Goal: Task Accomplishment & Management: Manage account settings

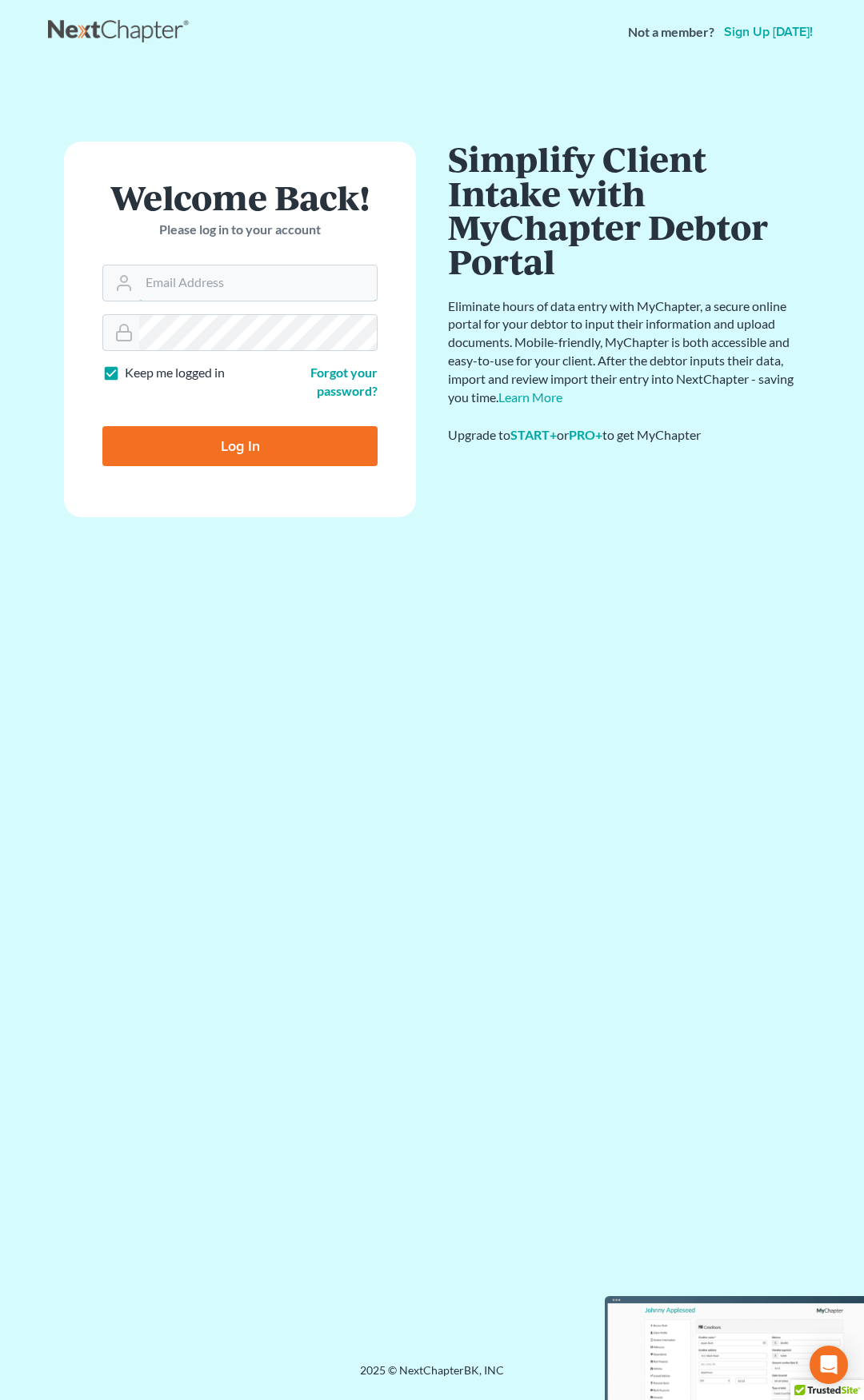
type input "[EMAIL_ADDRESS][DOMAIN_NAME]"
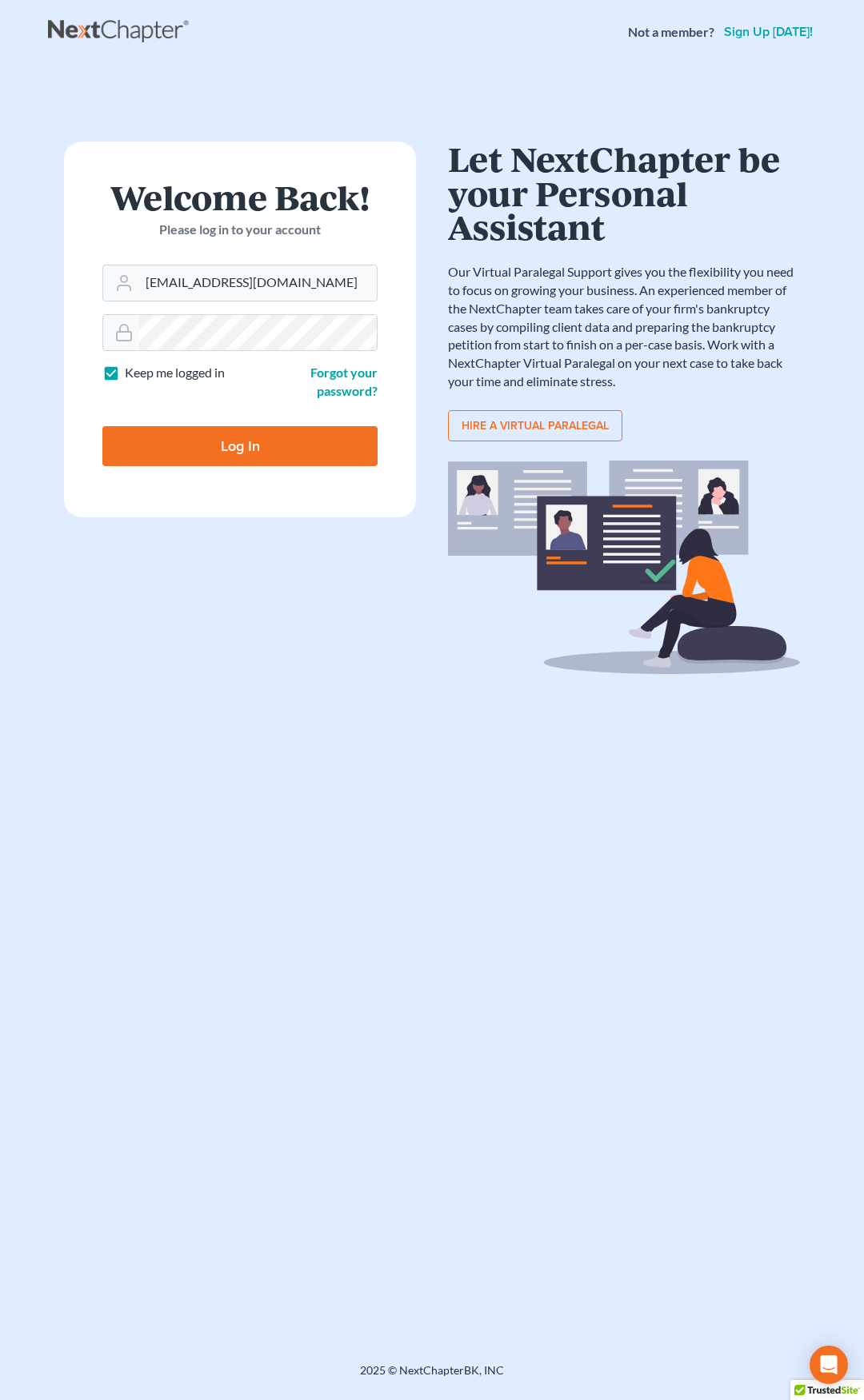
click at [272, 444] on input "Log In" at bounding box center [240, 446] width 275 height 40
type input "Thinking..."
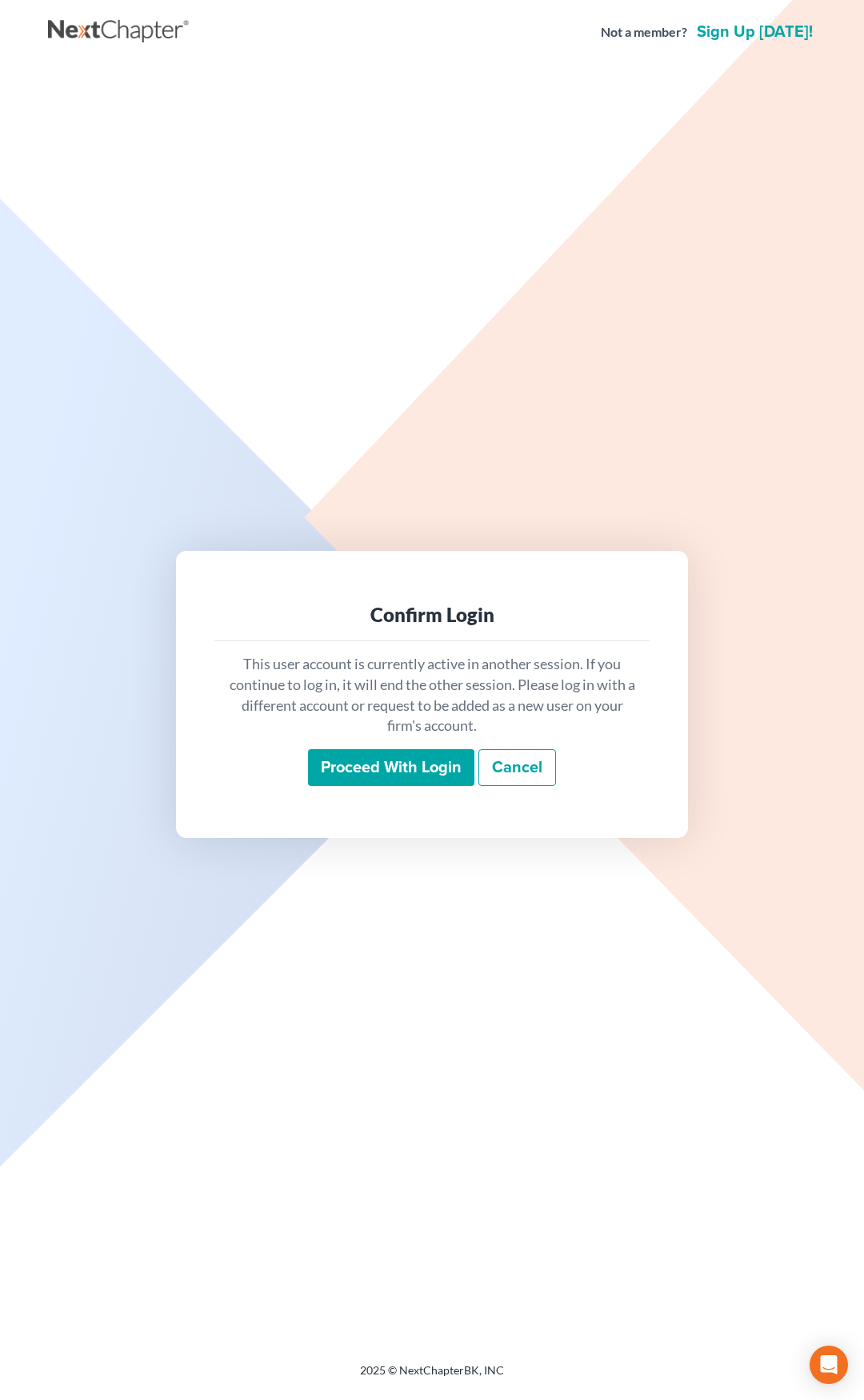
click at [356, 764] on input "Proceed with login" at bounding box center [391, 768] width 166 height 37
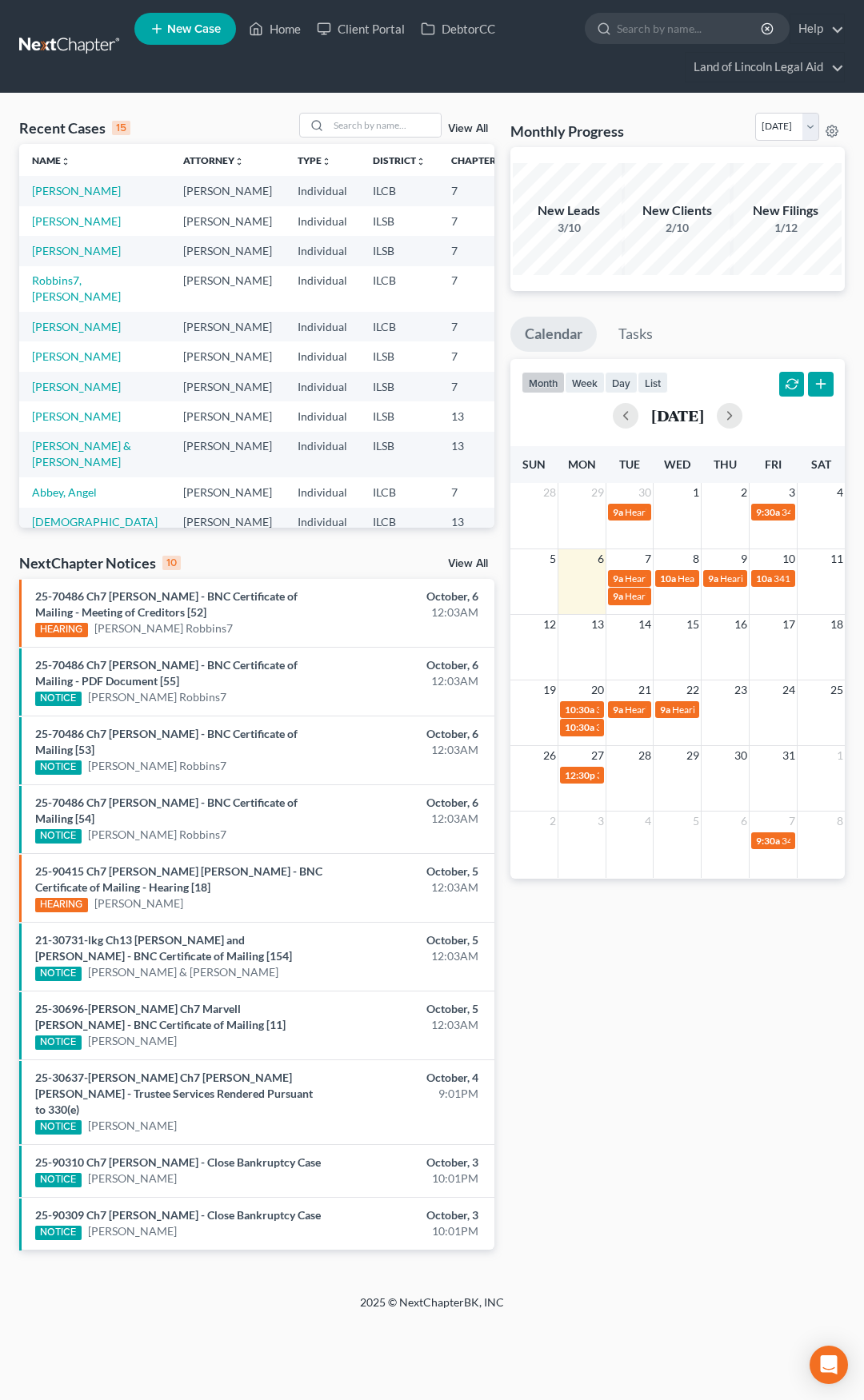
click at [466, 564] on link "View All" at bounding box center [468, 563] width 40 height 11
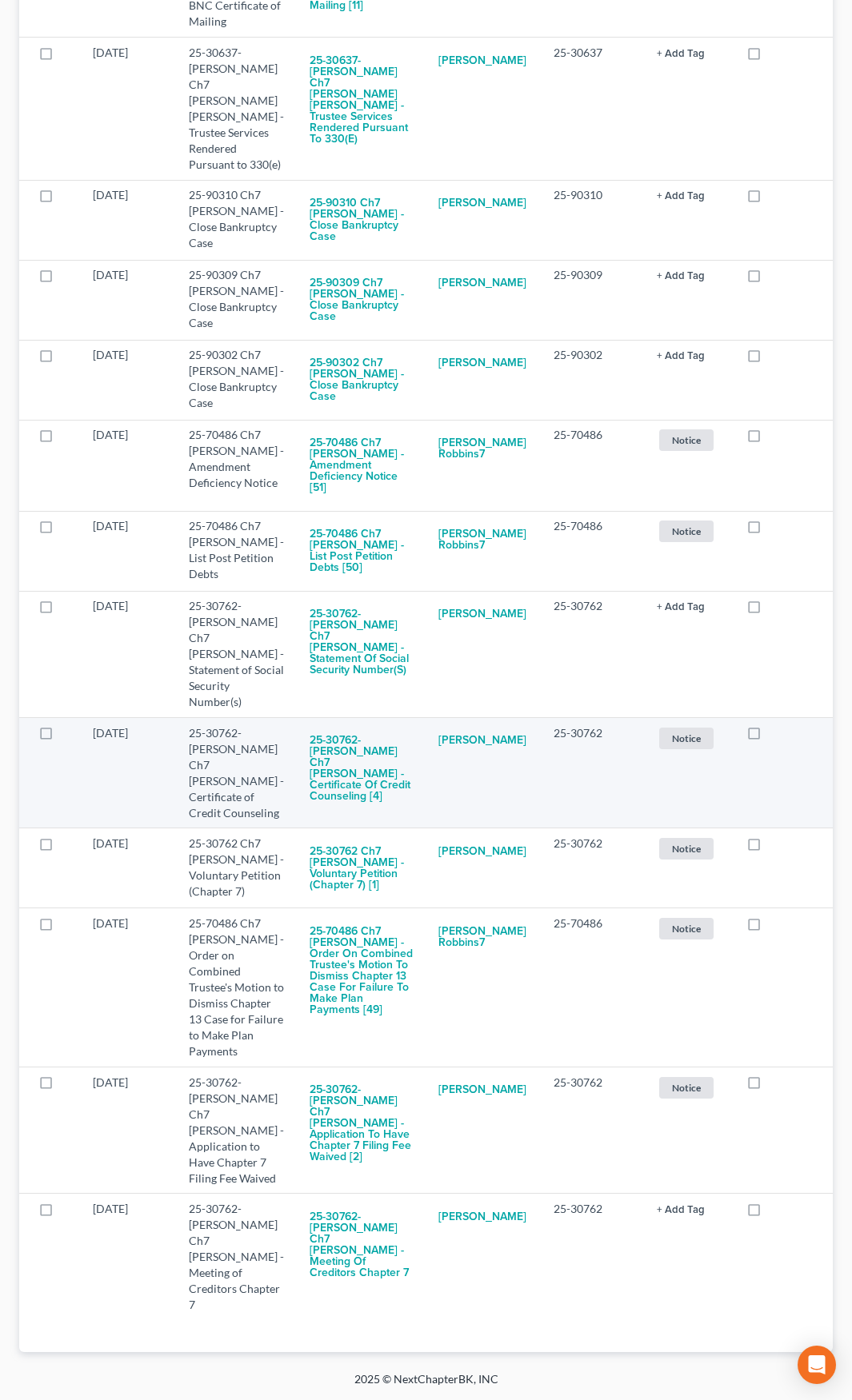
scroll to position [1019, 0]
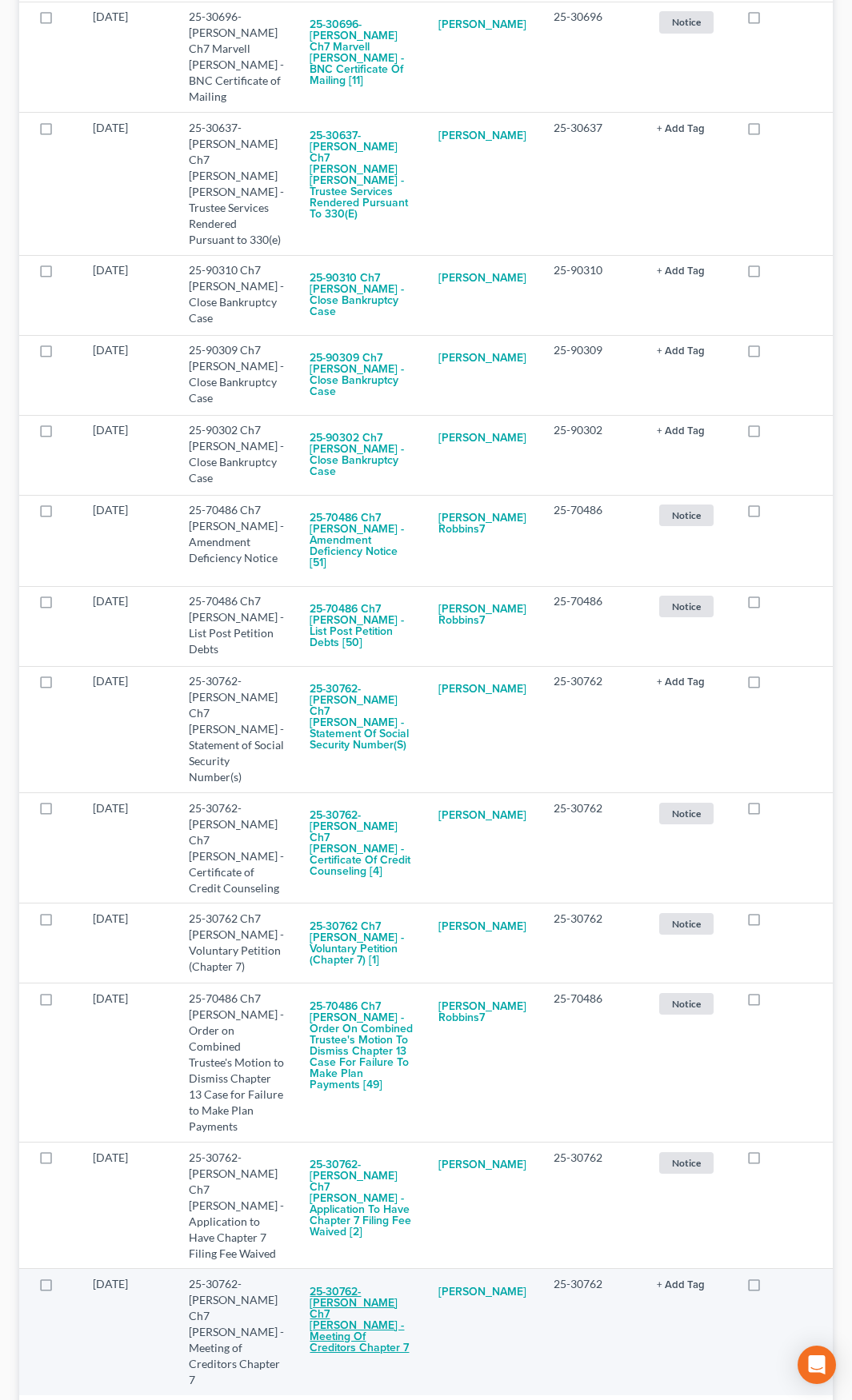
click at [346, 1276] on button "25-30762-mel Ch7 Rozena C Carter - Meeting of Creditors Chapter 7" at bounding box center [361, 1320] width 103 height 88
checkbox input "true"
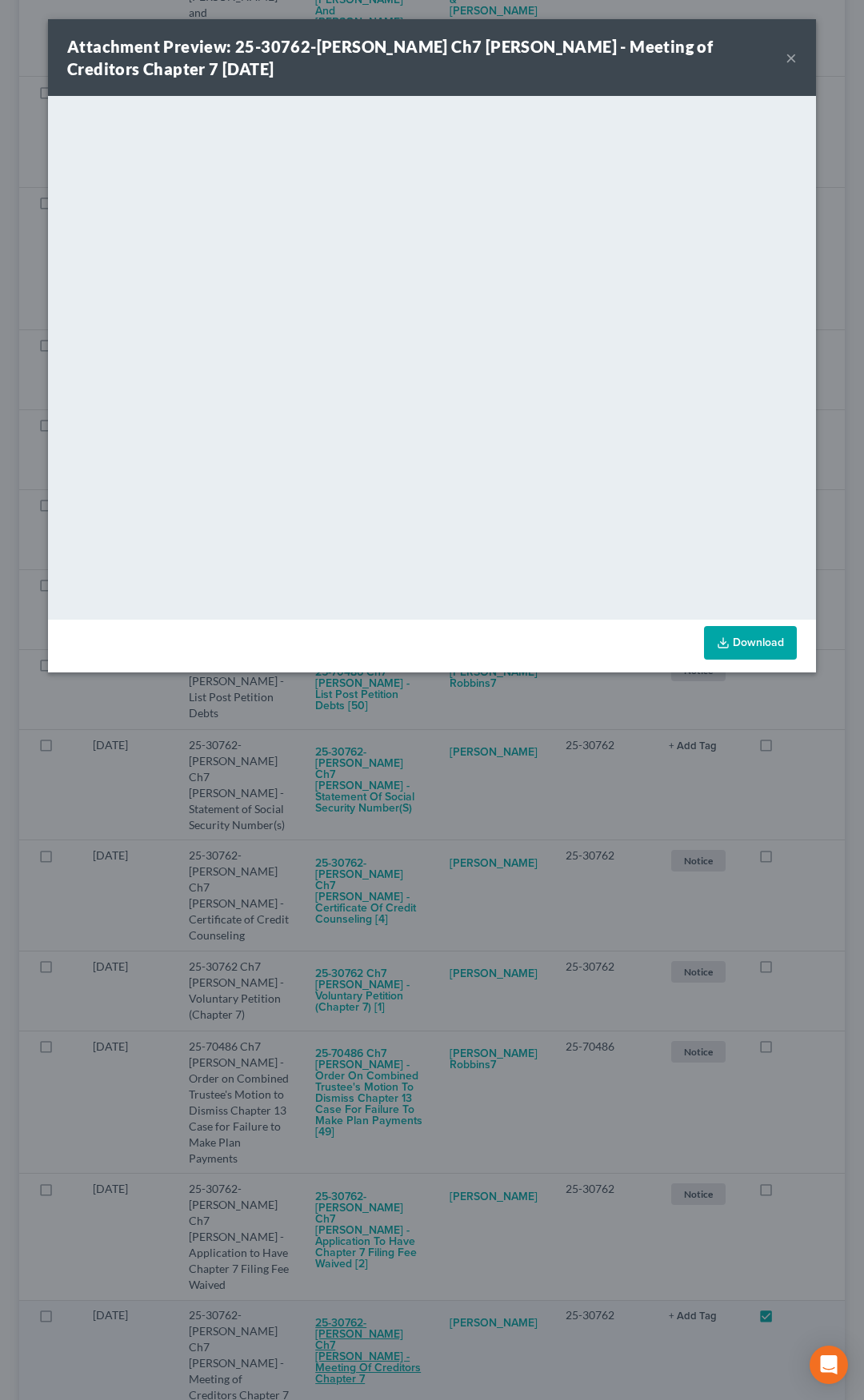
scroll to position [827, 0]
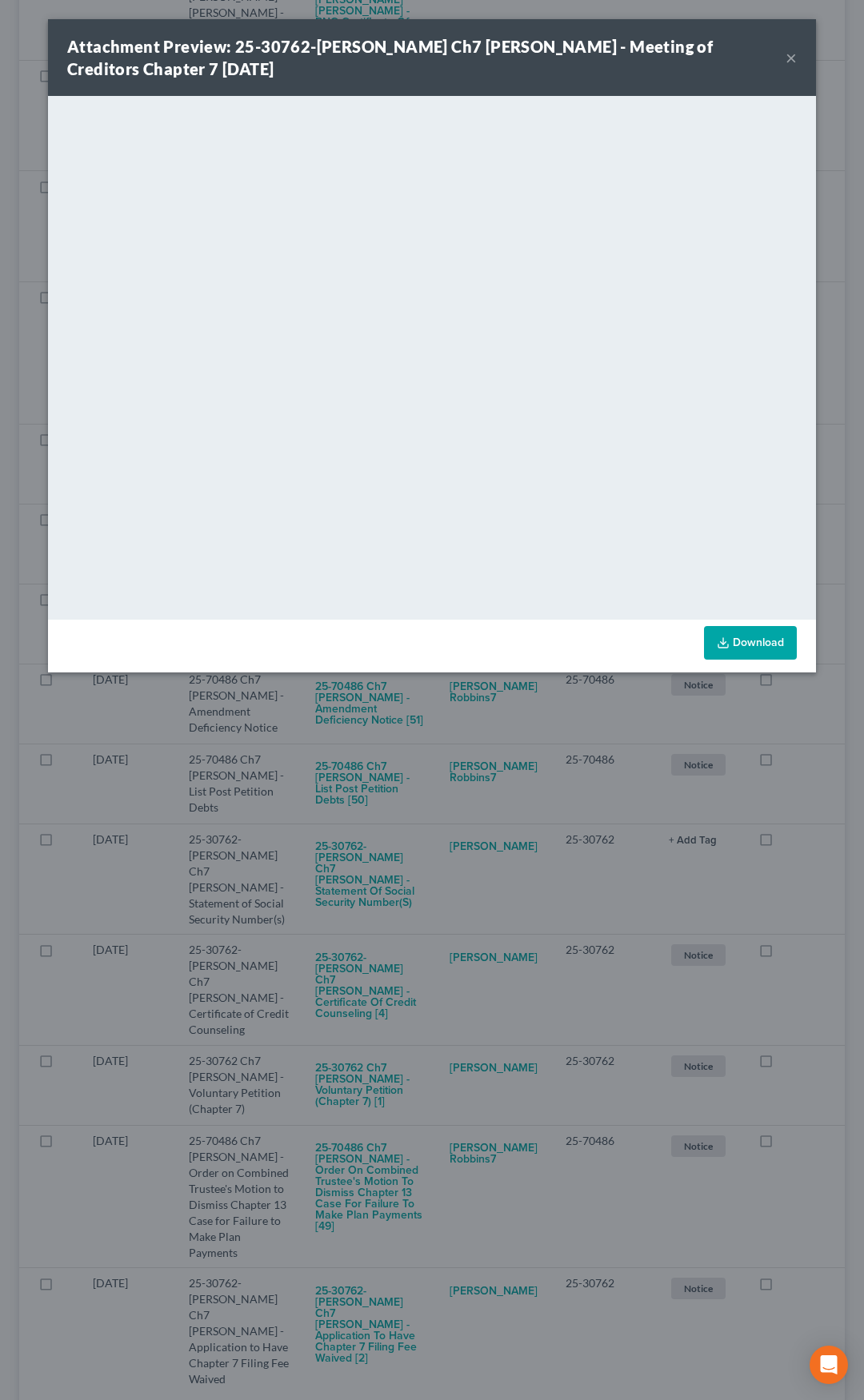
click at [790, 56] on button "×" at bounding box center [791, 57] width 11 height 19
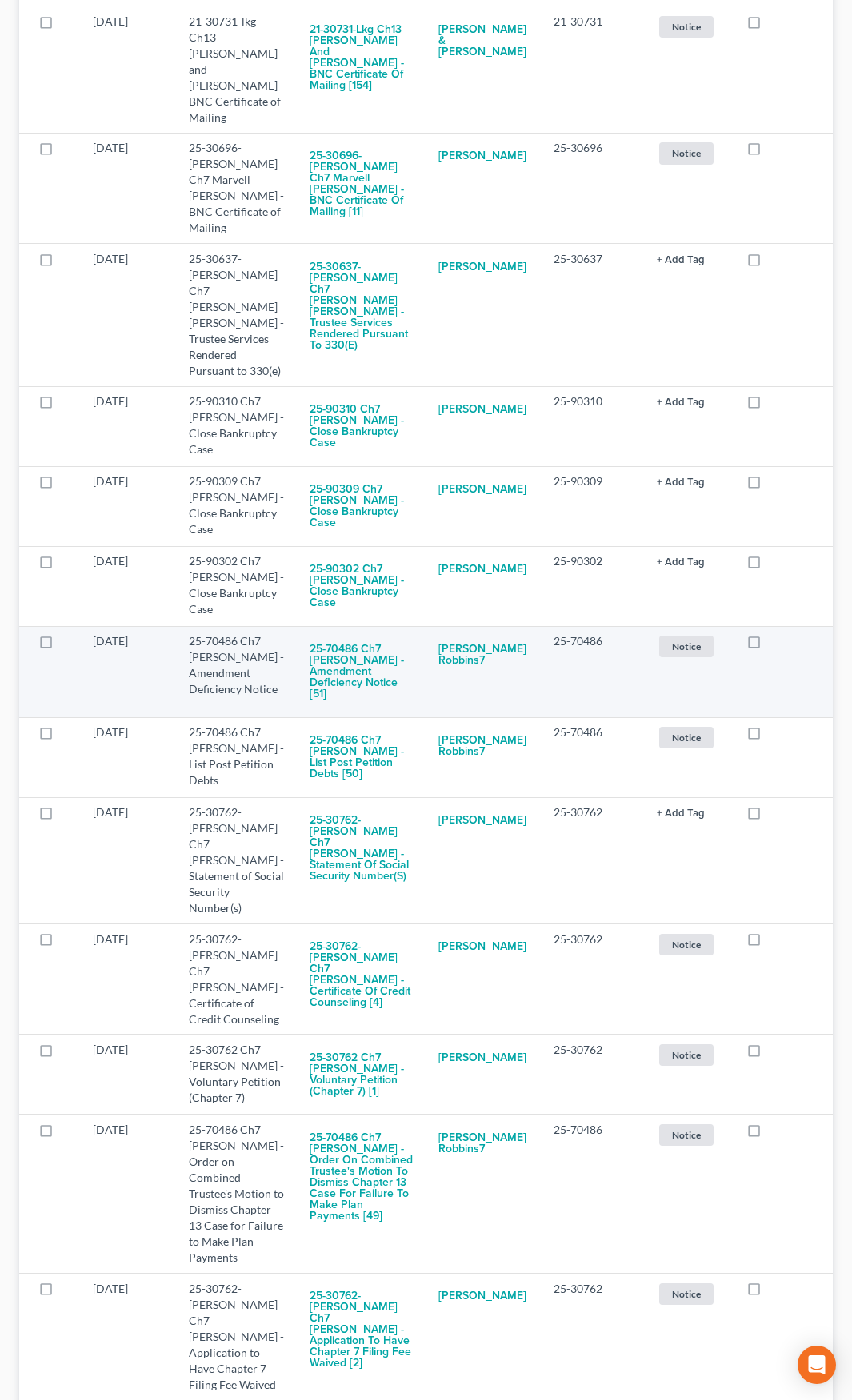
scroll to position [925, 0]
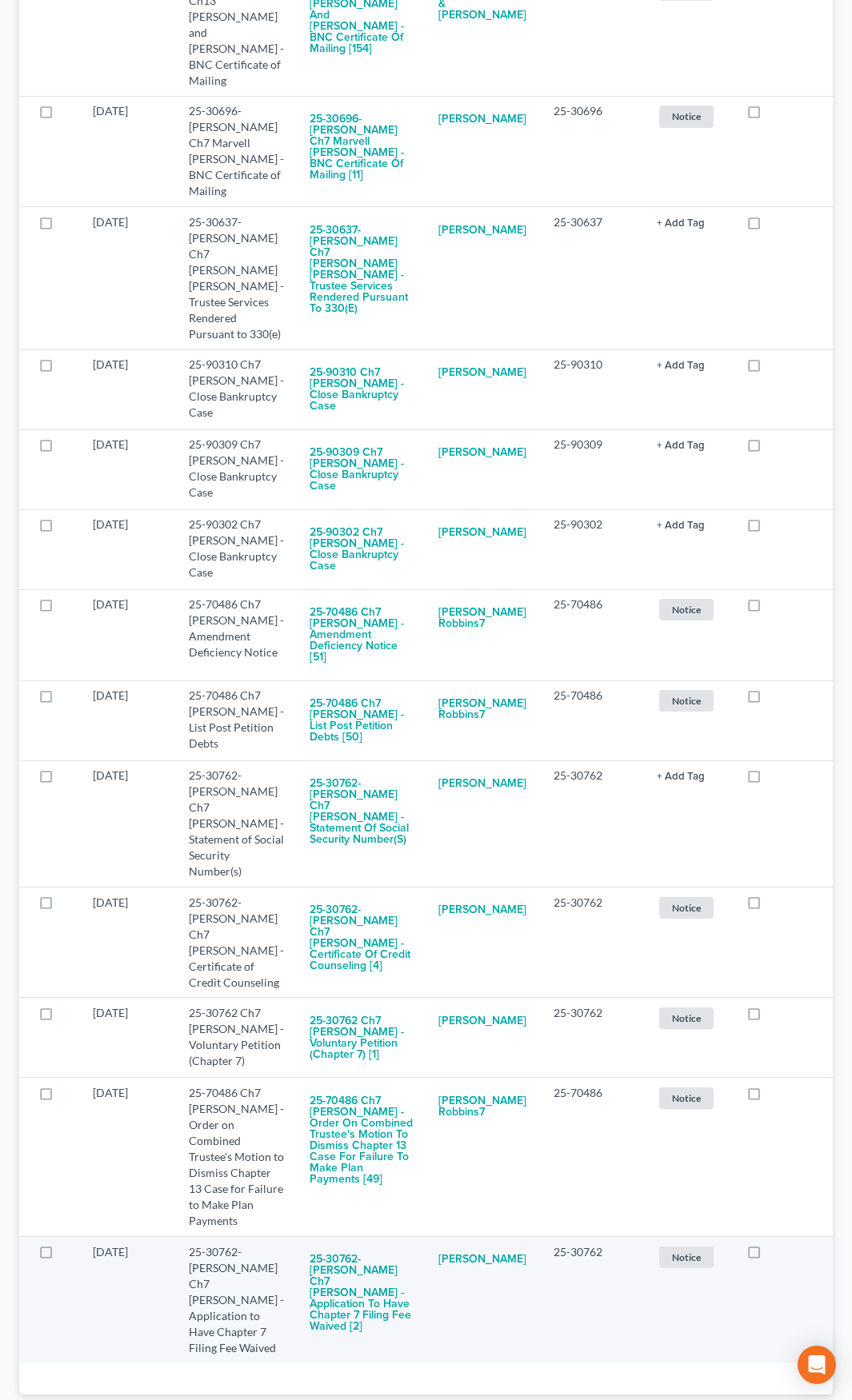
click at [769, 1256] on label at bounding box center [769, 1256] width 0 height 0
click at [775, 1244] on input "checkbox" at bounding box center [780, 1249] width 10 height 10
checkbox input "true"
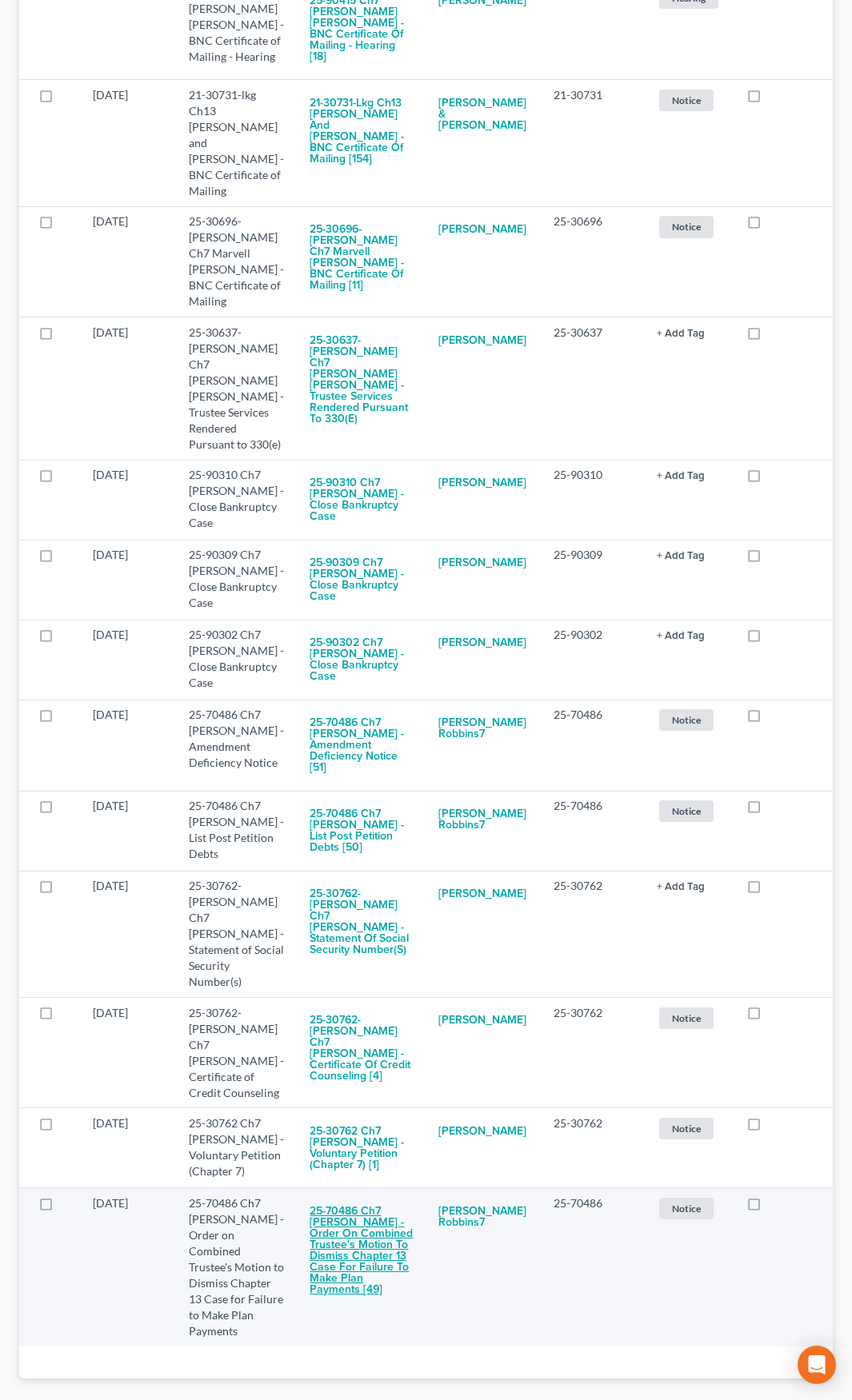
click at [360, 1198] on button "25-70486 Ch7 Melvin L Robbins - Order on Combined Trustee's Motion to Dismiss C…" at bounding box center [361, 1251] width 103 height 110
checkbox input "true"
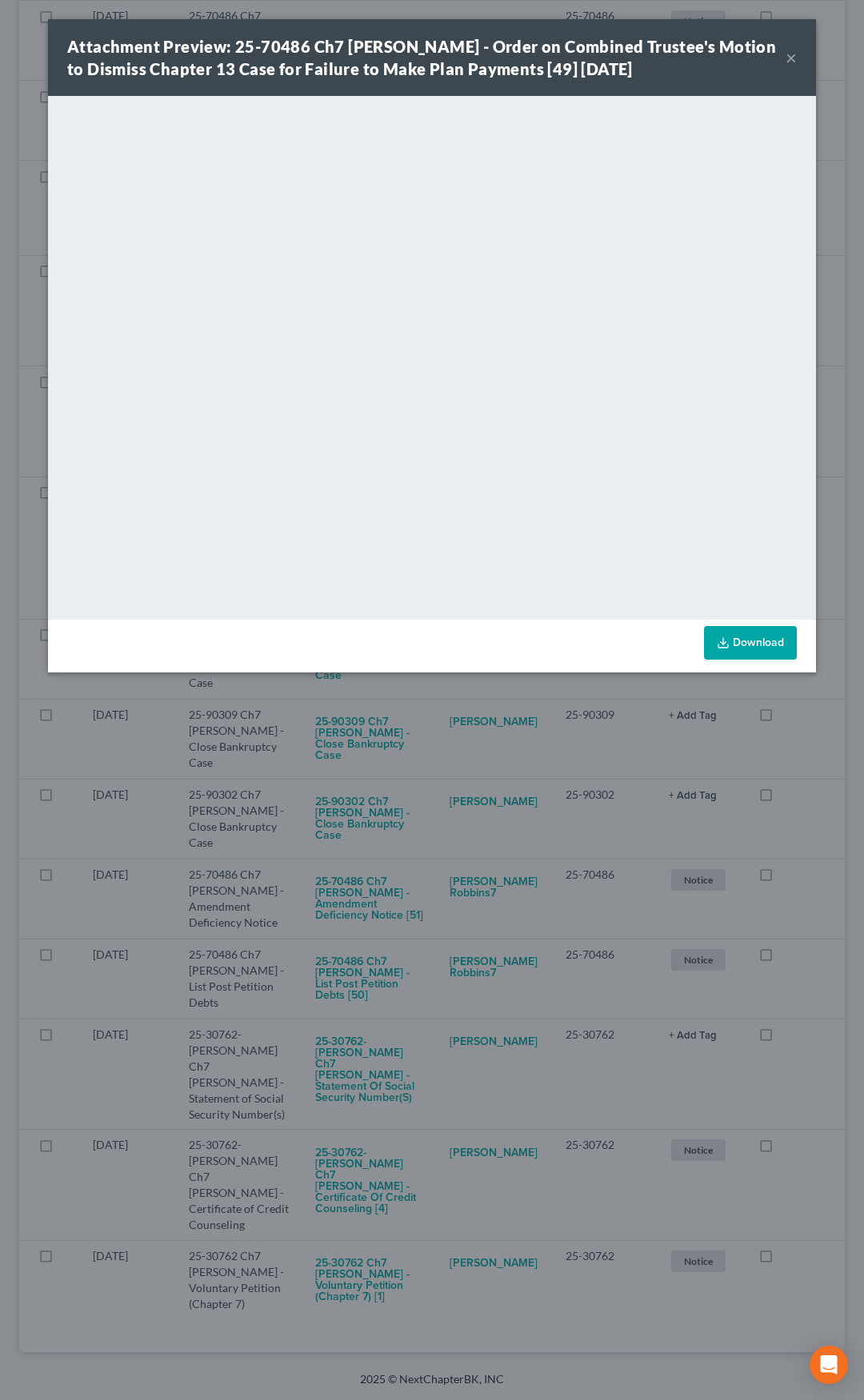
scroll to position [542, 0]
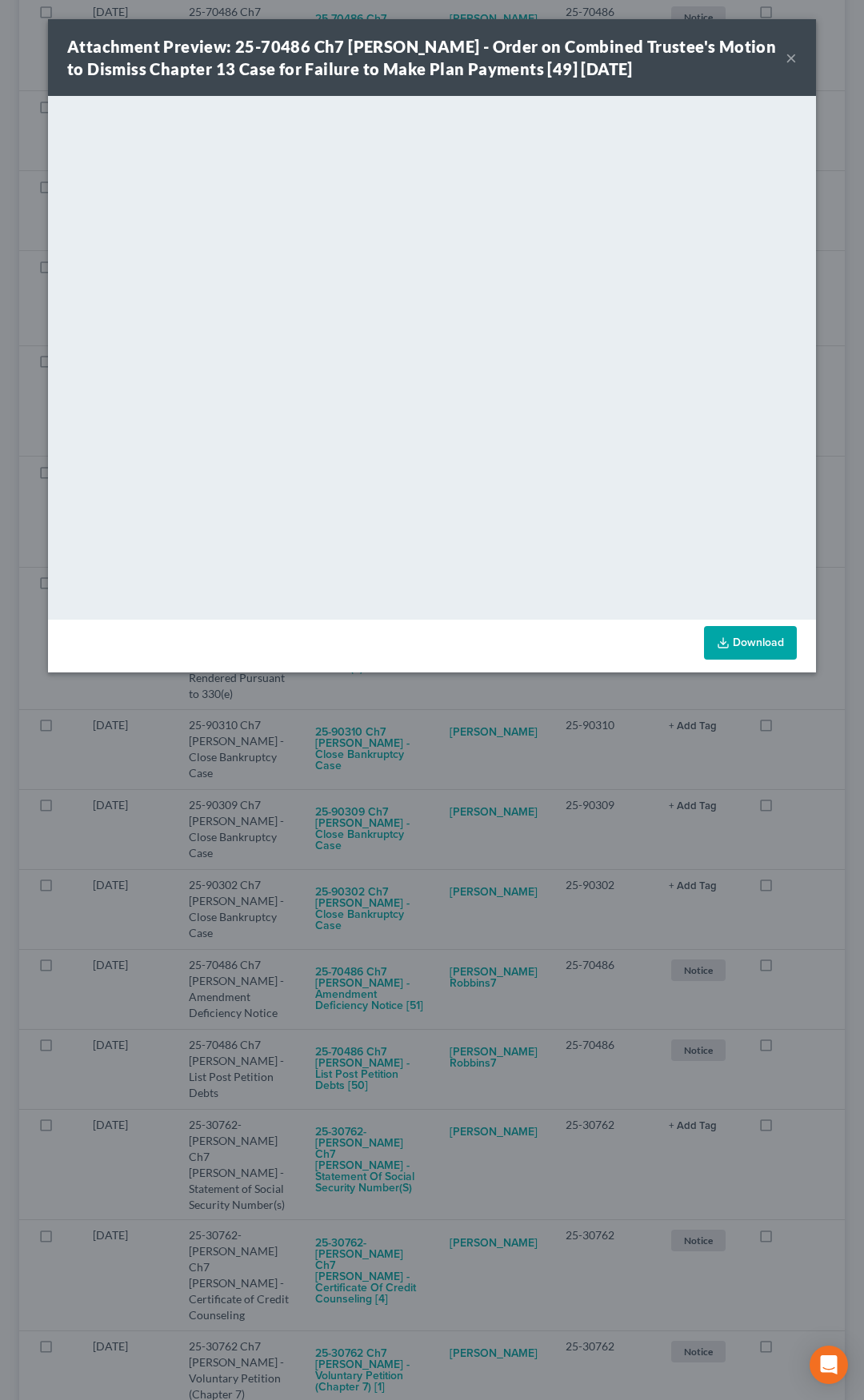
click at [791, 56] on button "×" at bounding box center [791, 57] width 11 height 19
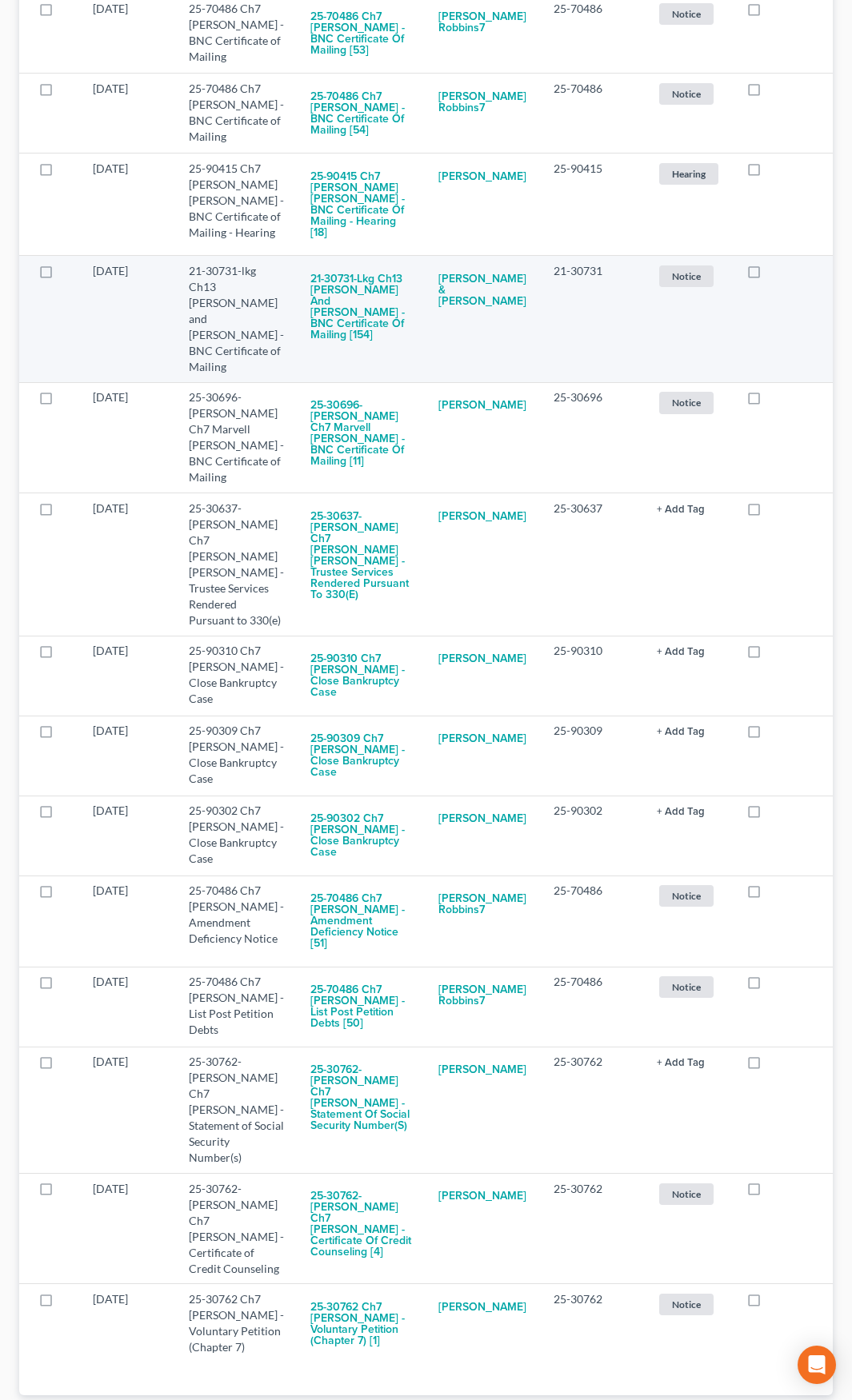
scroll to position [639, 0]
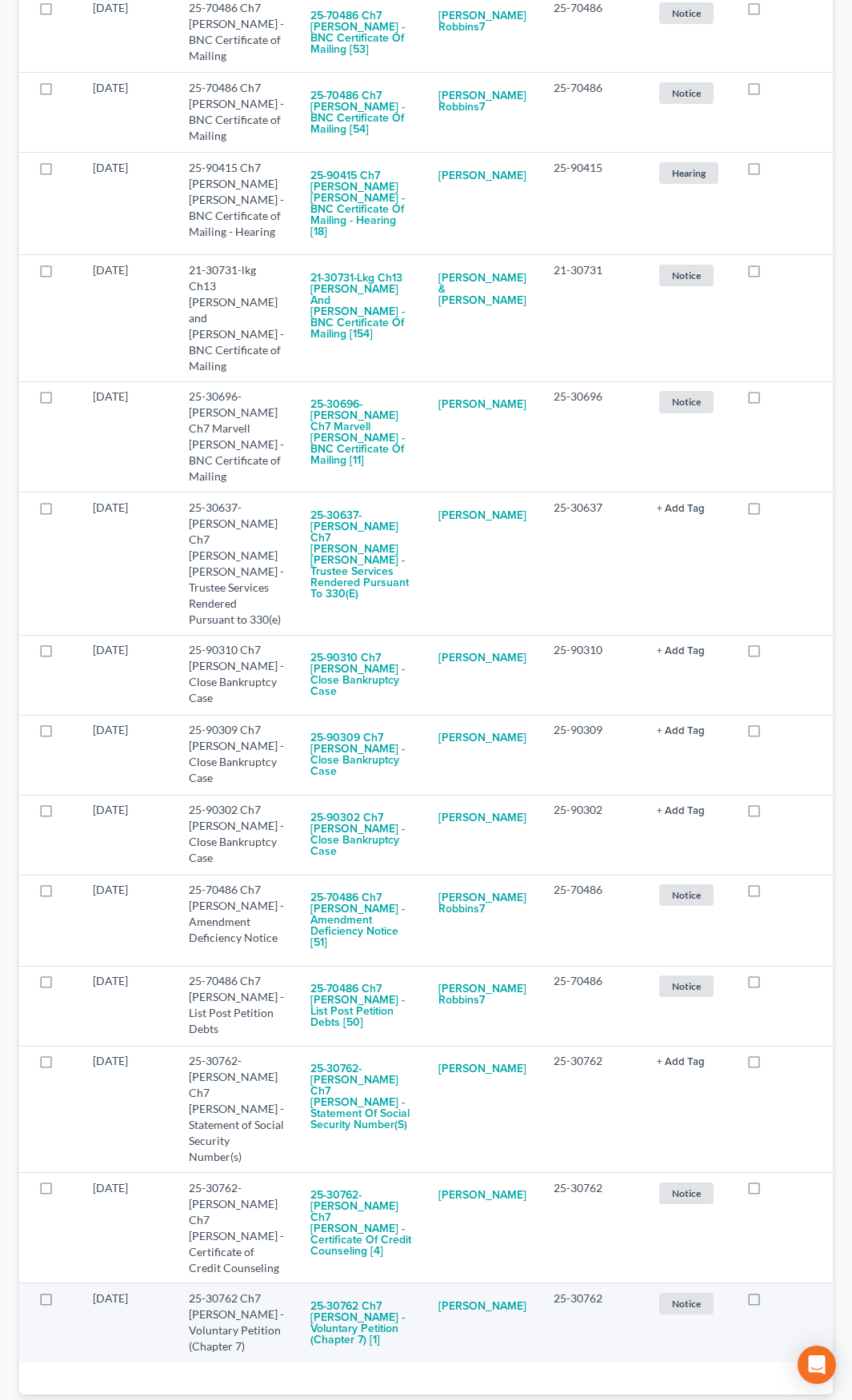
click at [769, 1302] on label at bounding box center [769, 1302] width 0 height 0
click at [775, 1291] on input "checkbox" at bounding box center [780, 1295] width 10 height 10
checkbox input "true"
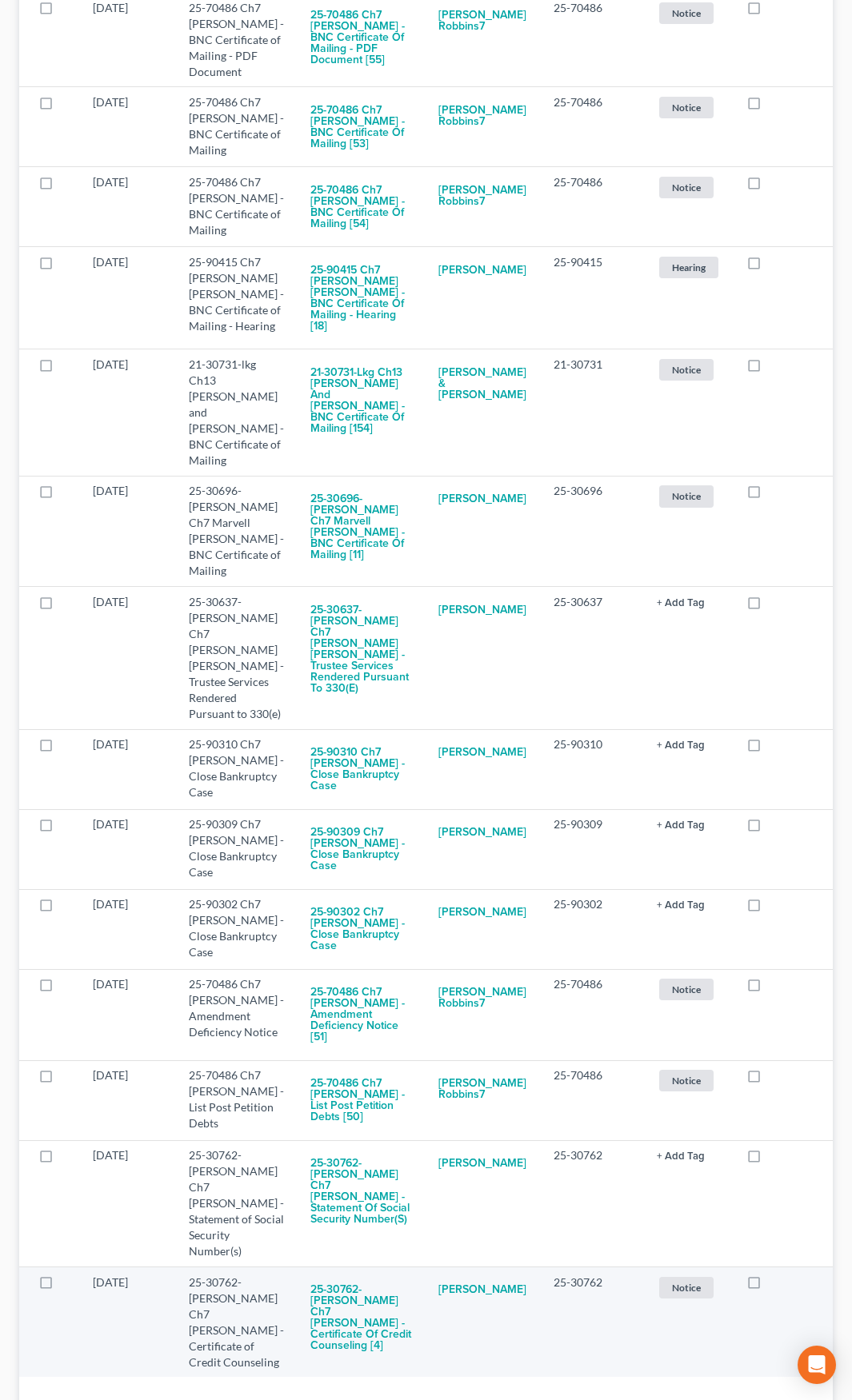
click at [769, 1287] on label at bounding box center [769, 1287] width 0 height 0
click at [775, 1274] on input "checkbox" at bounding box center [780, 1279] width 10 height 10
checkbox input "true"
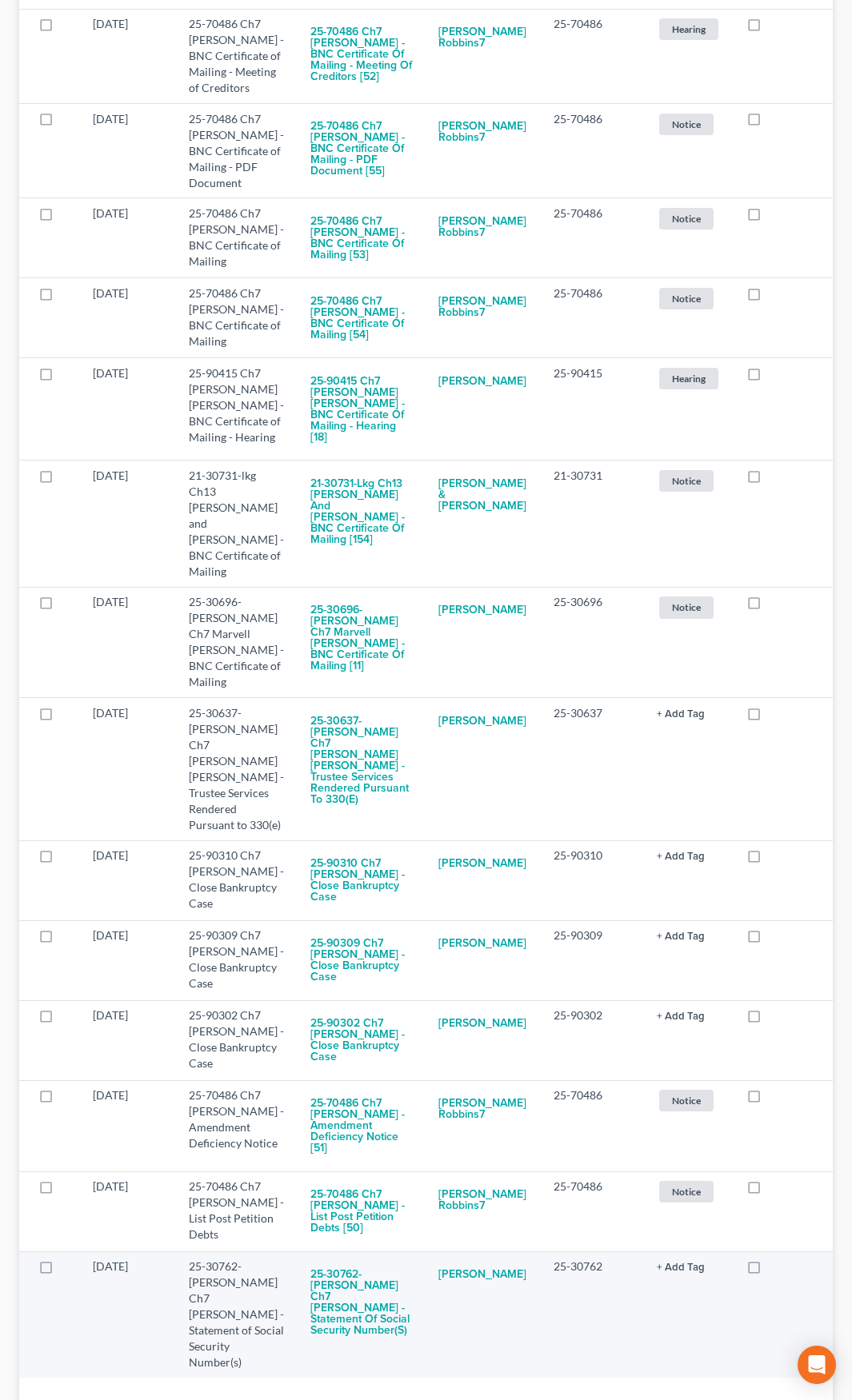
click at [769, 1271] on label at bounding box center [769, 1271] width 0 height 0
click at [775, 1259] on input "checkbox" at bounding box center [780, 1263] width 10 height 10
checkbox input "true"
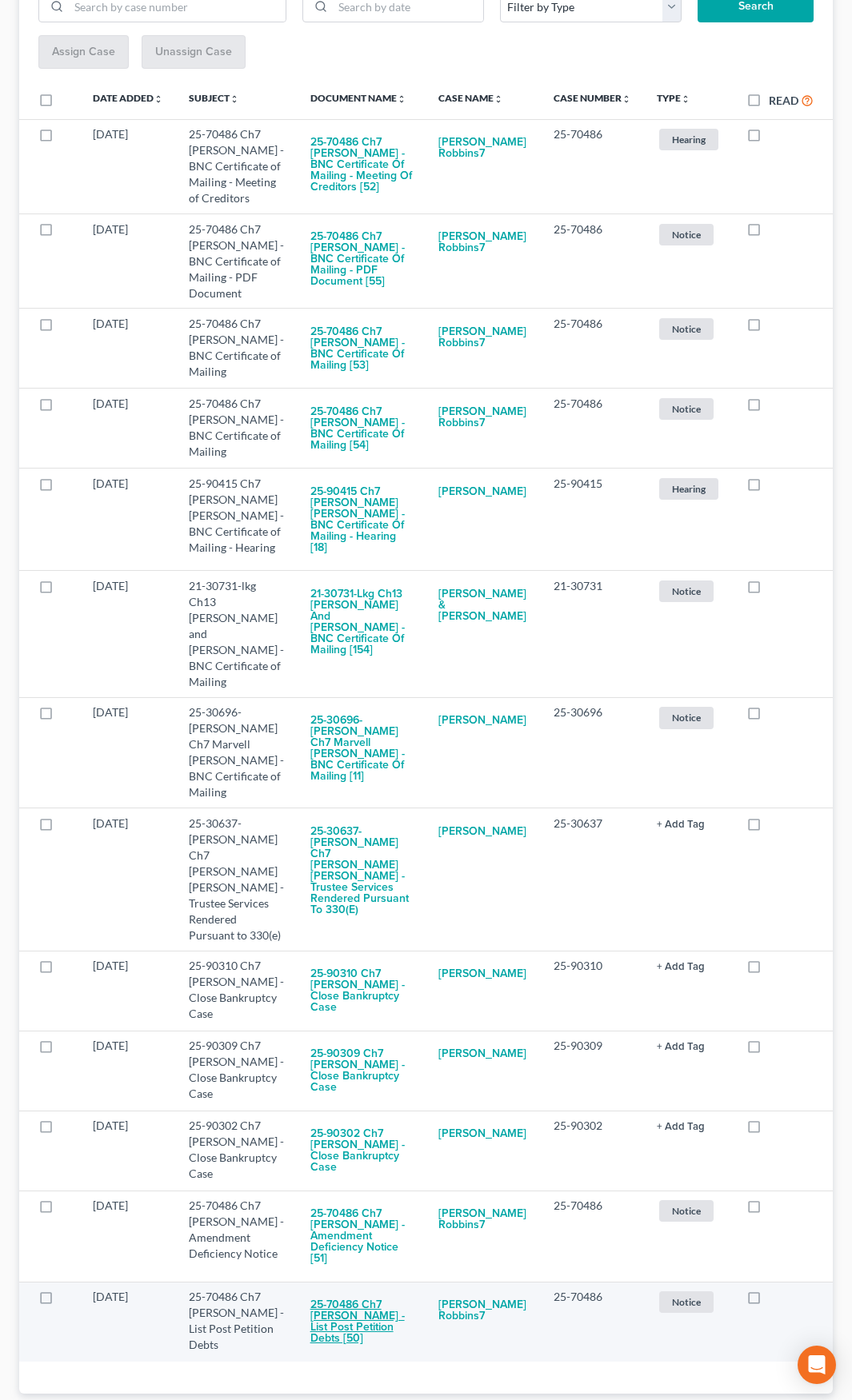
click at [353, 1289] on button "25-70486 Ch7 Melvin L Robbins - List Post Petition Debts [50]" at bounding box center [362, 1321] width 103 height 66
checkbox input "true"
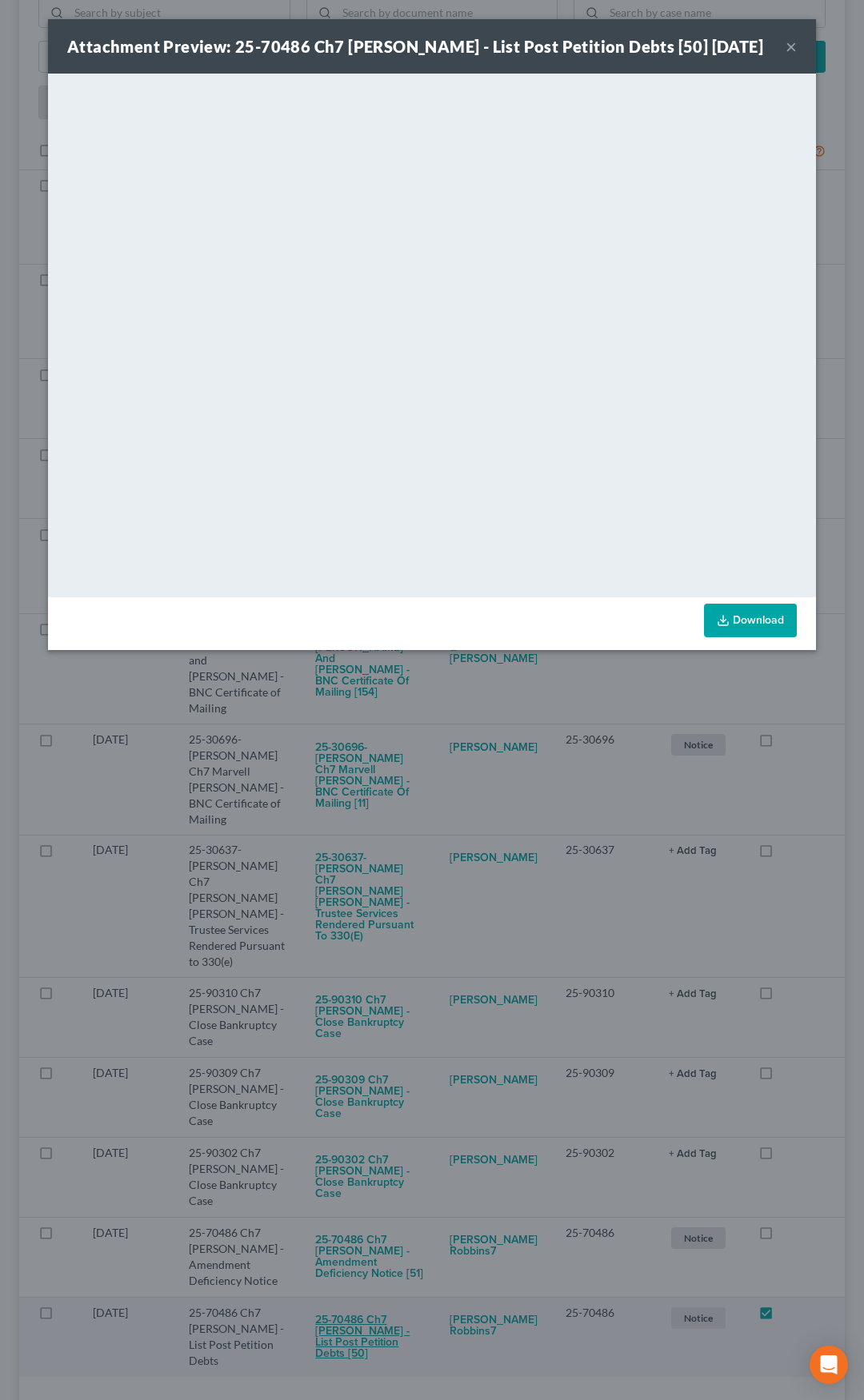
scroll to position [194, 0]
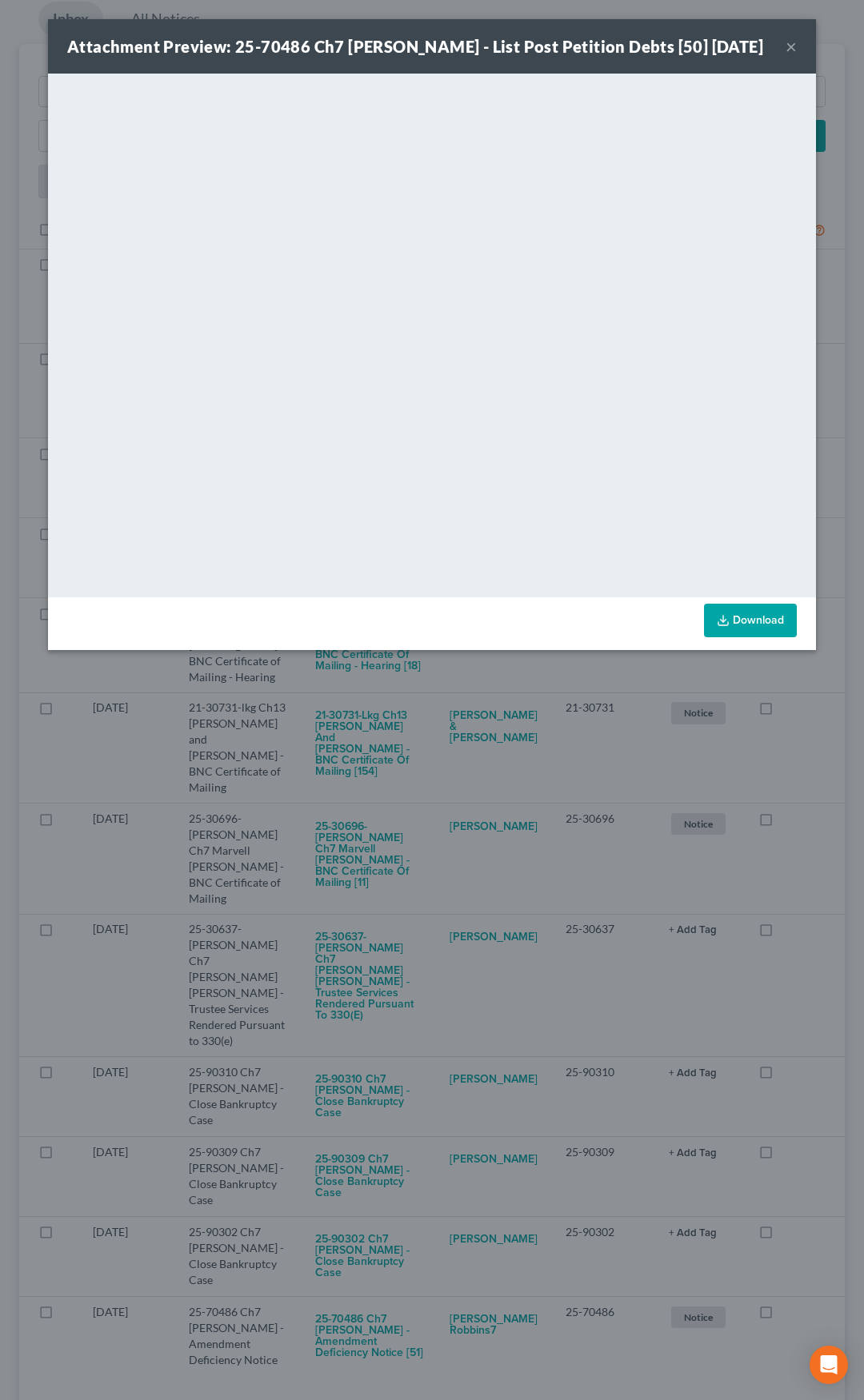
click at [789, 56] on button "×" at bounding box center [791, 46] width 11 height 19
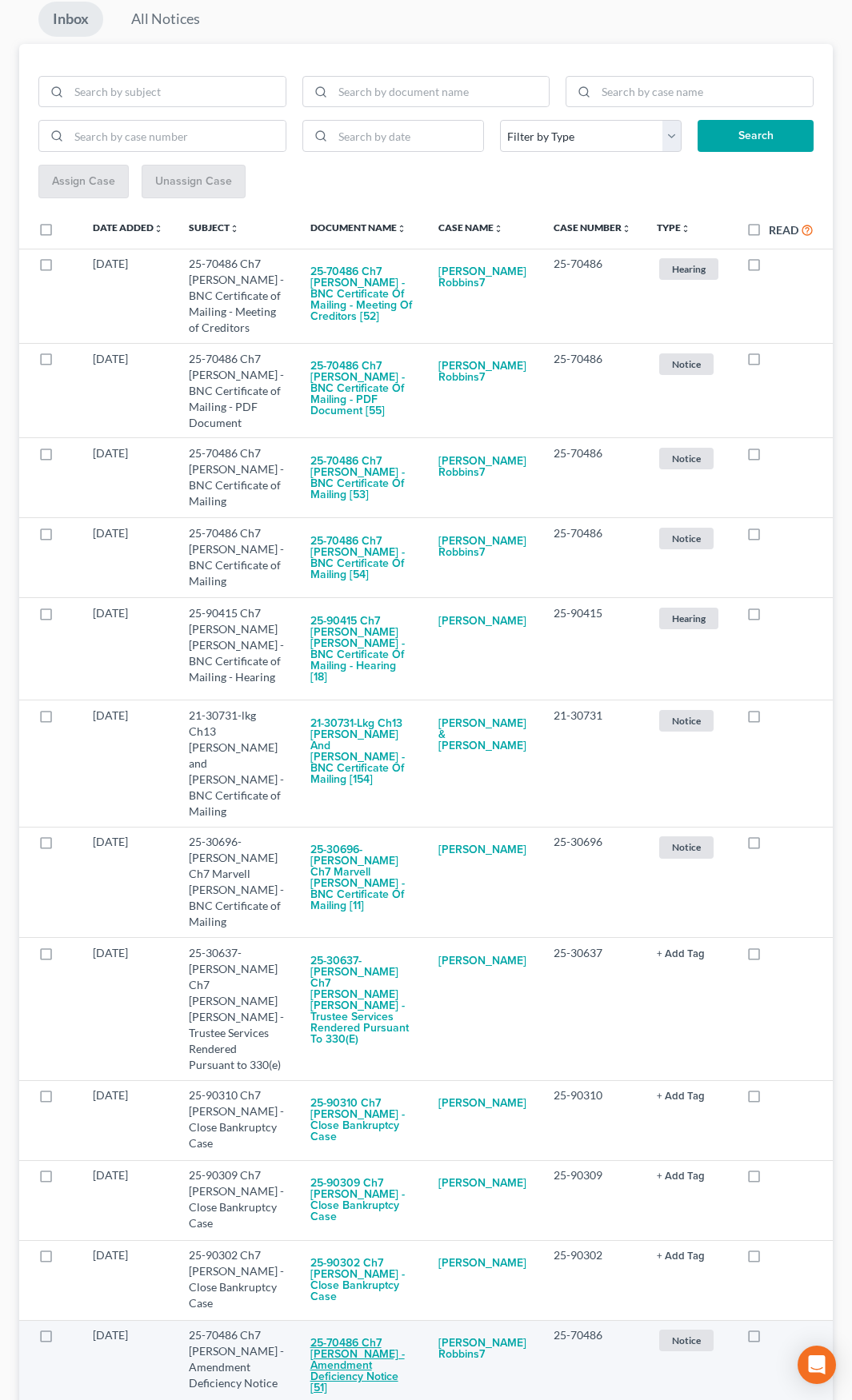
click at [353, 1328] on button "25-70486 Ch7 Melvin L Robbins - Amendment Deficiency Notice [51]" at bounding box center [362, 1366] width 103 height 77
checkbox input "true"
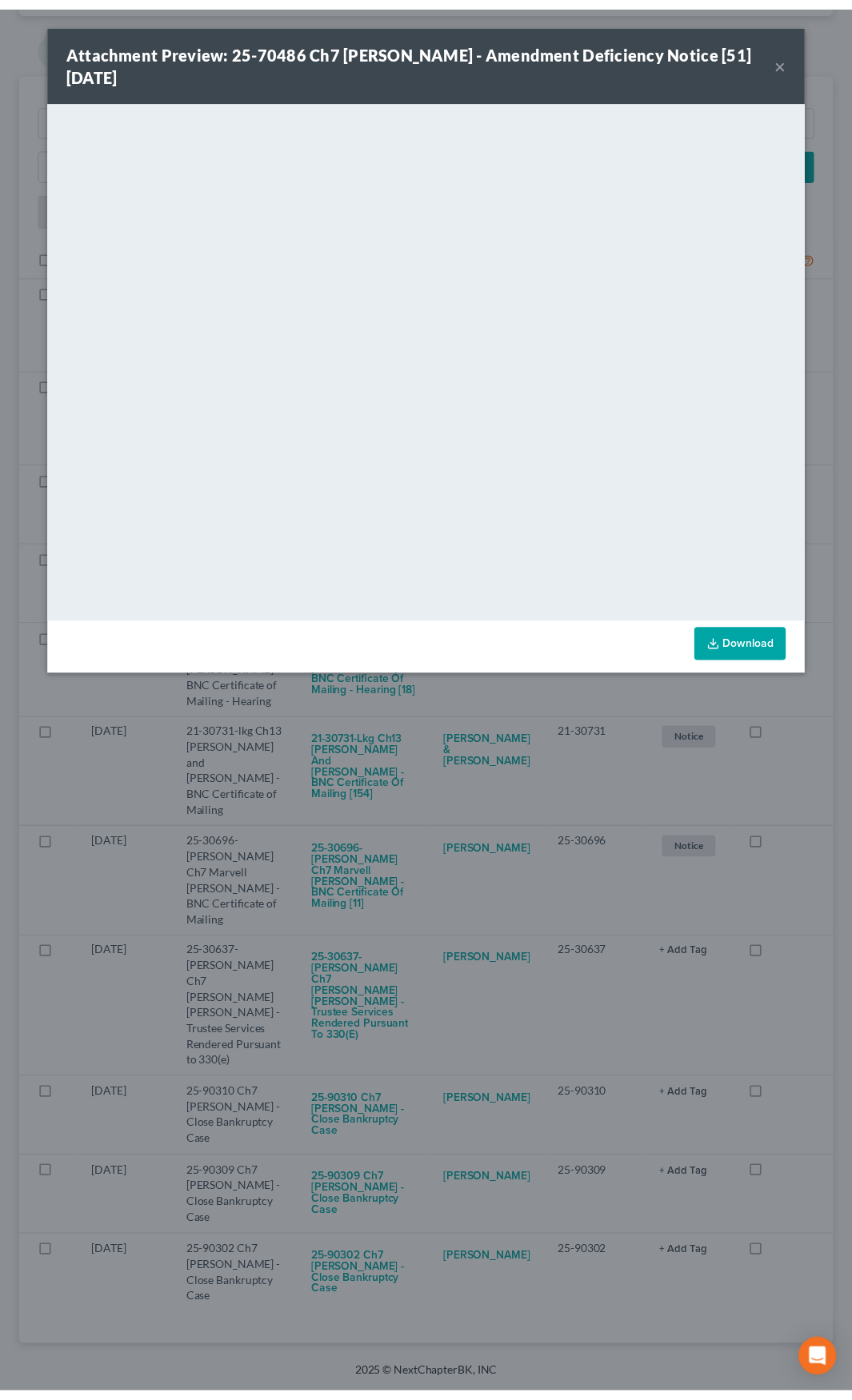
scroll to position [116, 0]
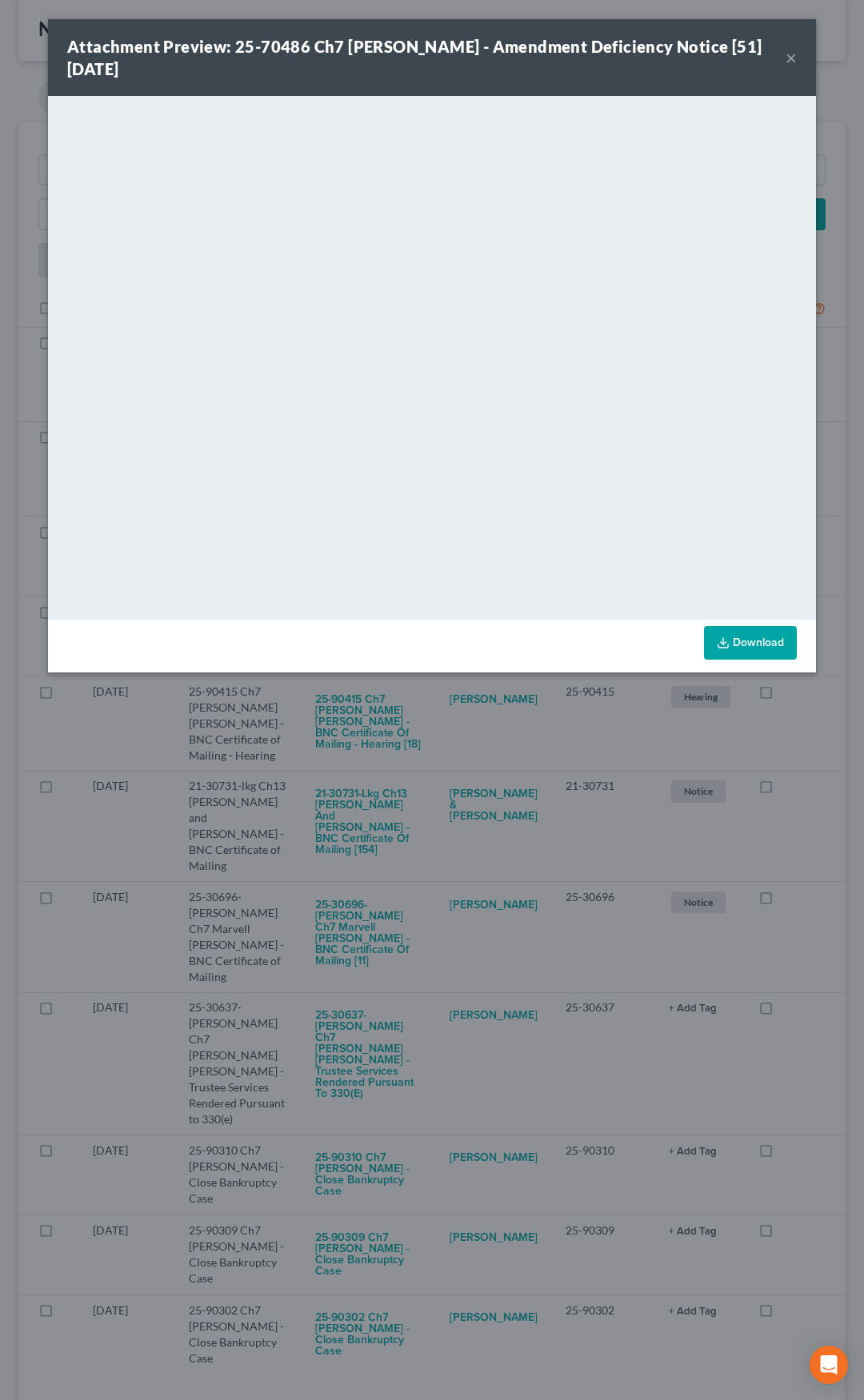
click at [793, 59] on button "×" at bounding box center [791, 57] width 11 height 19
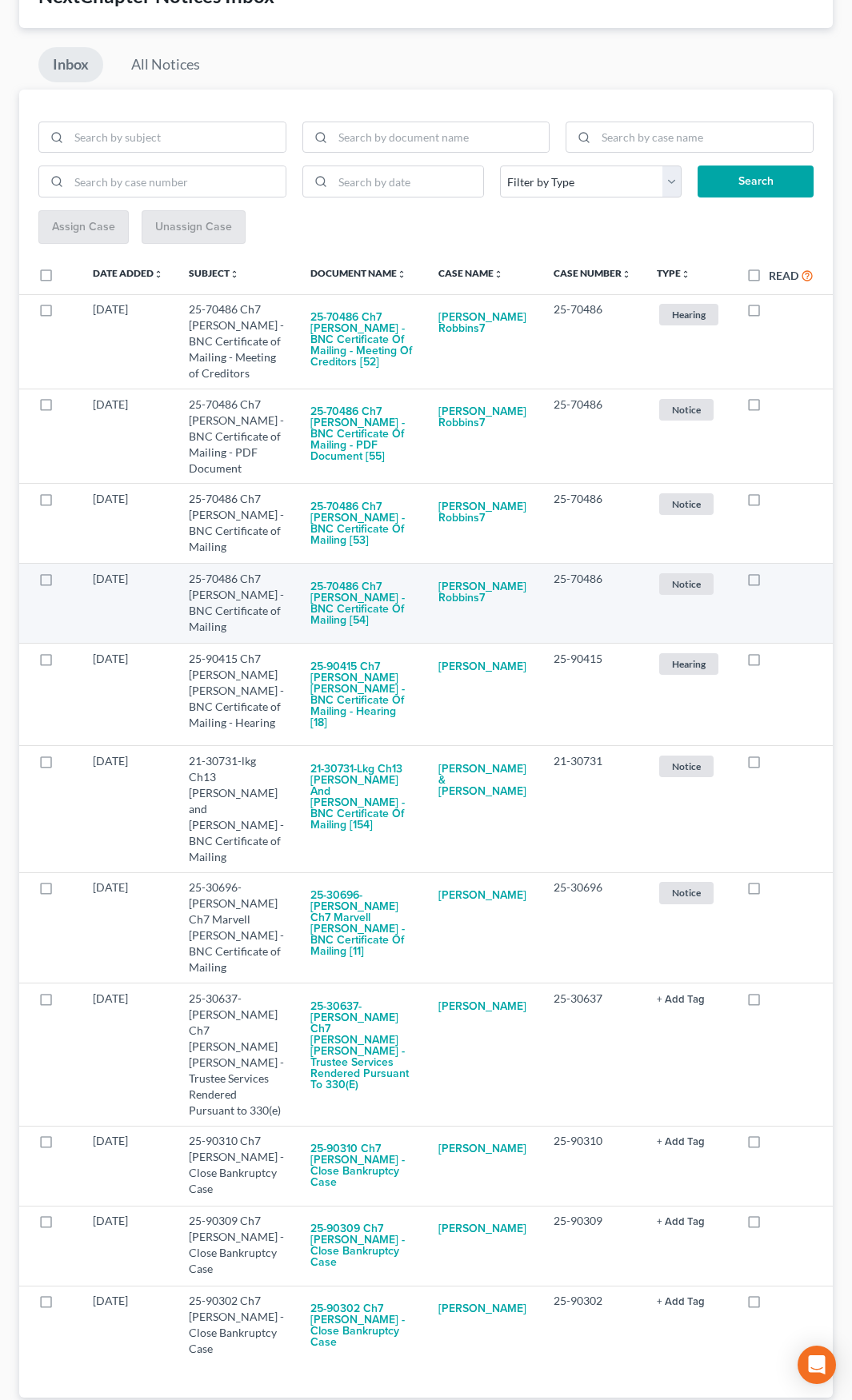
scroll to position [166, 0]
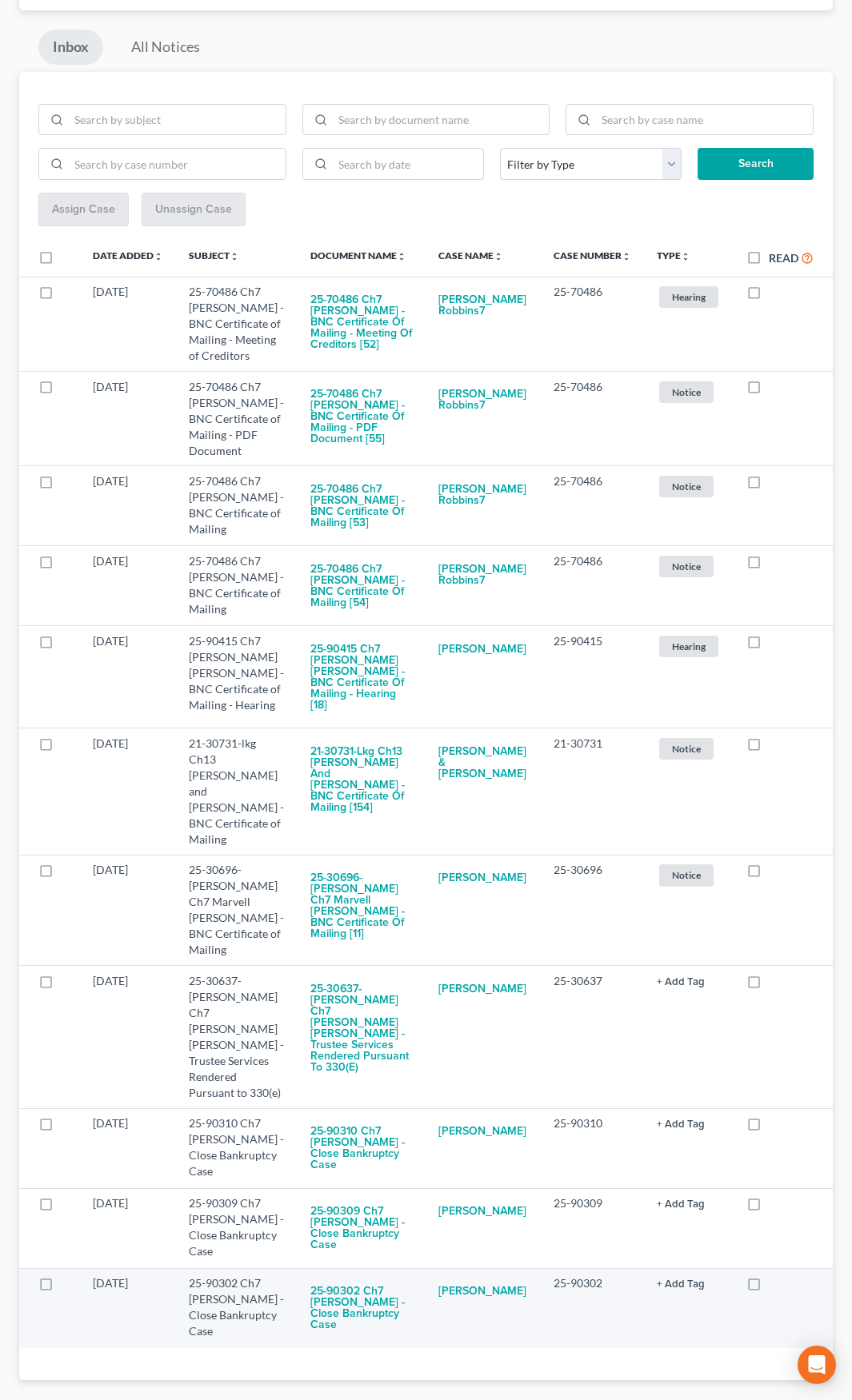
click at [769, 1288] on label at bounding box center [769, 1288] width 0 height 0
click at [775, 1275] on input "checkbox" at bounding box center [780, 1280] width 10 height 10
checkbox input "true"
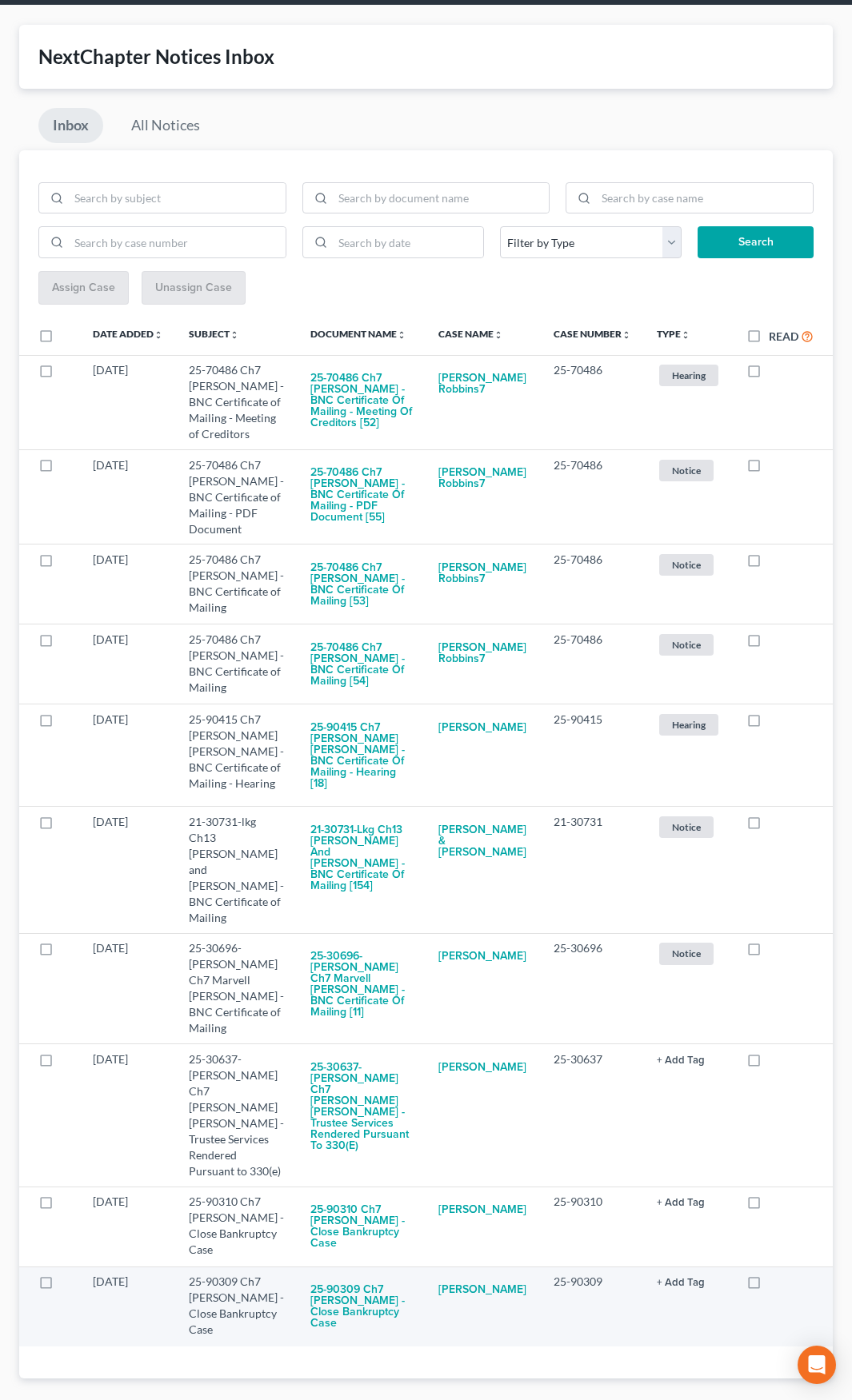
click at [769, 1286] on label at bounding box center [769, 1286] width 0 height 0
click at [775, 1274] on input "checkbox" at bounding box center [780, 1279] width 10 height 10
checkbox input "true"
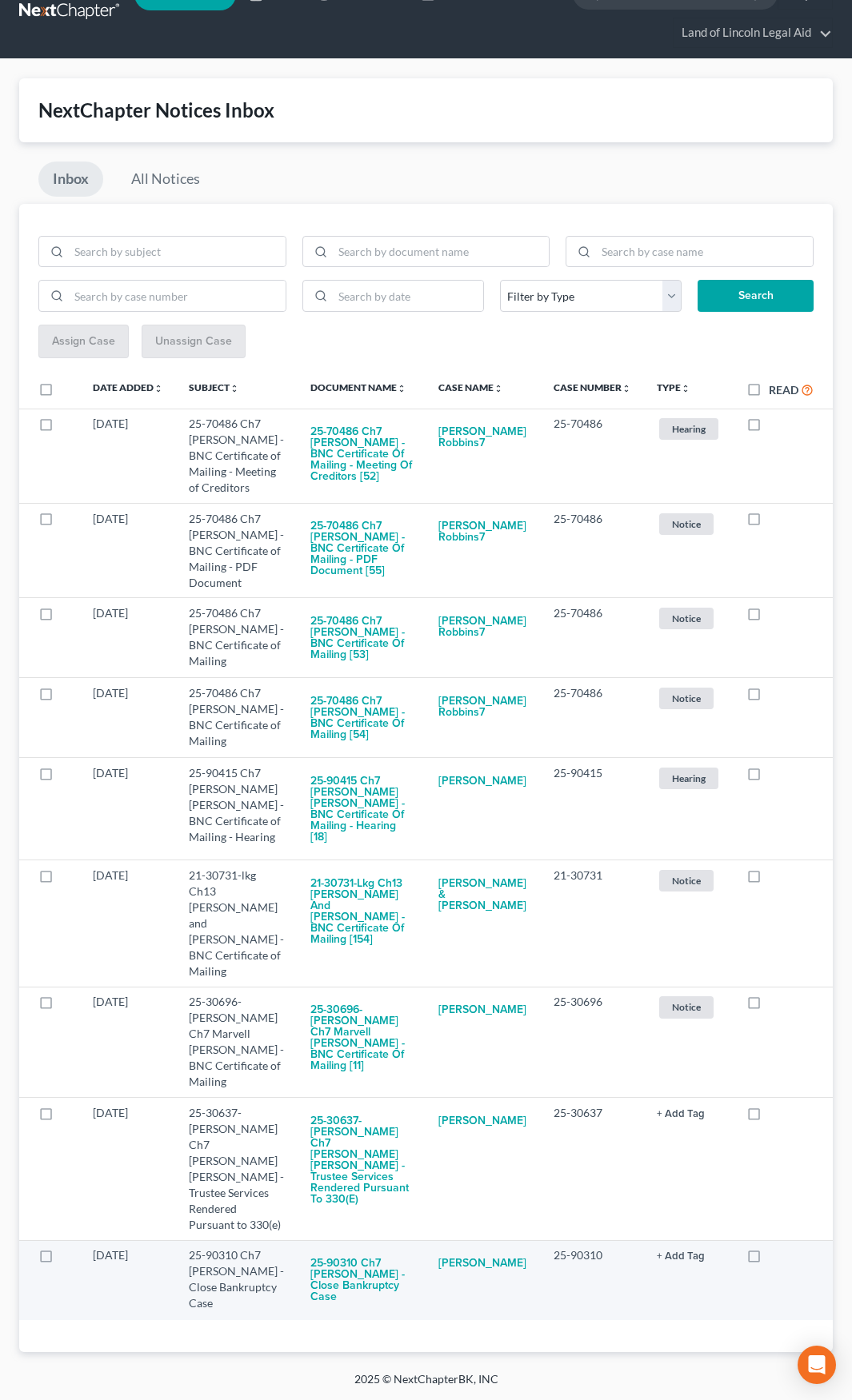
scroll to position [9, 0]
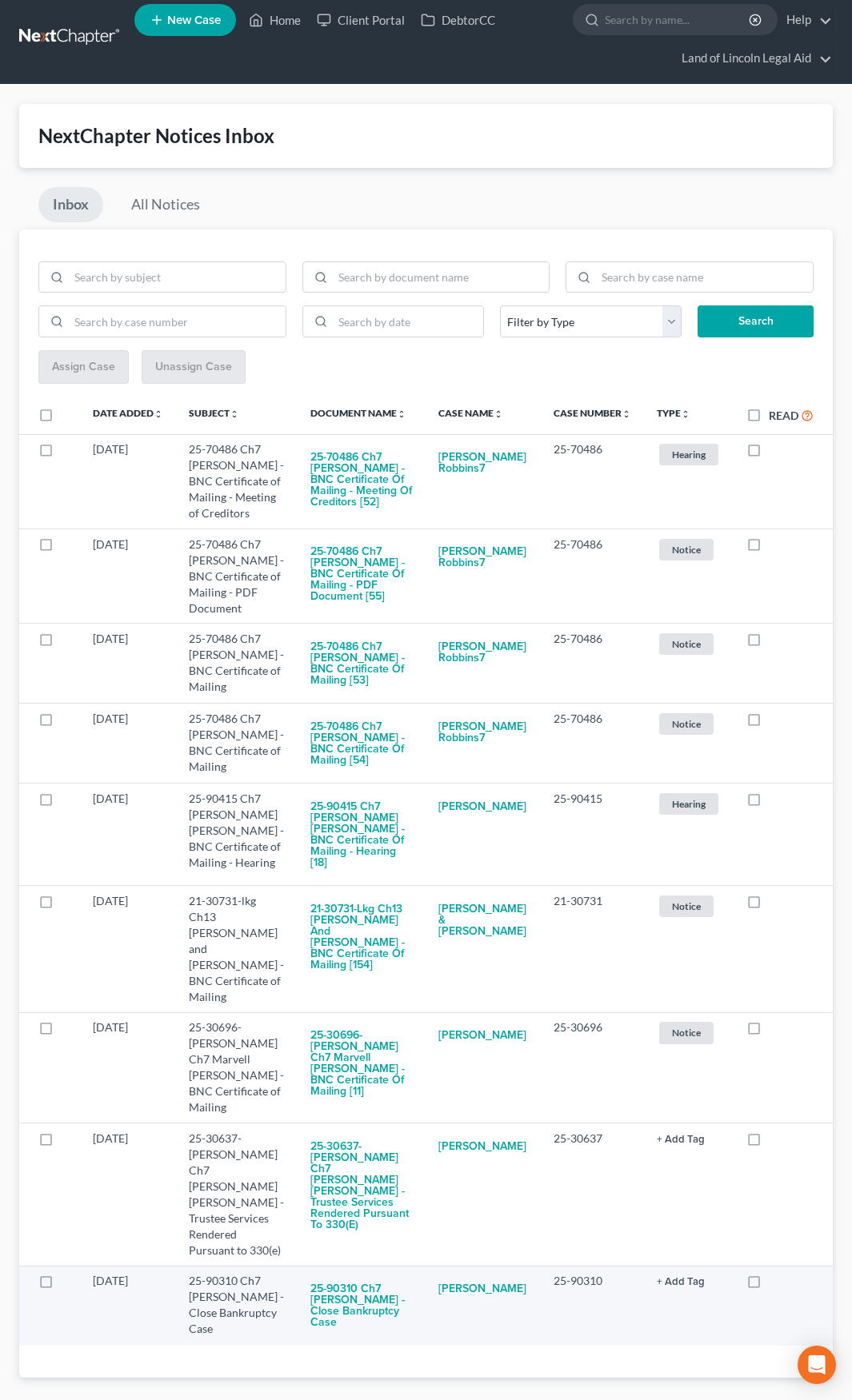
click at [769, 1285] on label at bounding box center [769, 1285] width 0 height 0
click at [775, 1273] on input "checkbox" at bounding box center [780, 1278] width 10 height 10
checkbox input "true"
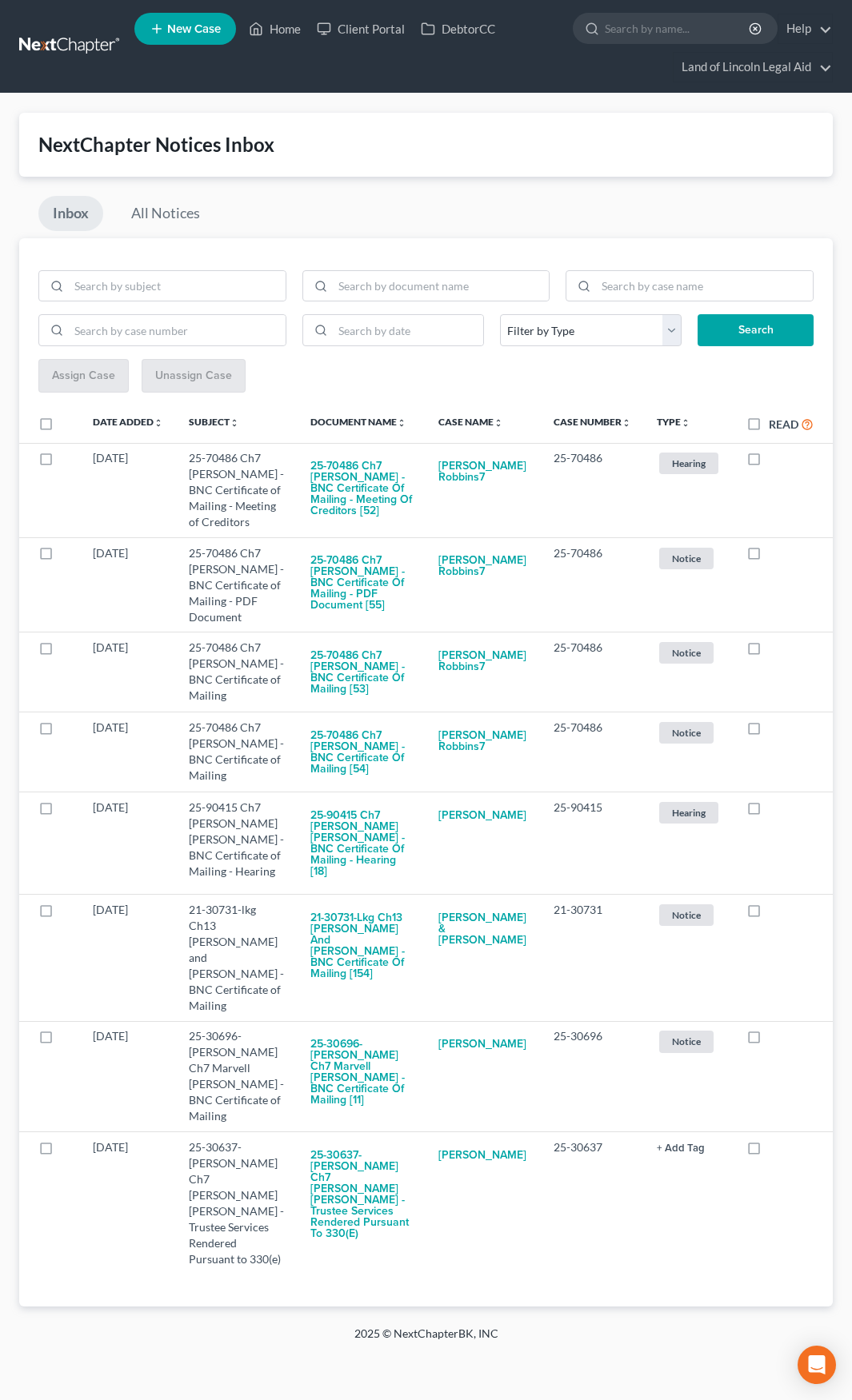
scroll to position [8, 0]
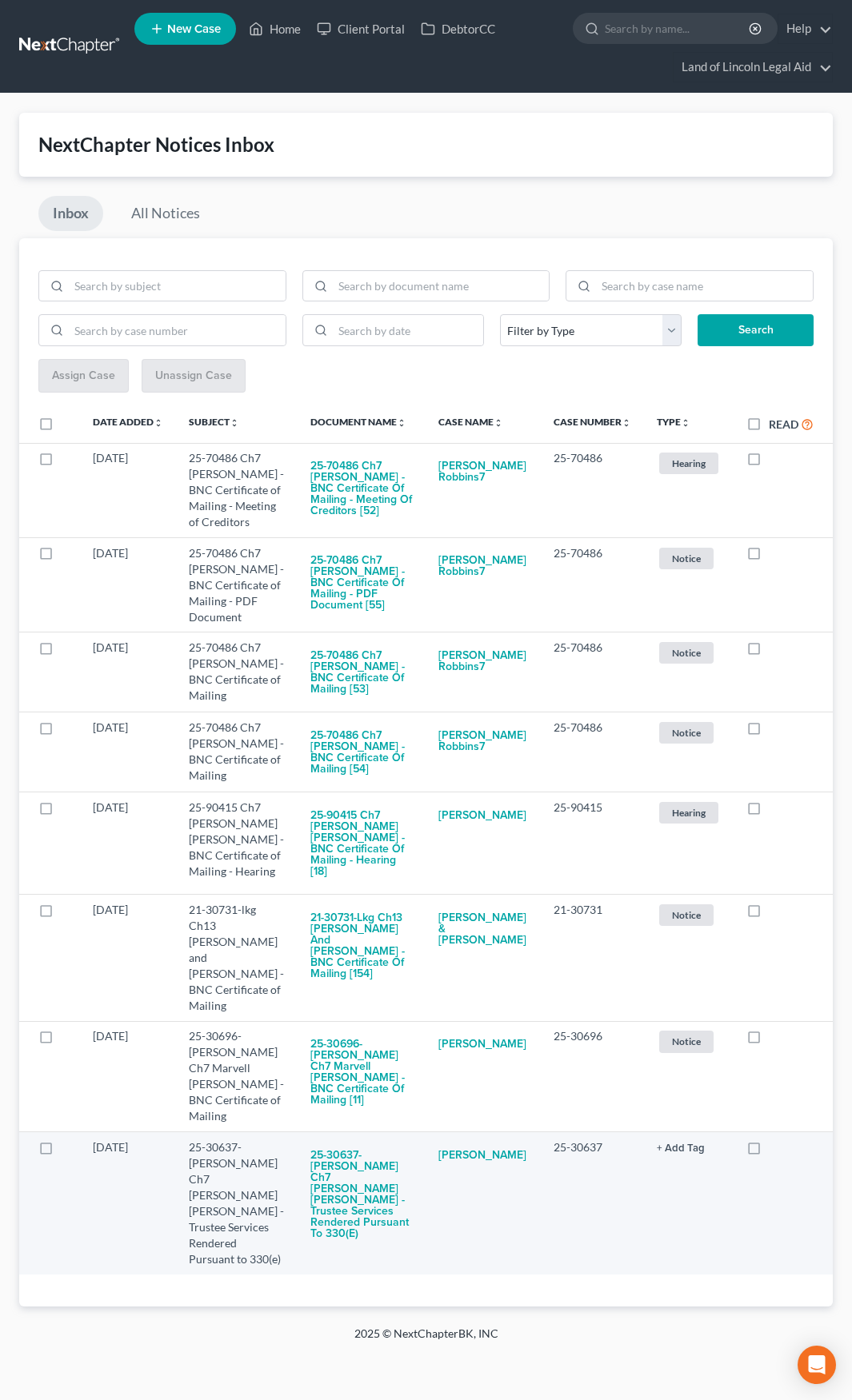
click at [769, 1151] on label at bounding box center [769, 1151] width 0 height 0
click at [775, 1149] on input "checkbox" at bounding box center [780, 1144] width 10 height 10
checkbox input "true"
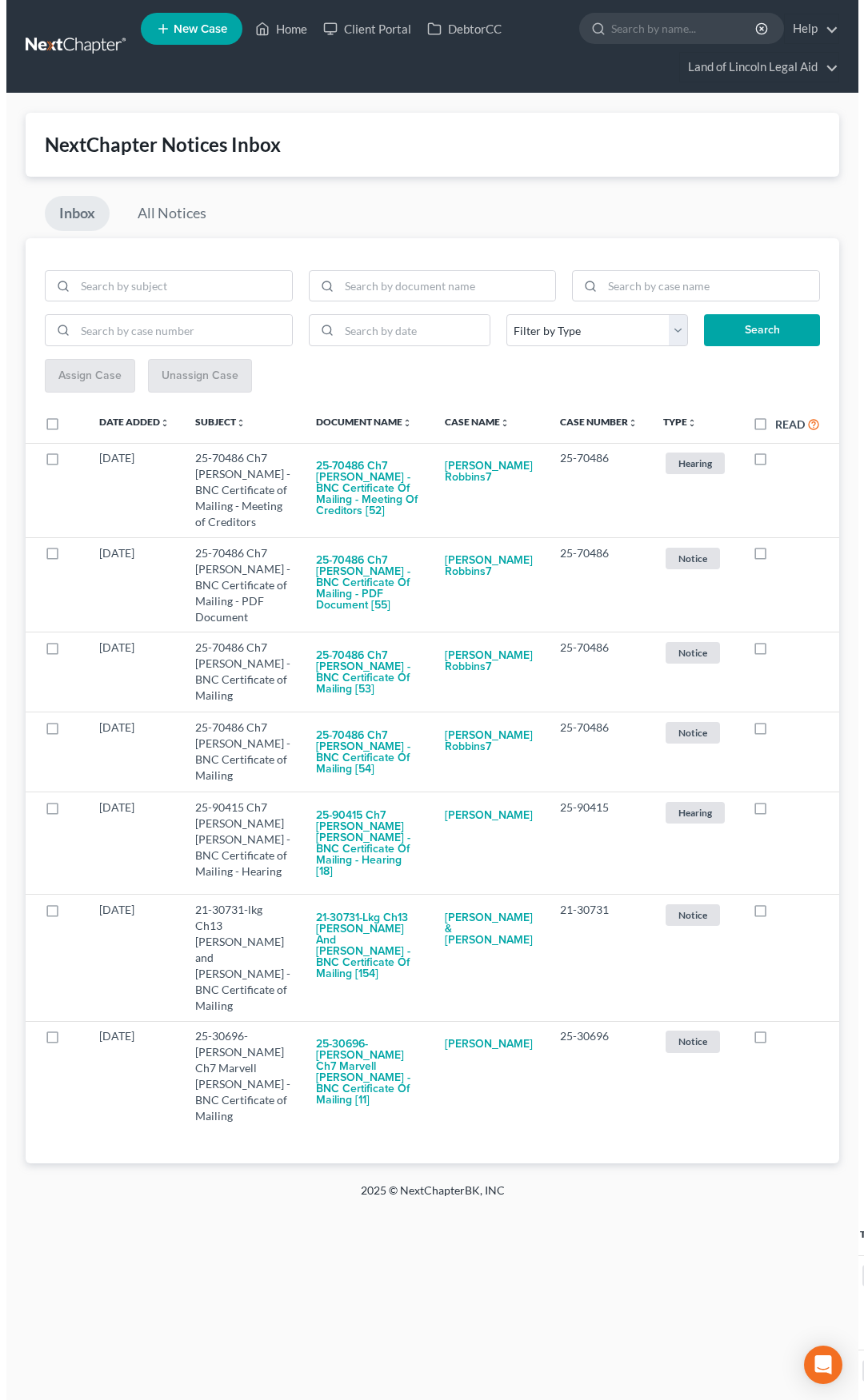
scroll to position [0, 0]
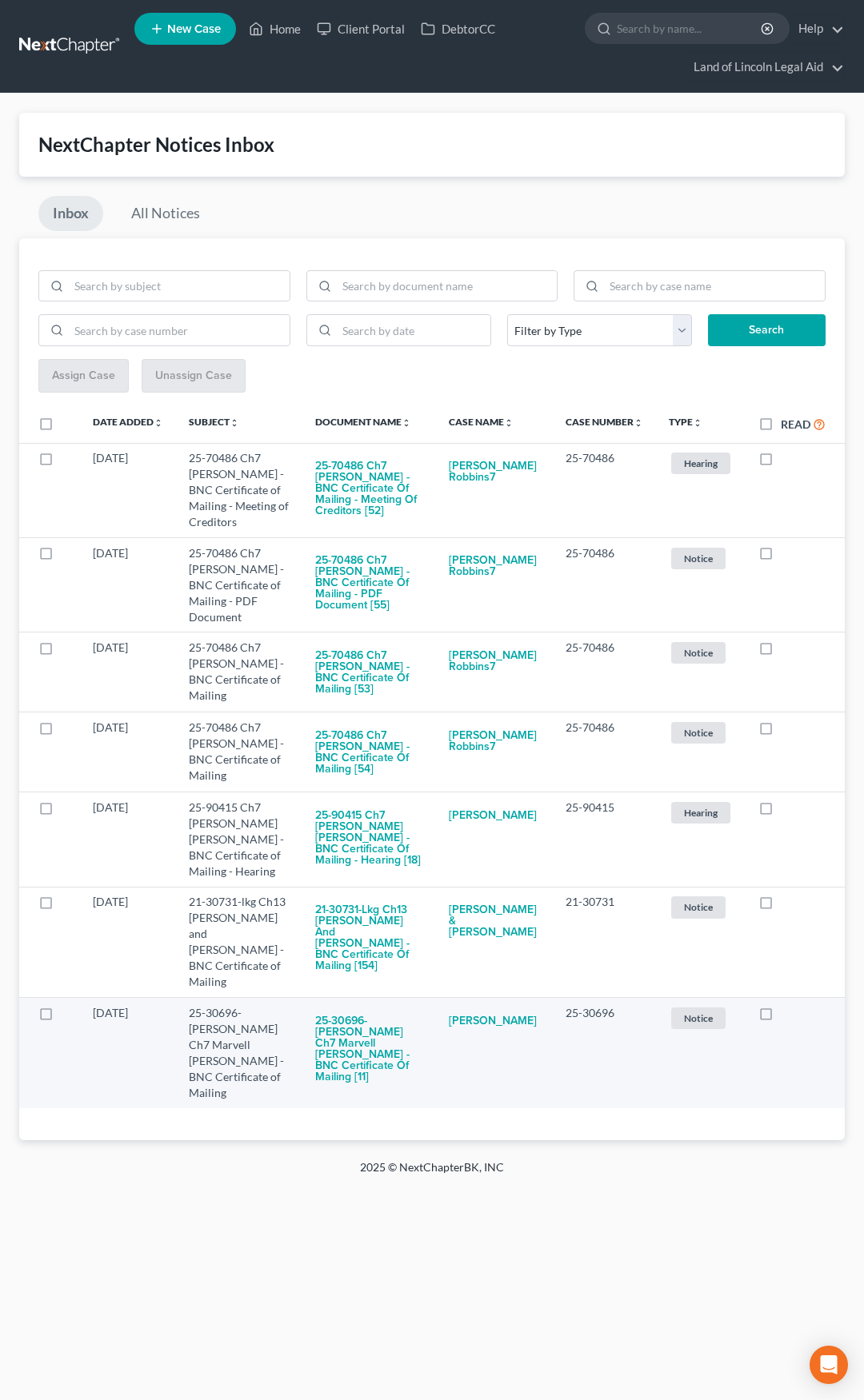
click at [781, 1017] on label at bounding box center [781, 1017] width 0 height 0
click at [787, 1016] on input "checkbox" at bounding box center [792, 1009] width 10 height 10
checkbox input "true"
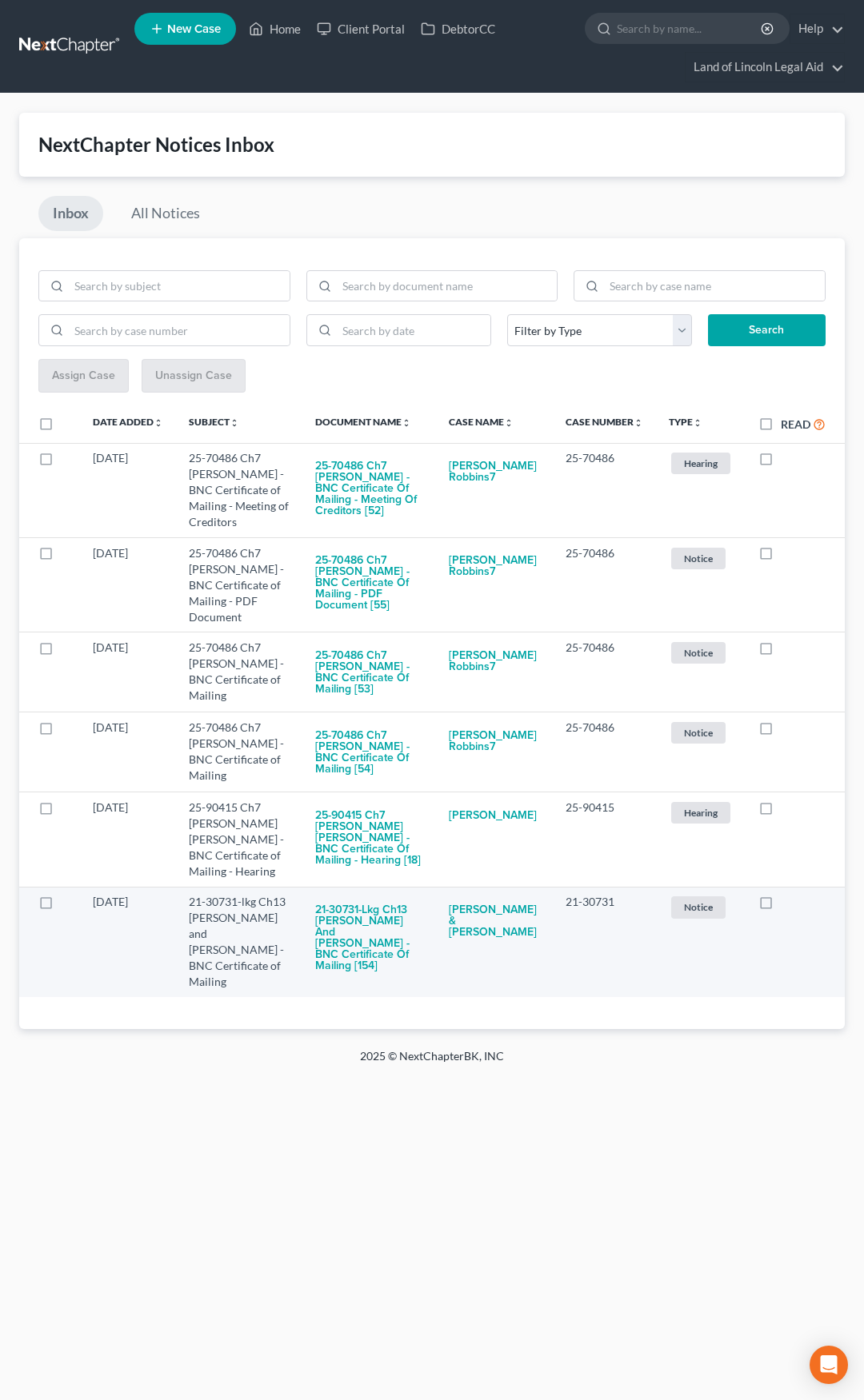
click at [781, 906] on label at bounding box center [781, 906] width 0 height 0
click at [787, 904] on input "checkbox" at bounding box center [792, 899] width 10 height 10
checkbox input "true"
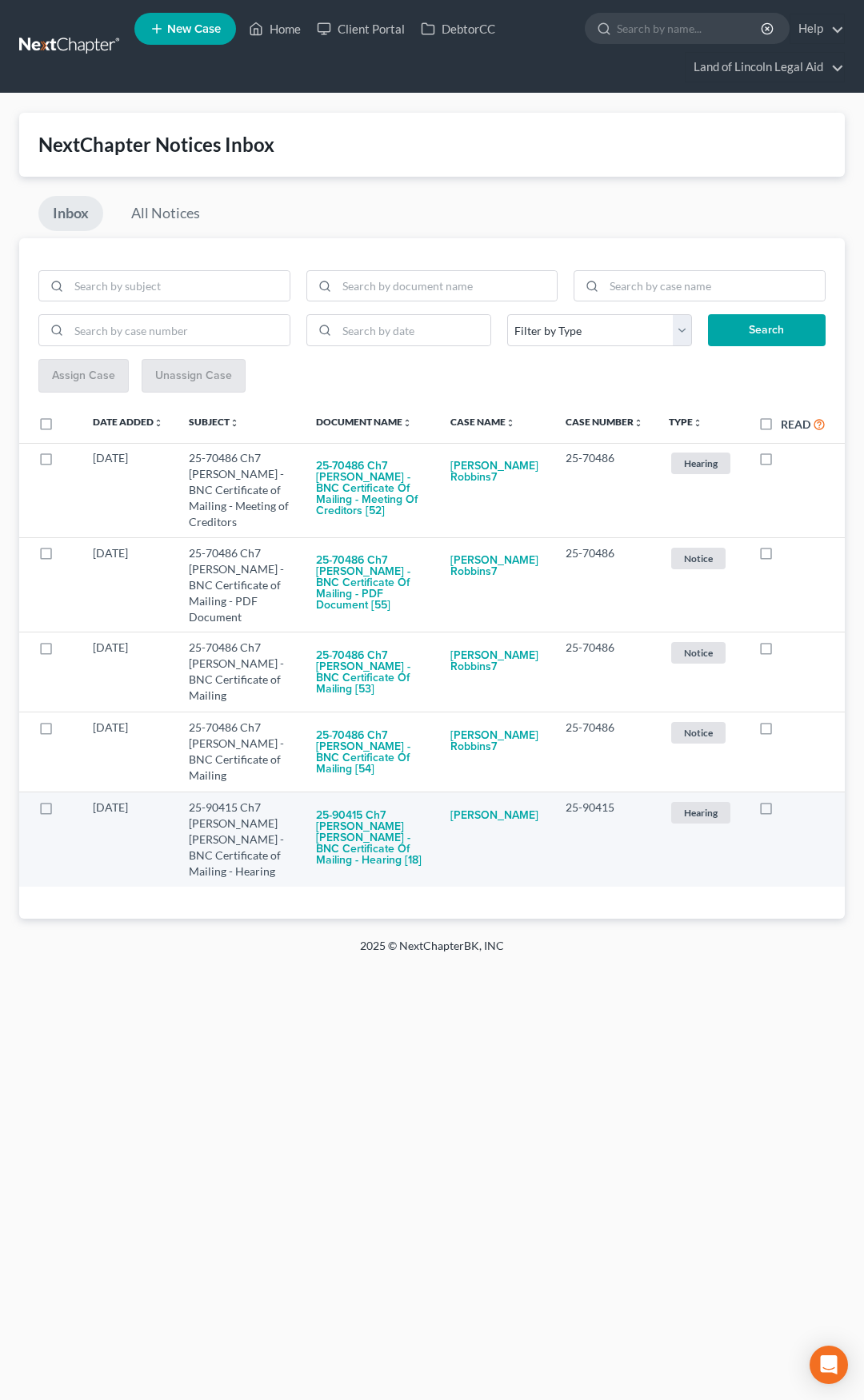
click at [781, 811] on label at bounding box center [781, 811] width 0 height 0
click at [787, 807] on input "checkbox" at bounding box center [792, 804] width 10 height 10
checkbox input "true"
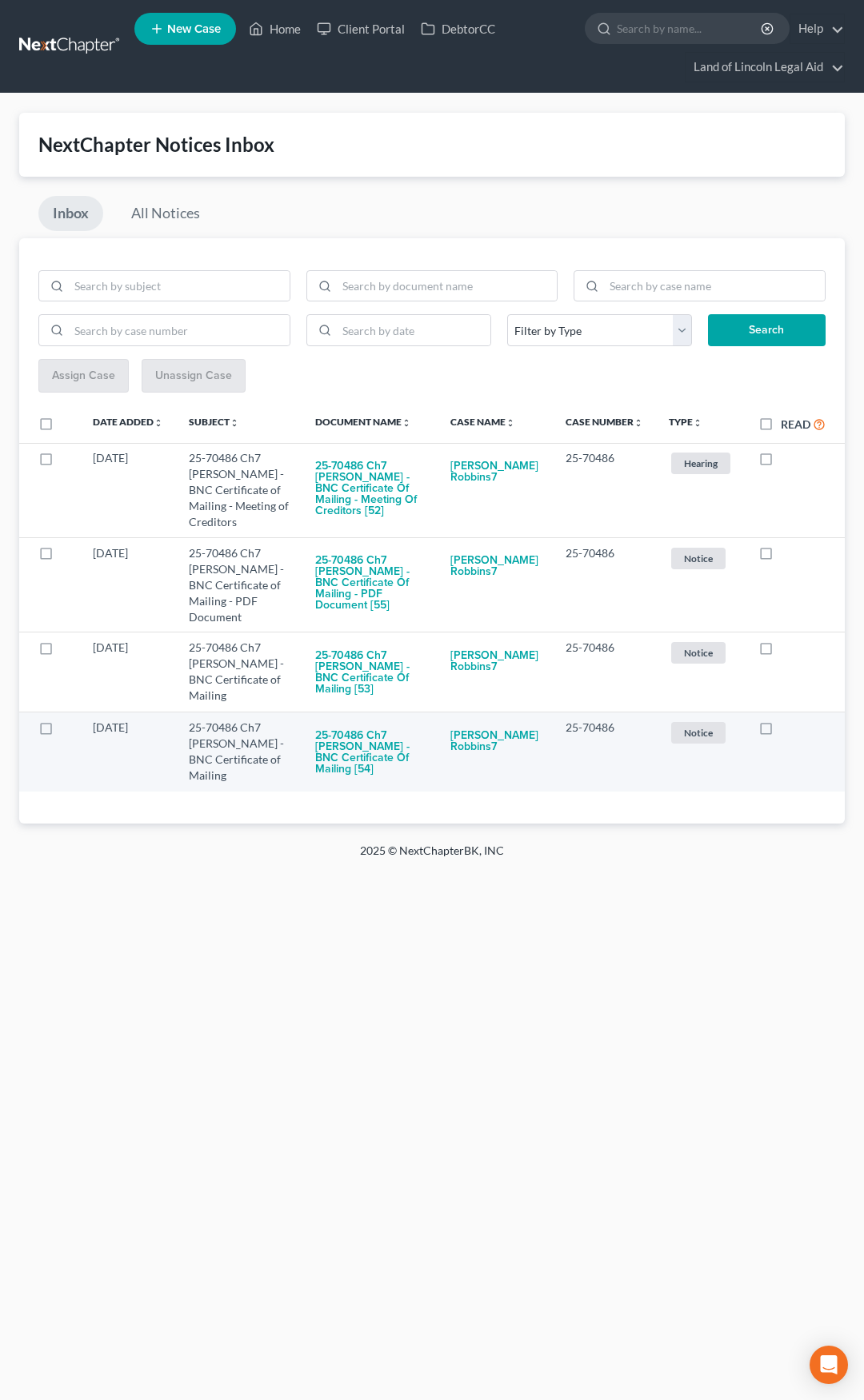
click at [781, 732] on label at bounding box center [781, 732] width 0 height 0
click at [787, 729] on input "checkbox" at bounding box center [792, 724] width 10 height 10
checkbox input "true"
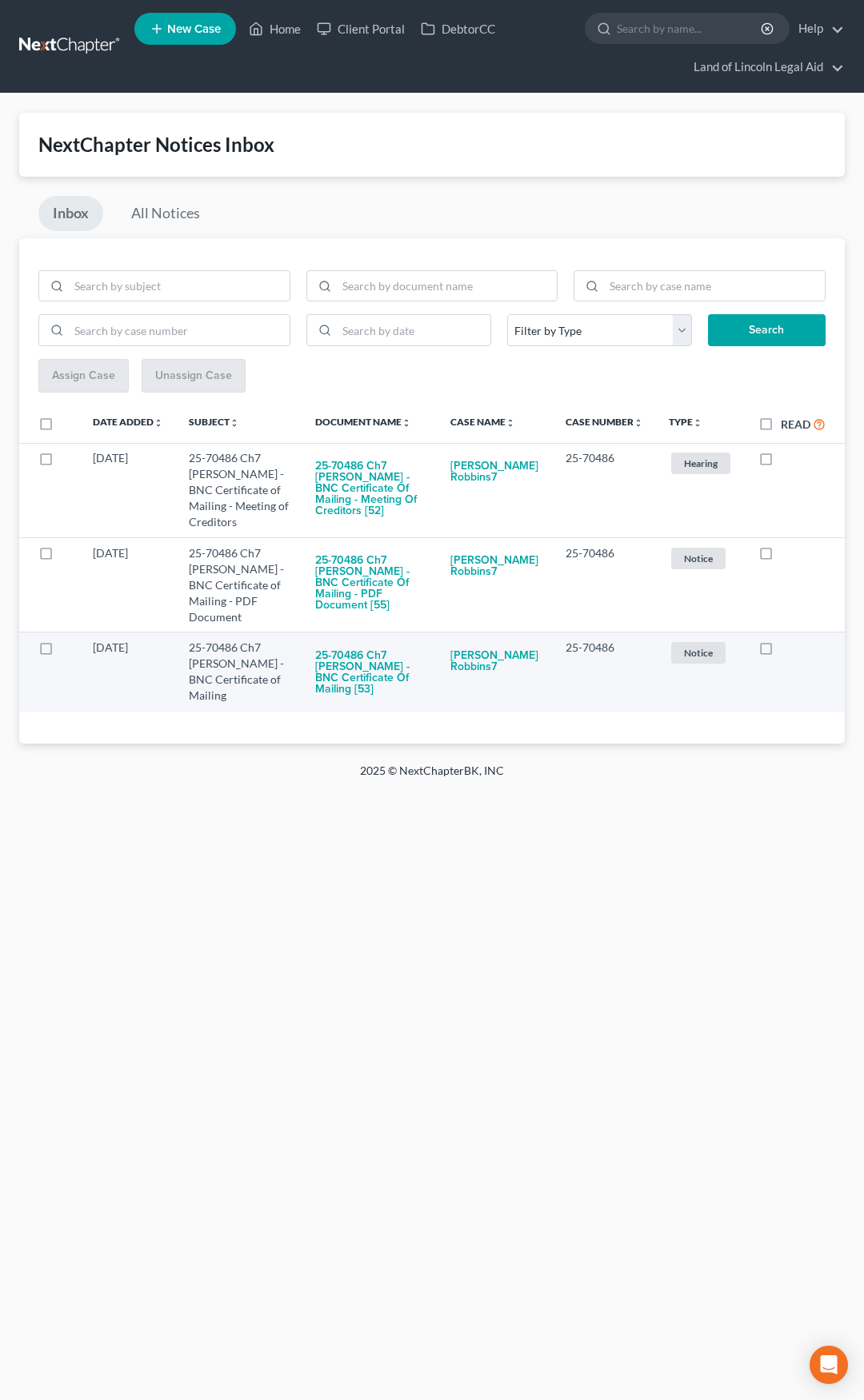
click at [781, 652] on label at bounding box center [781, 652] width 0 height 0
click at [787, 649] on input "checkbox" at bounding box center [792, 644] width 10 height 10
checkbox input "true"
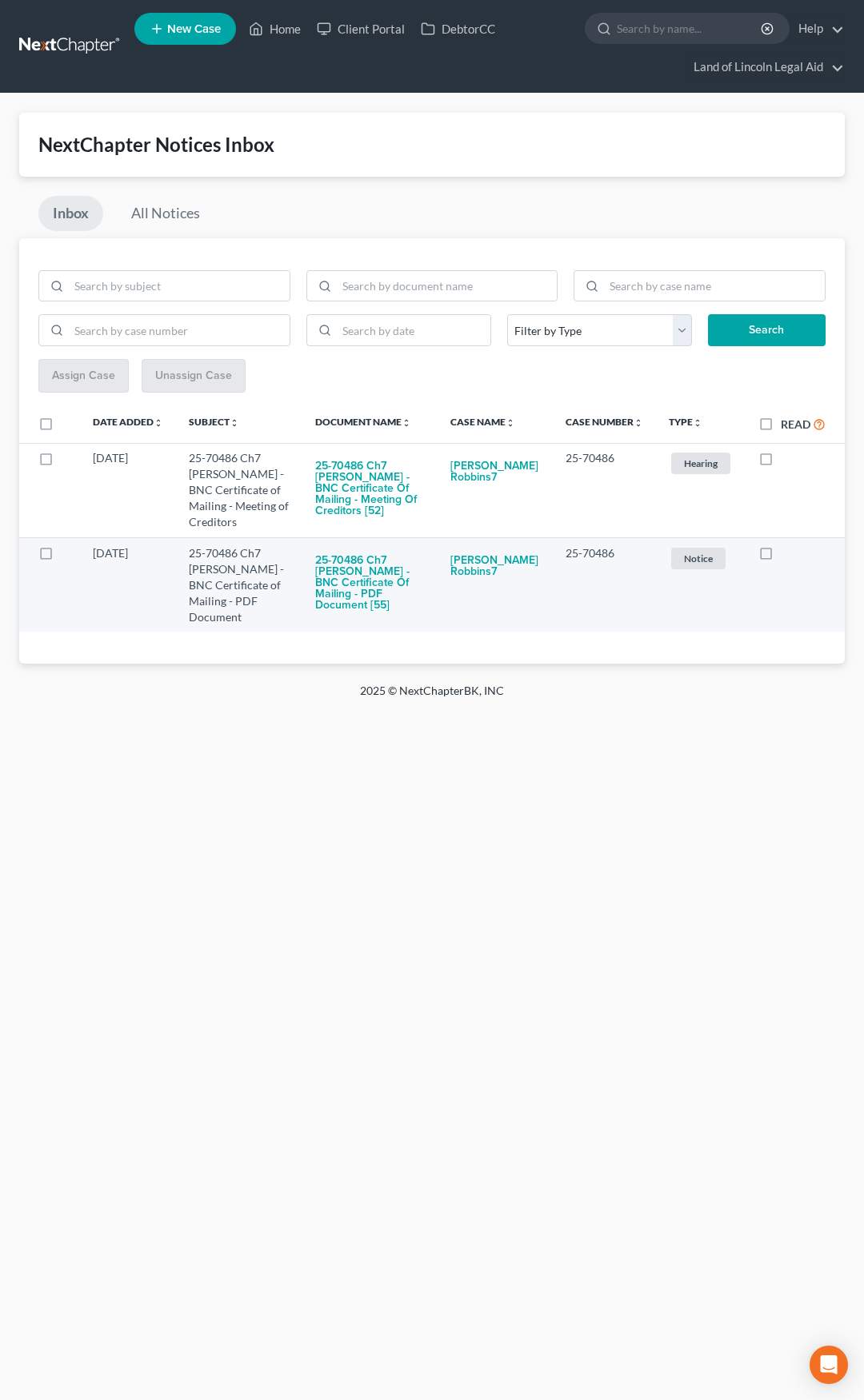
click at [781, 557] on label at bounding box center [781, 557] width 0 height 0
click at [787, 556] on input "checkbox" at bounding box center [792, 550] width 10 height 10
checkbox input "true"
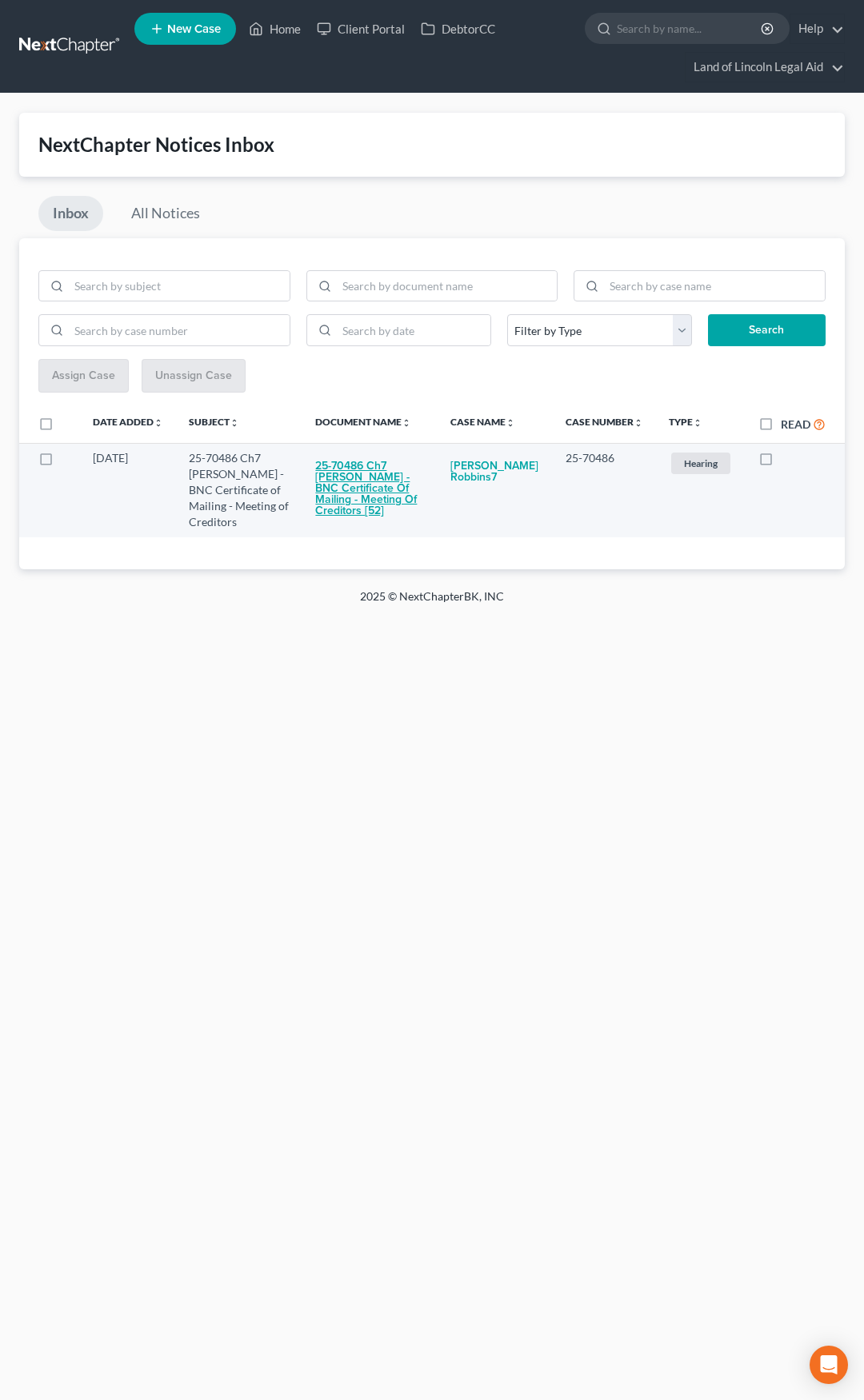
click at [383, 484] on button "25-70486 Ch7 Melvin L Robbins - BNC Certificate of Mailing - Meeting of Credito…" at bounding box center [369, 488] width 109 height 77
checkbox input "true"
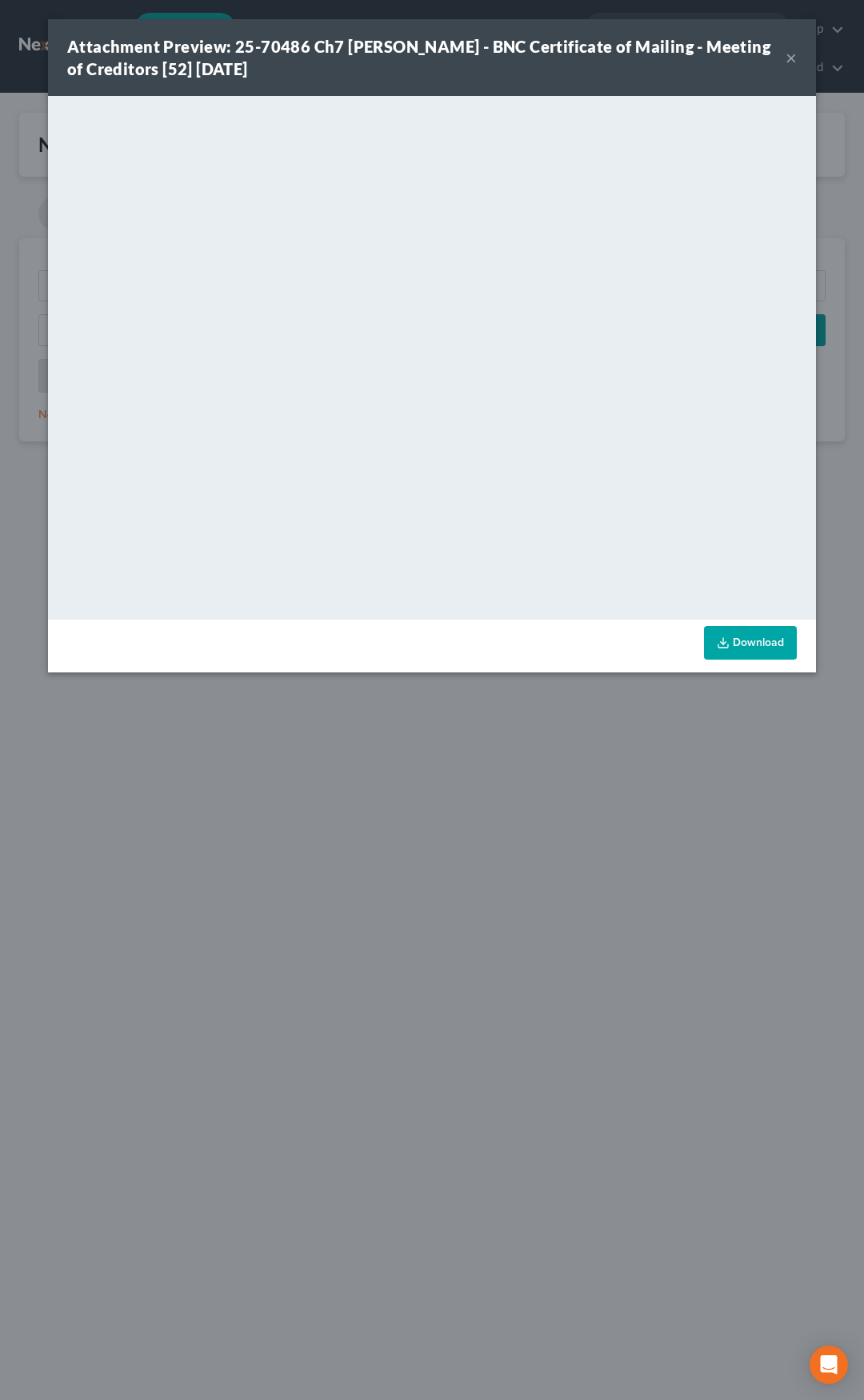
click at [794, 56] on button "×" at bounding box center [791, 57] width 11 height 19
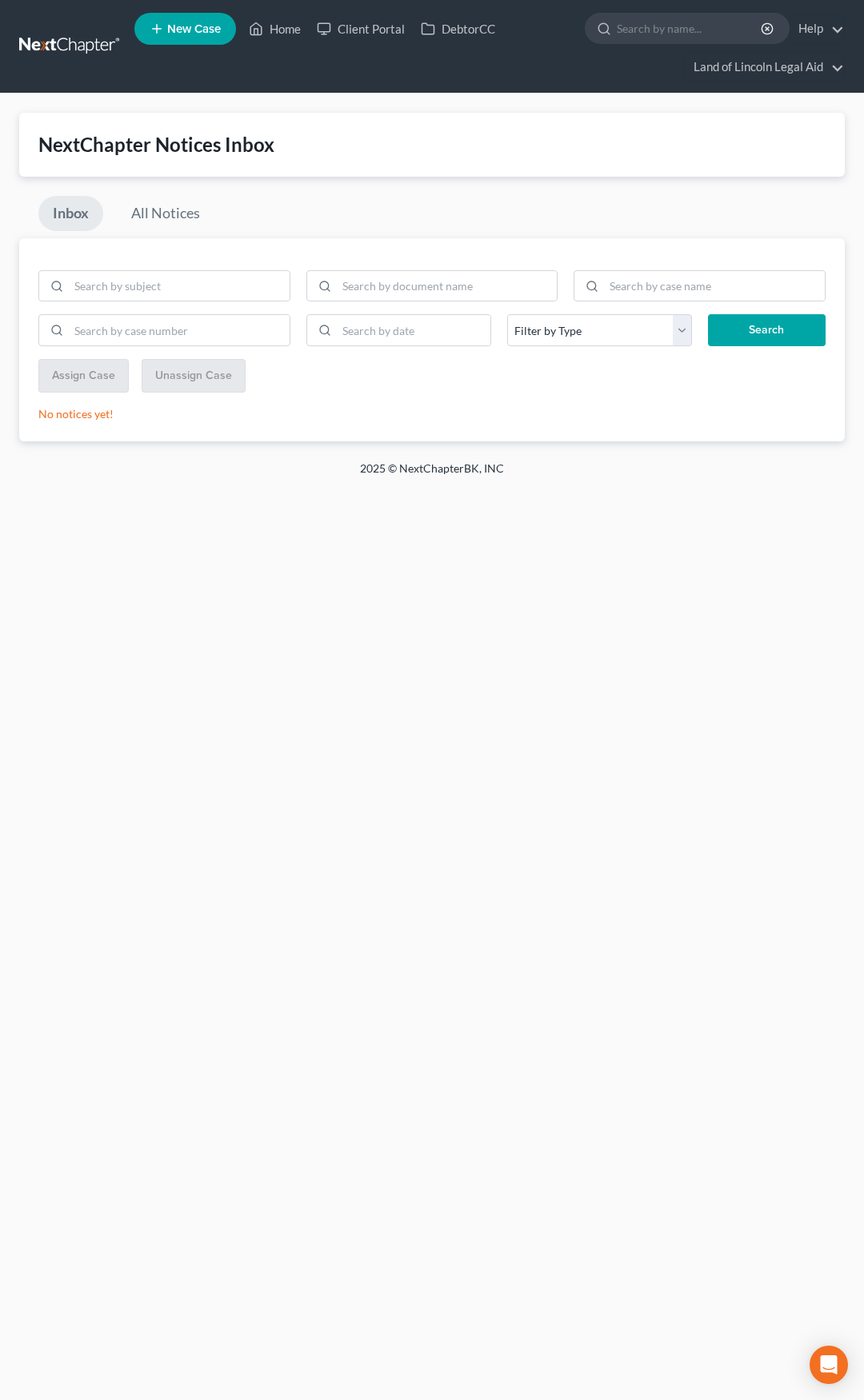
click at [76, 45] on link at bounding box center [70, 46] width 102 height 29
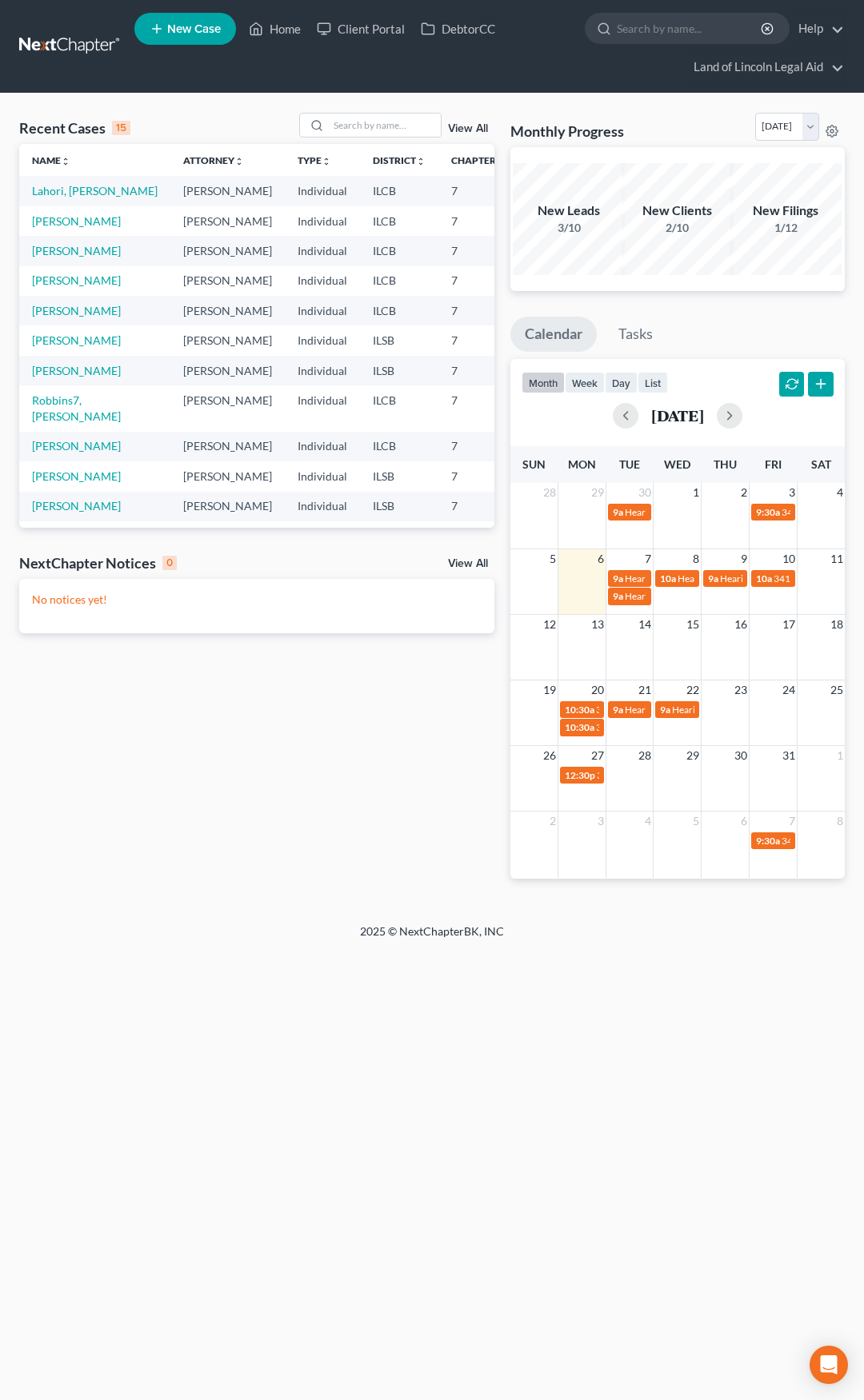
click at [470, 122] on div "View All" at bounding box center [397, 125] width 195 height 24
click at [470, 128] on link "View All" at bounding box center [468, 128] width 40 height 11
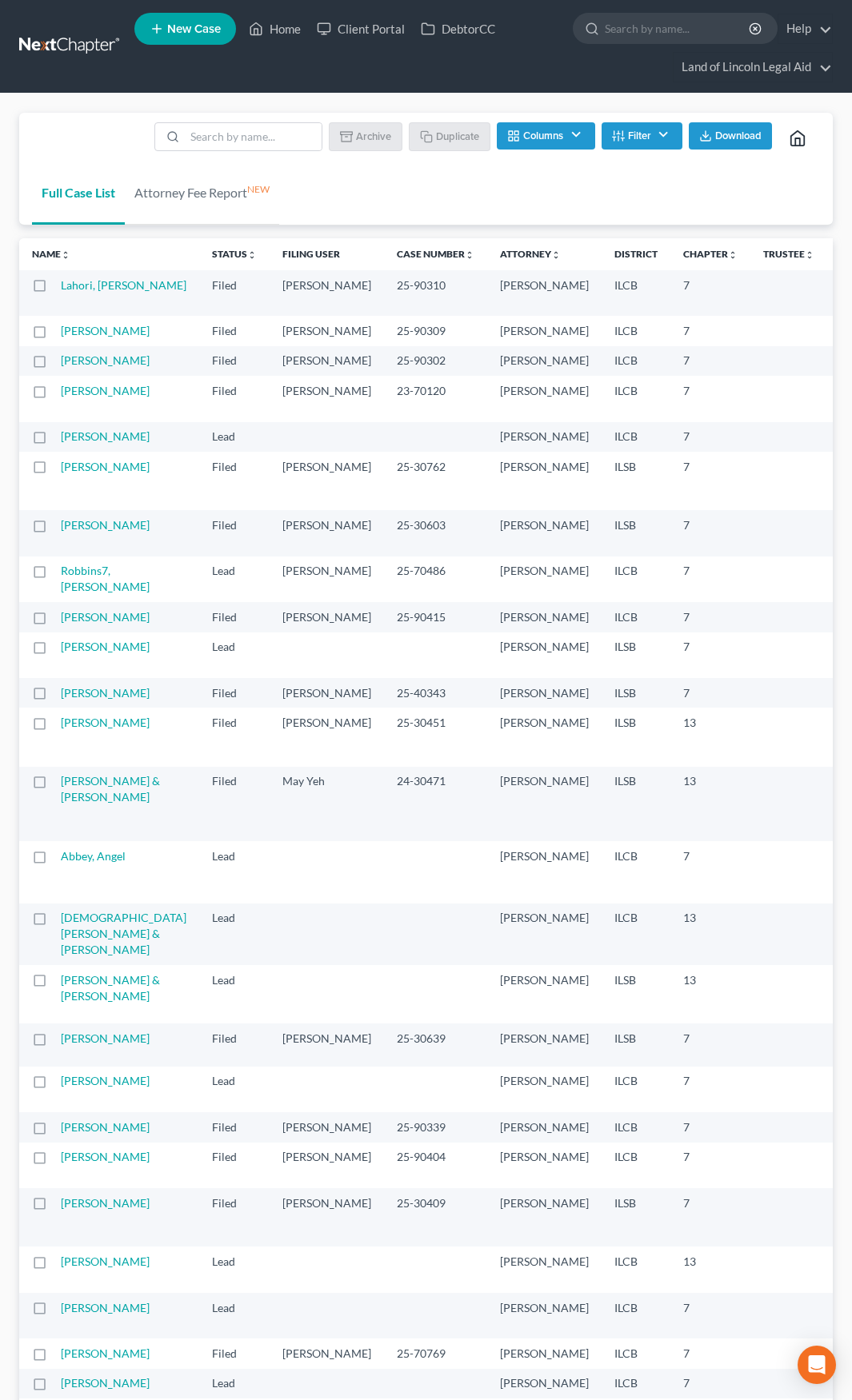
click at [54, 289] on label at bounding box center [54, 289] width 0 height 0
click at [61, 287] on input "checkbox" at bounding box center [65, 282] width 10 height 10
checkbox input "true"
click at [54, 335] on label at bounding box center [54, 335] width 0 height 0
click at [61, 334] on input "checkbox" at bounding box center [65, 327] width 10 height 10
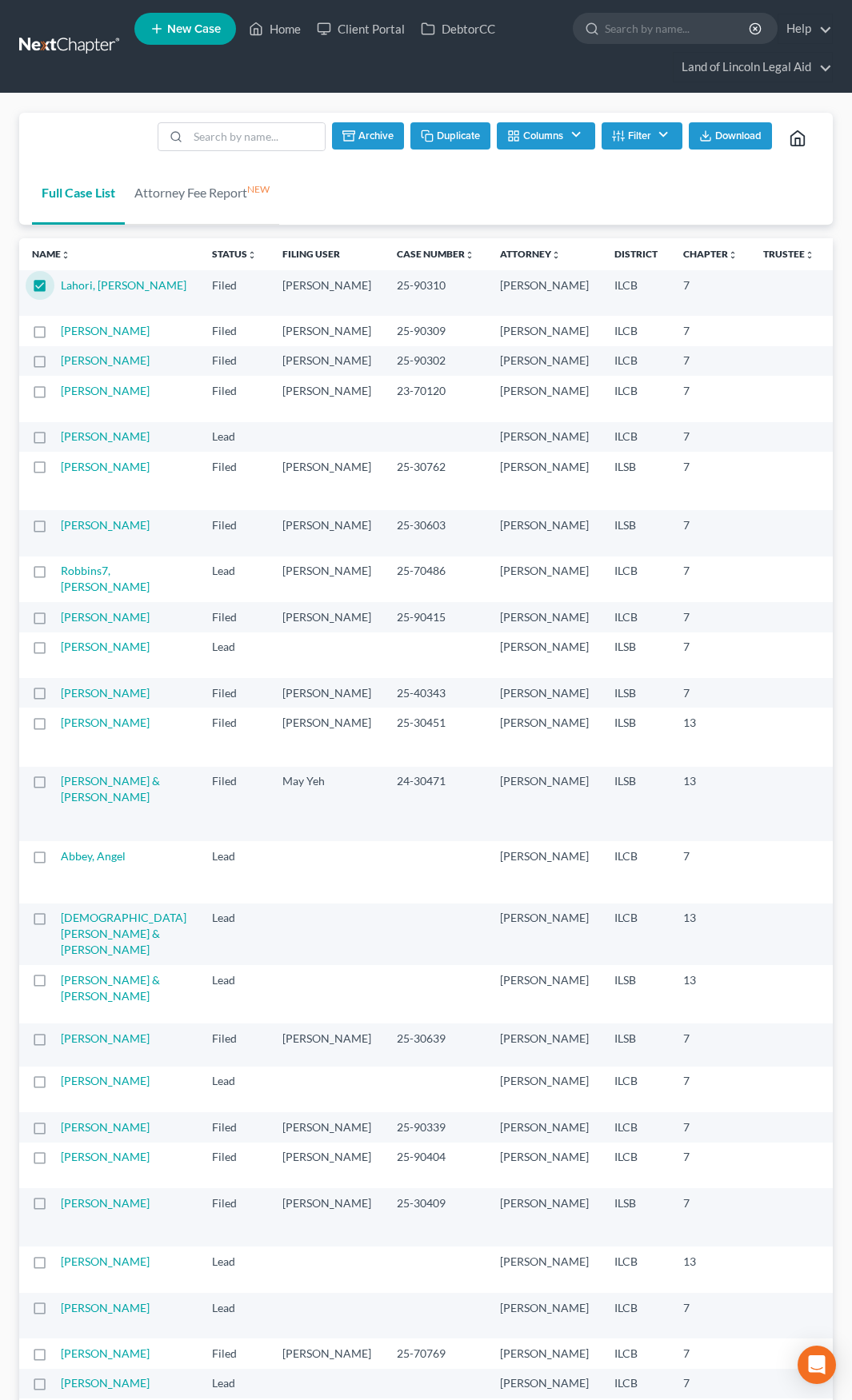
checkbox input "true"
click at [54, 364] on label at bounding box center [54, 364] width 0 height 0
click at [61, 363] on input "checkbox" at bounding box center [65, 357] width 10 height 10
checkbox input "true"
click at [364, 140] on button "Archive" at bounding box center [366, 136] width 72 height 27
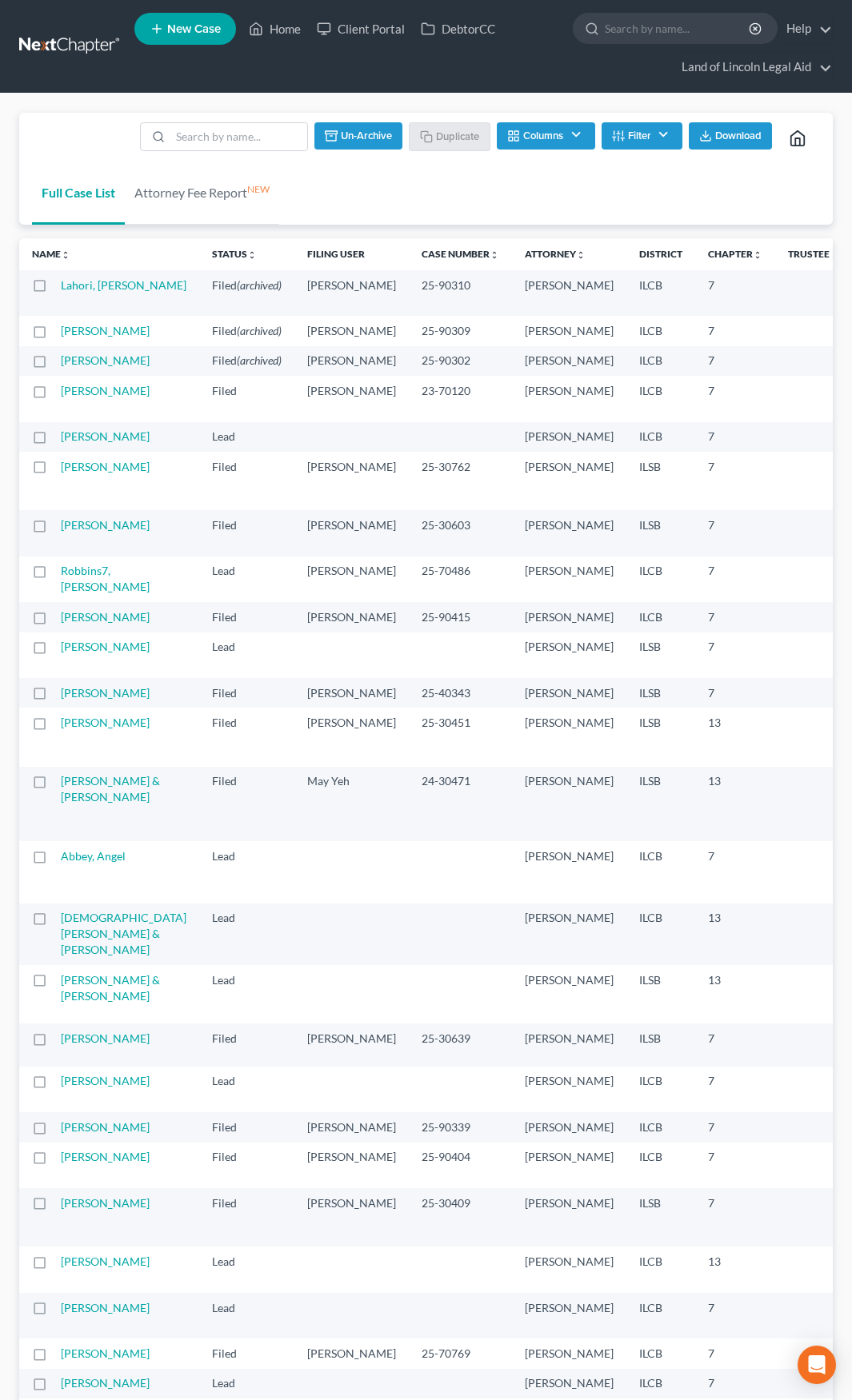
checkbox input "false"
click at [68, 52] on link at bounding box center [70, 46] width 102 height 29
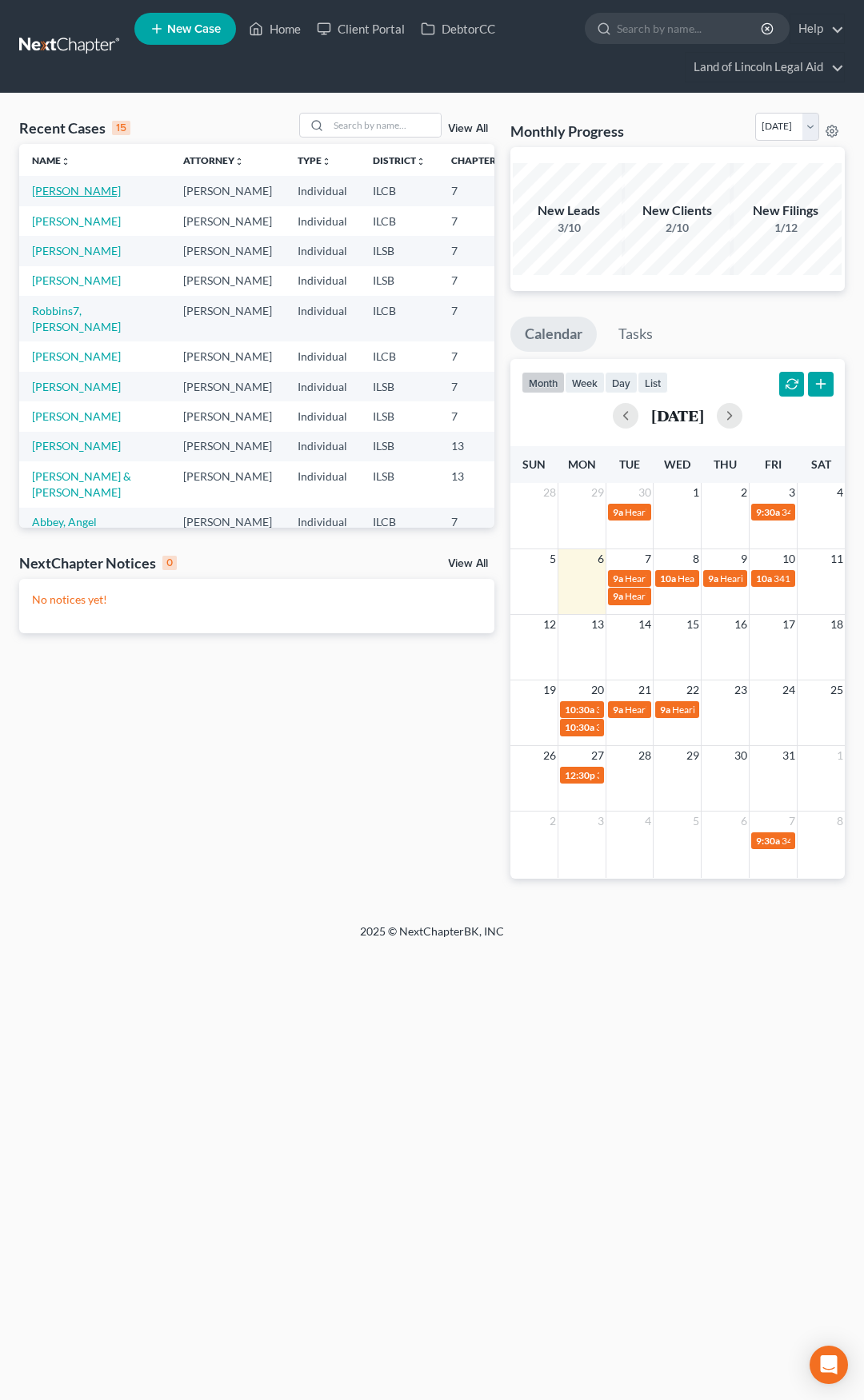
click at [42, 193] on link "[PERSON_NAME]" at bounding box center [76, 190] width 89 height 14
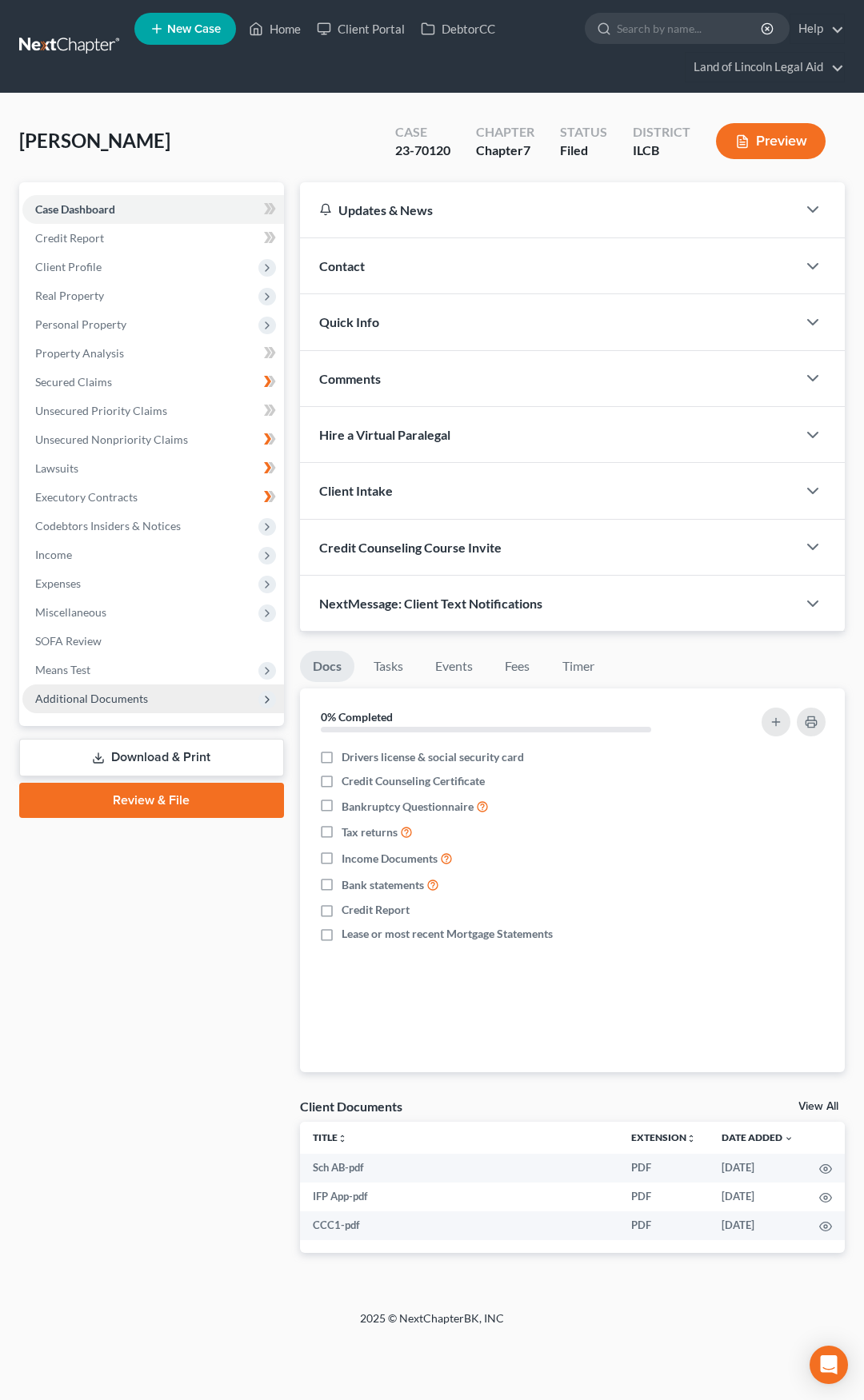
click at [156, 701] on span "Additional Documents" at bounding box center [153, 699] width 261 height 29
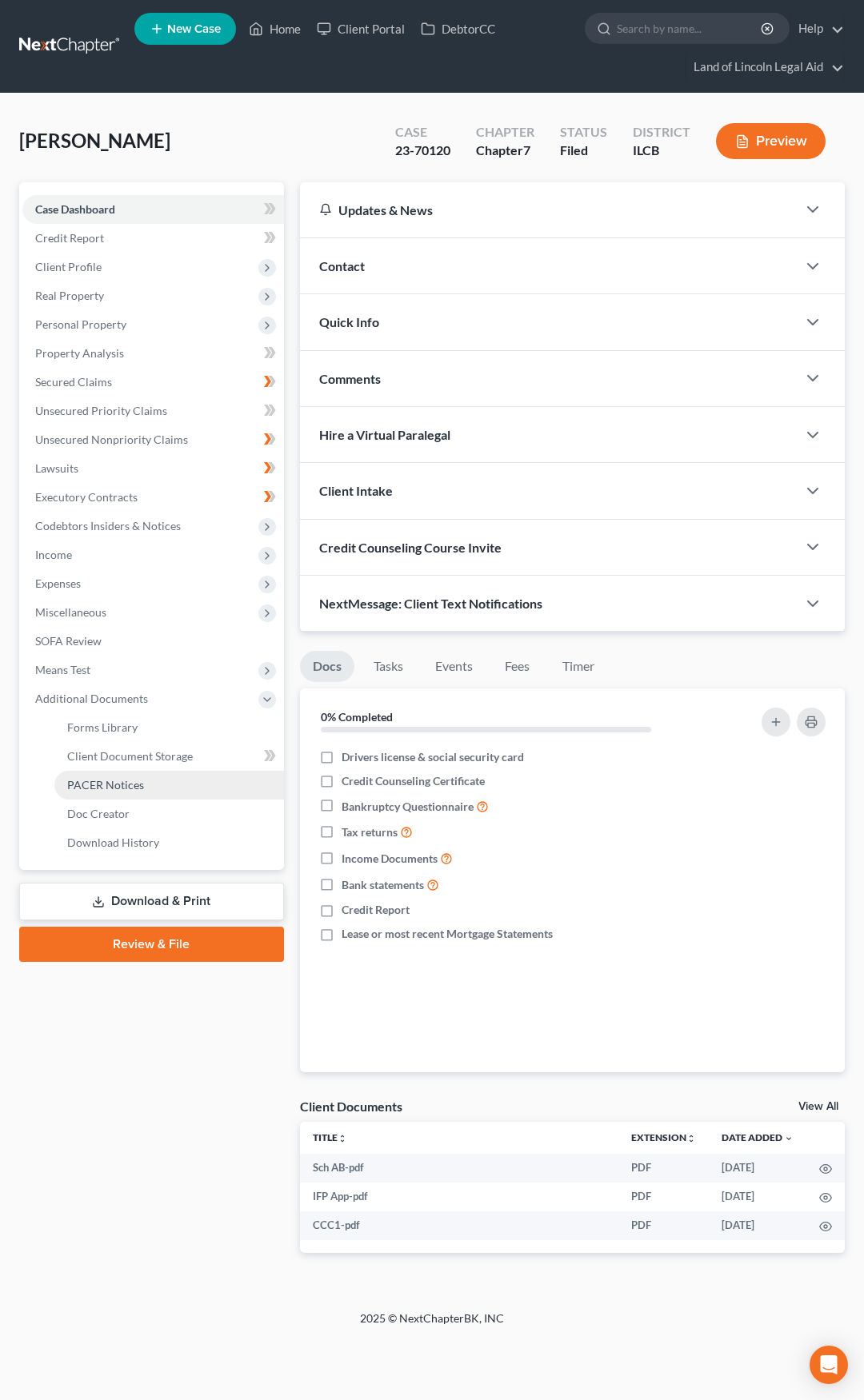
click at [155, 790] on link "PACER Notices" at bounding box center [169, 785] width 230 height 29
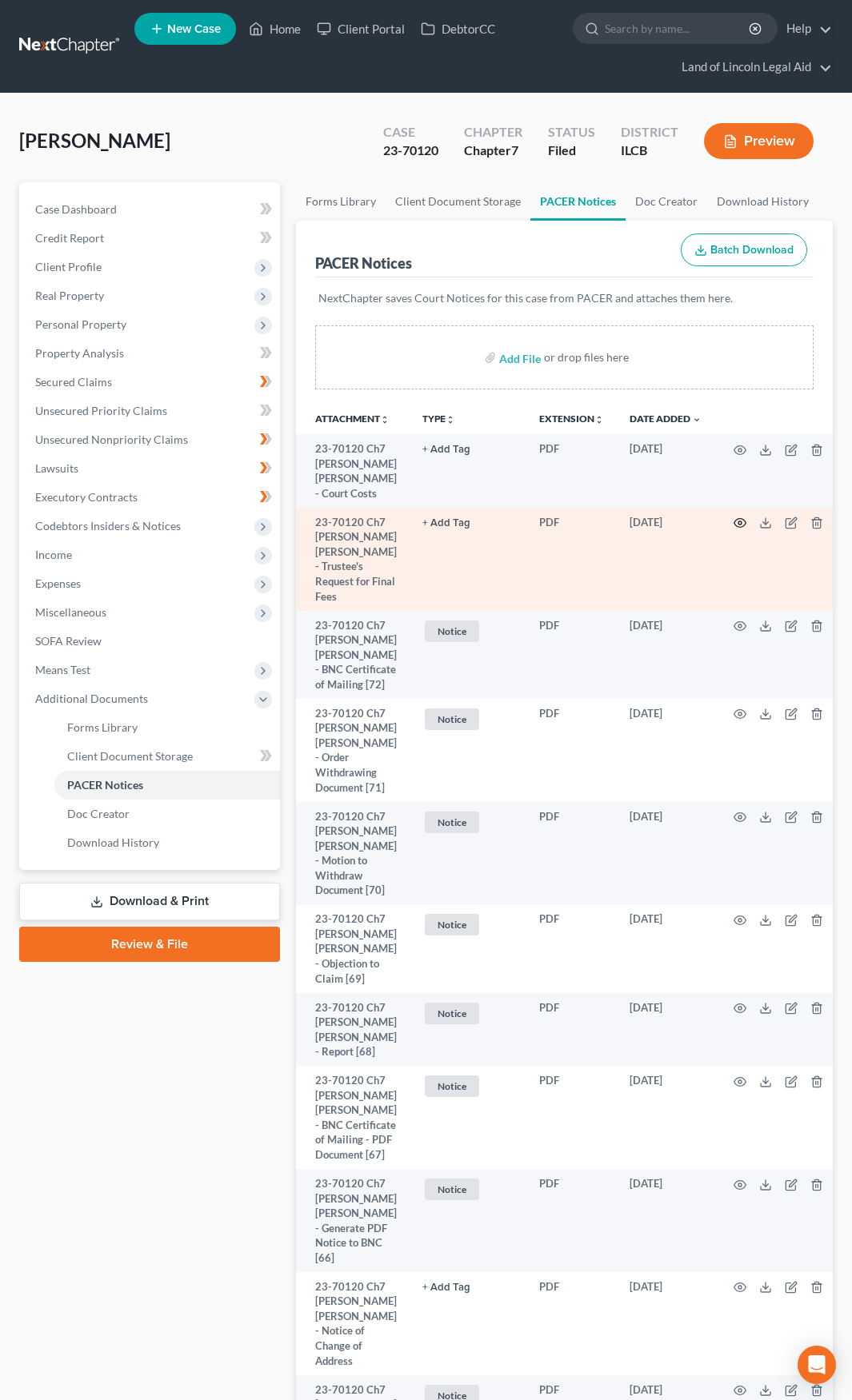
click at [738, 525] on circle "button" at bounding box center [740, 524] width 4 height 4
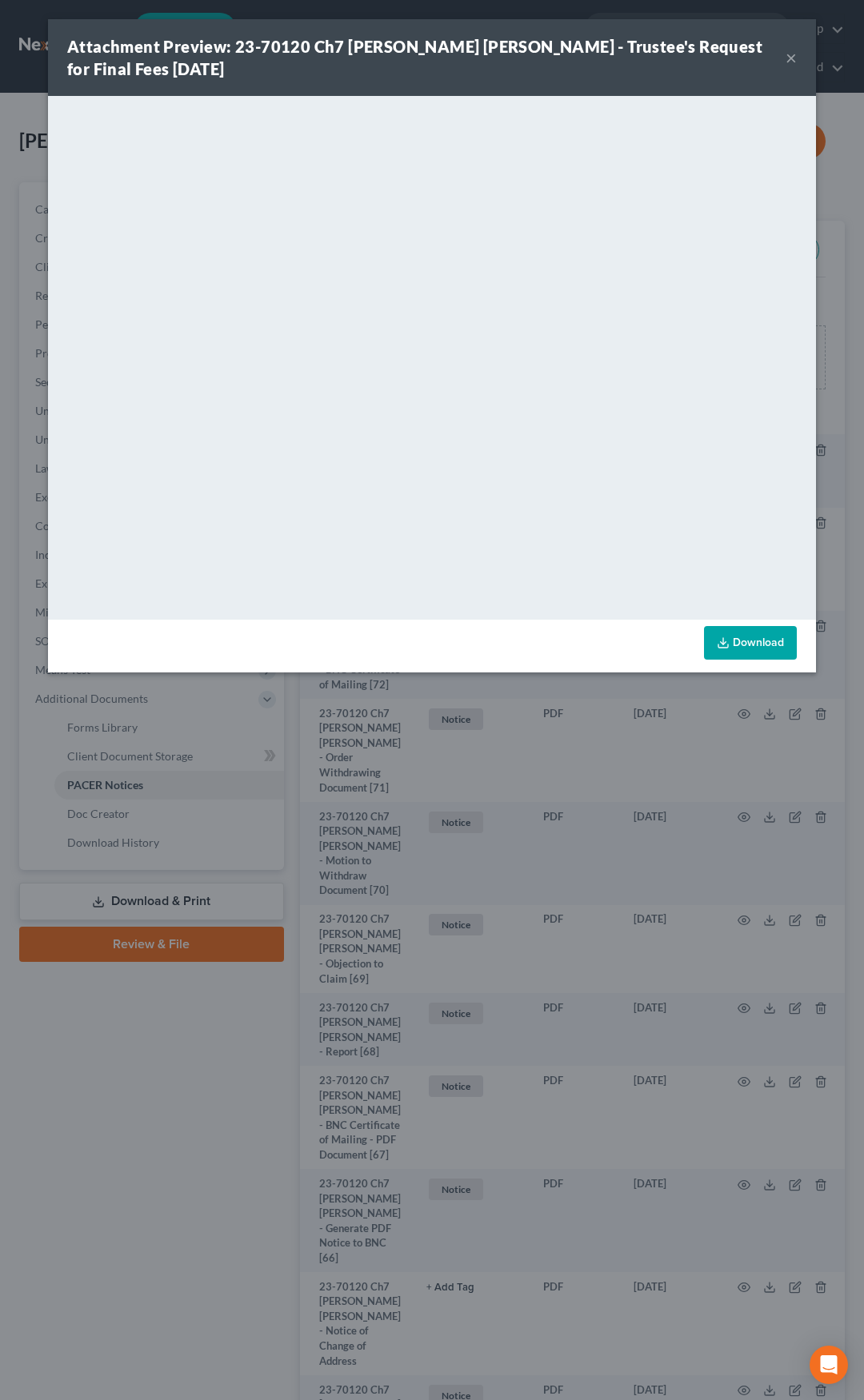
click at [791, 61] on button "×" at bounding box center [791, 57] width 11 height 19
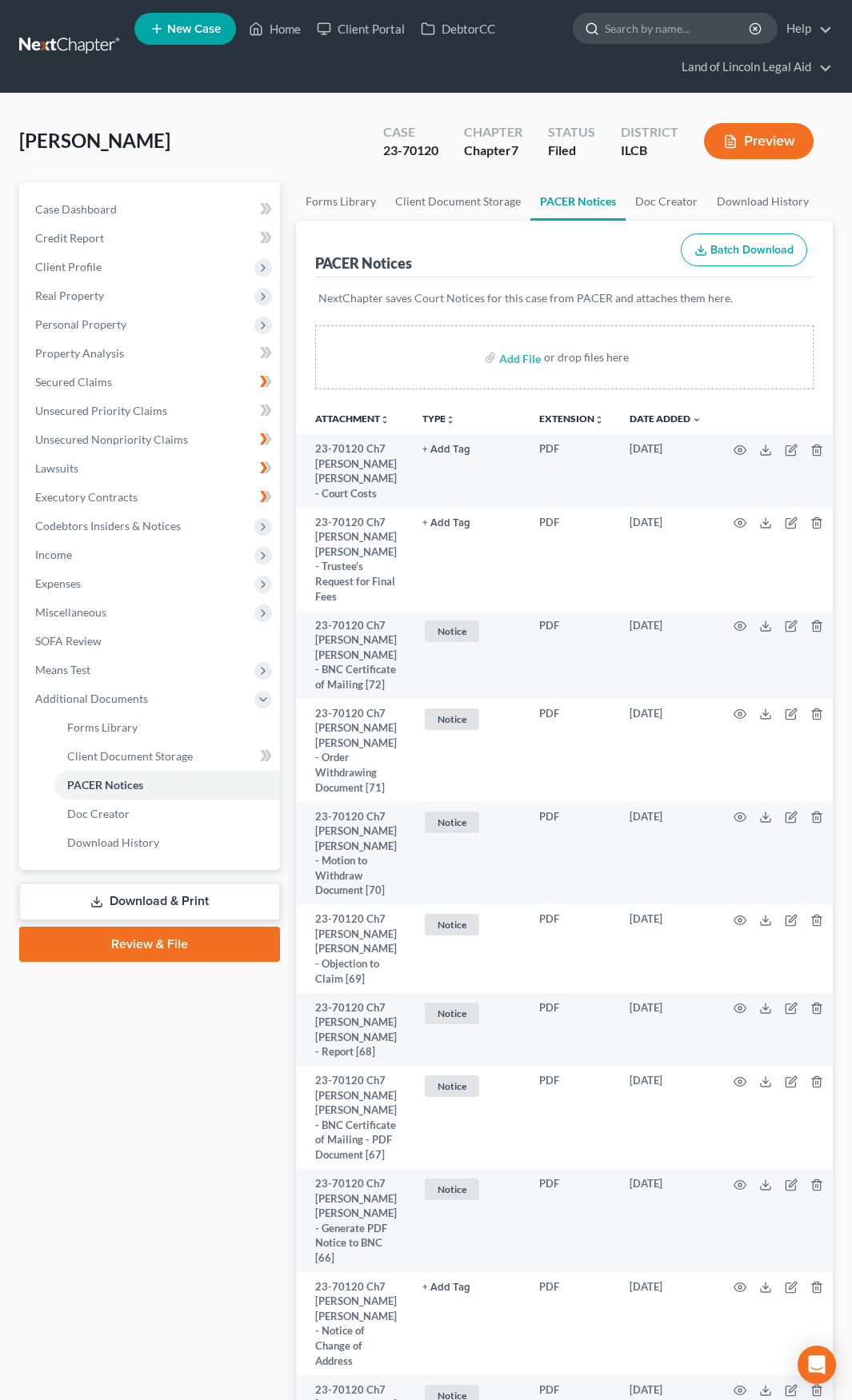
click at [628, 24] on input "search" at bounding box center [677, 28] width 147 height 30
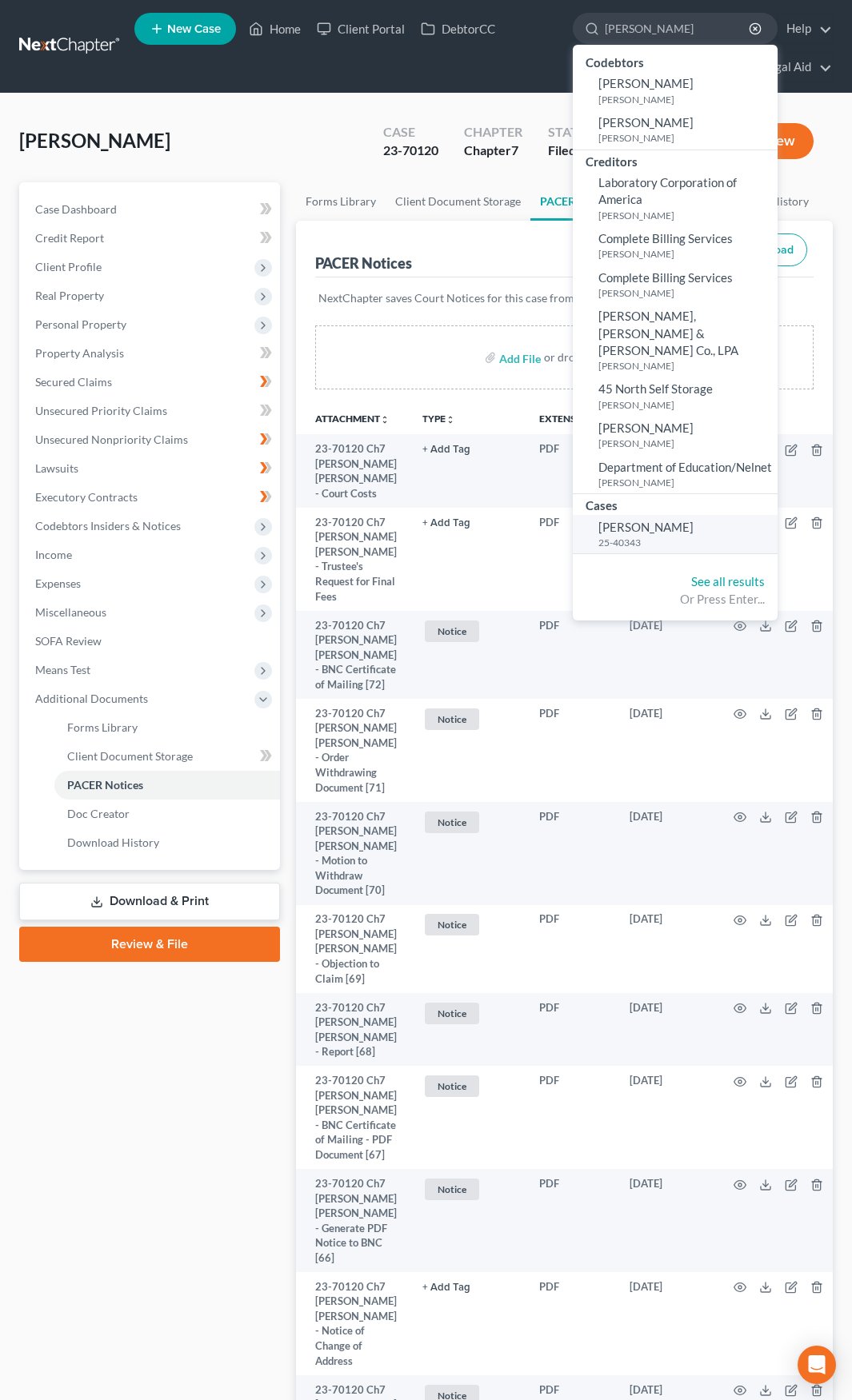
type input "cousineau"
click at [616, 520] on span "[PERSON_NAME]" at bounding box center [645, 527] width 95 height 14
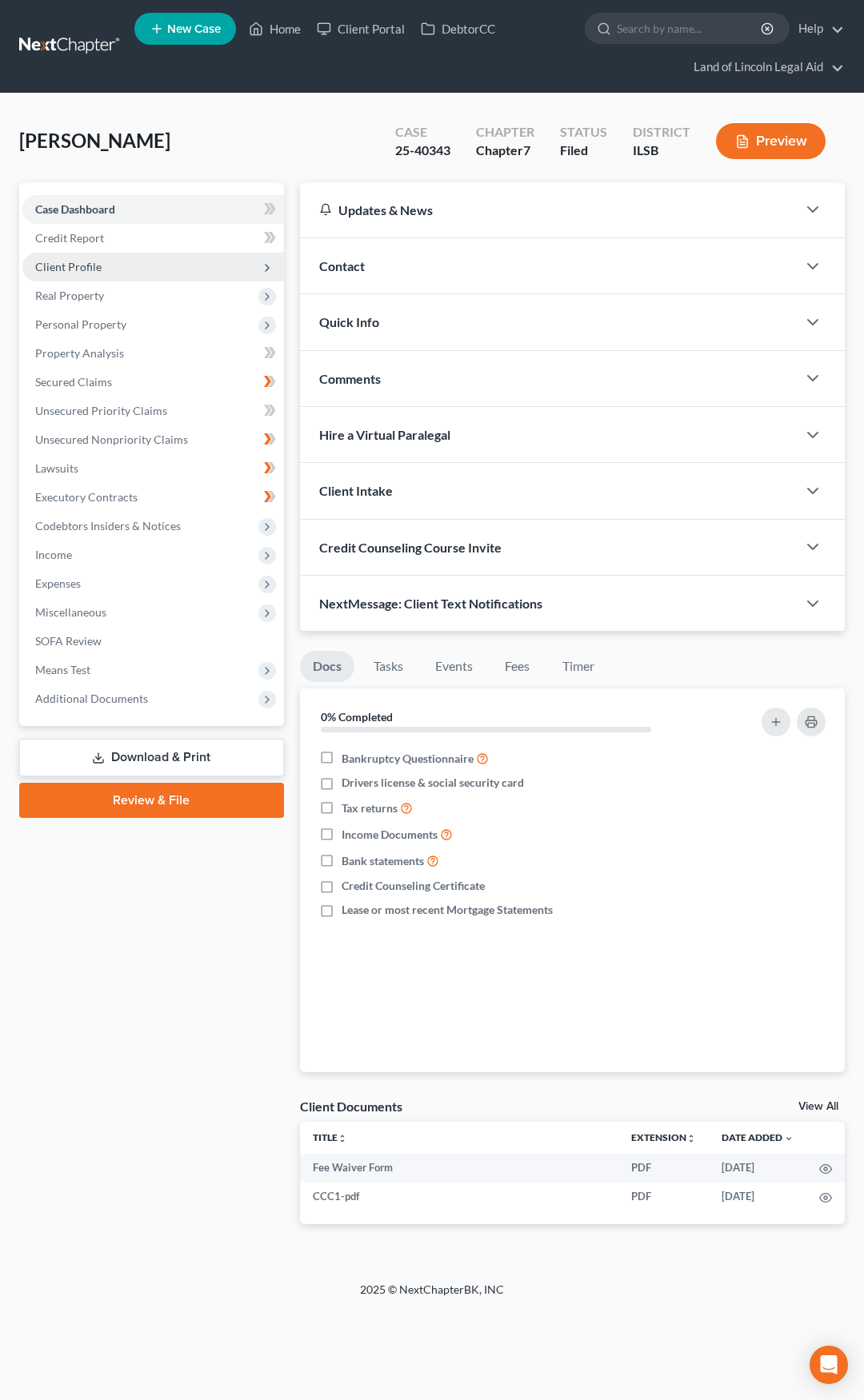
click at [170, 274] on span "Client Profile" at bounding box center [153, 267] width 261 height 29
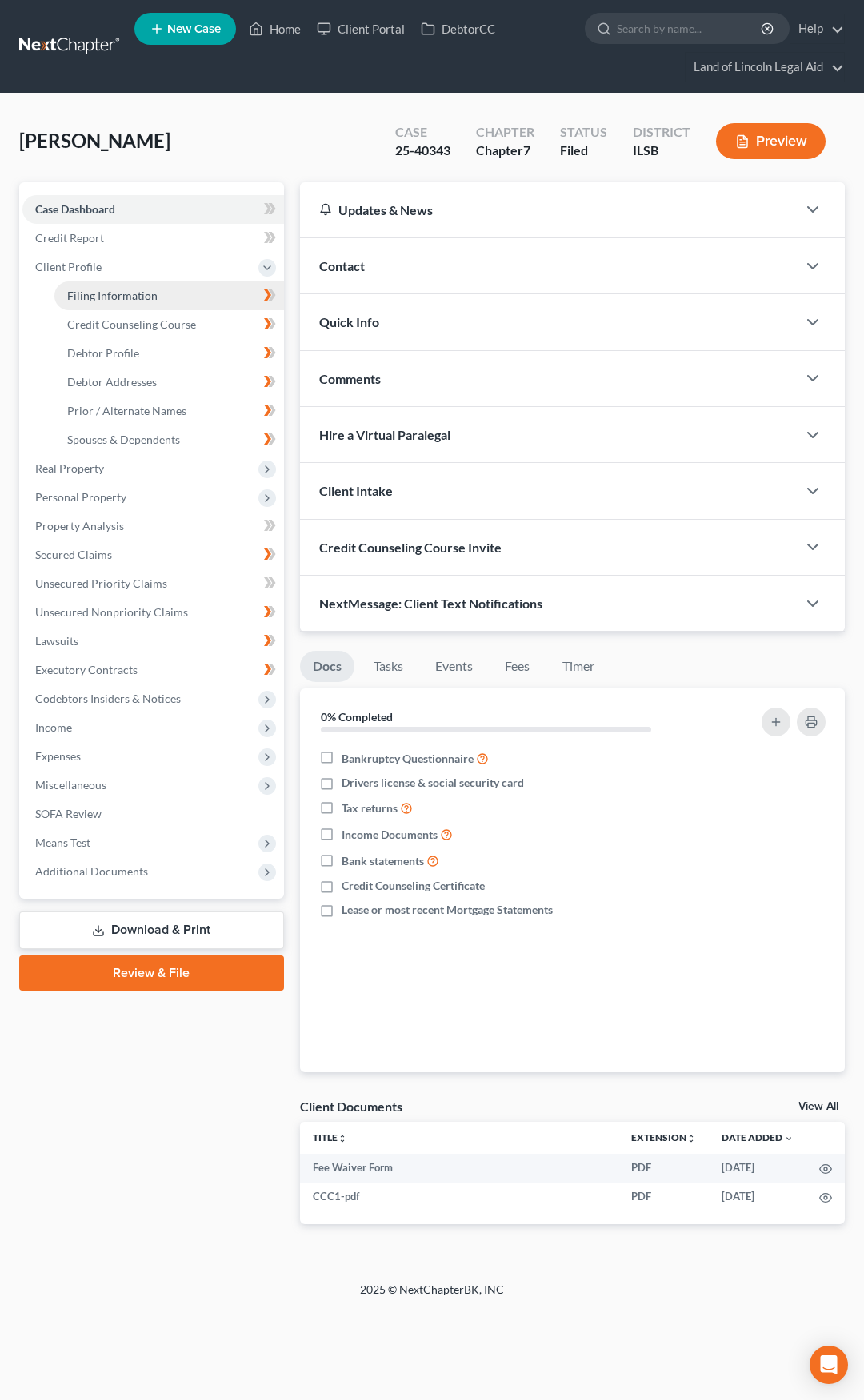
click at [169, 290] on link "Filing Information" at bounding box center [169, 296] width 230 height 29
select select "1"
select select "0"
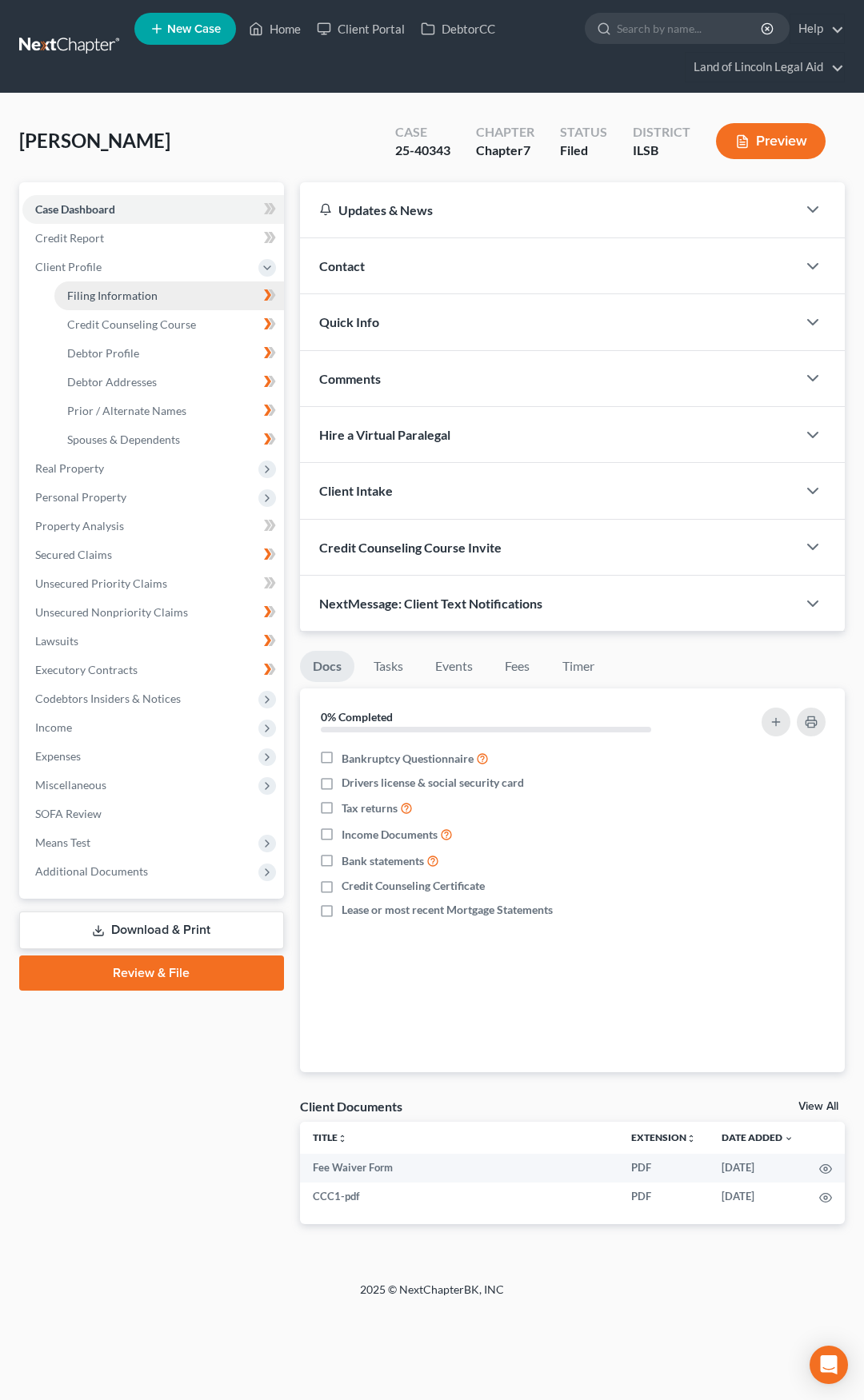
select select "14"
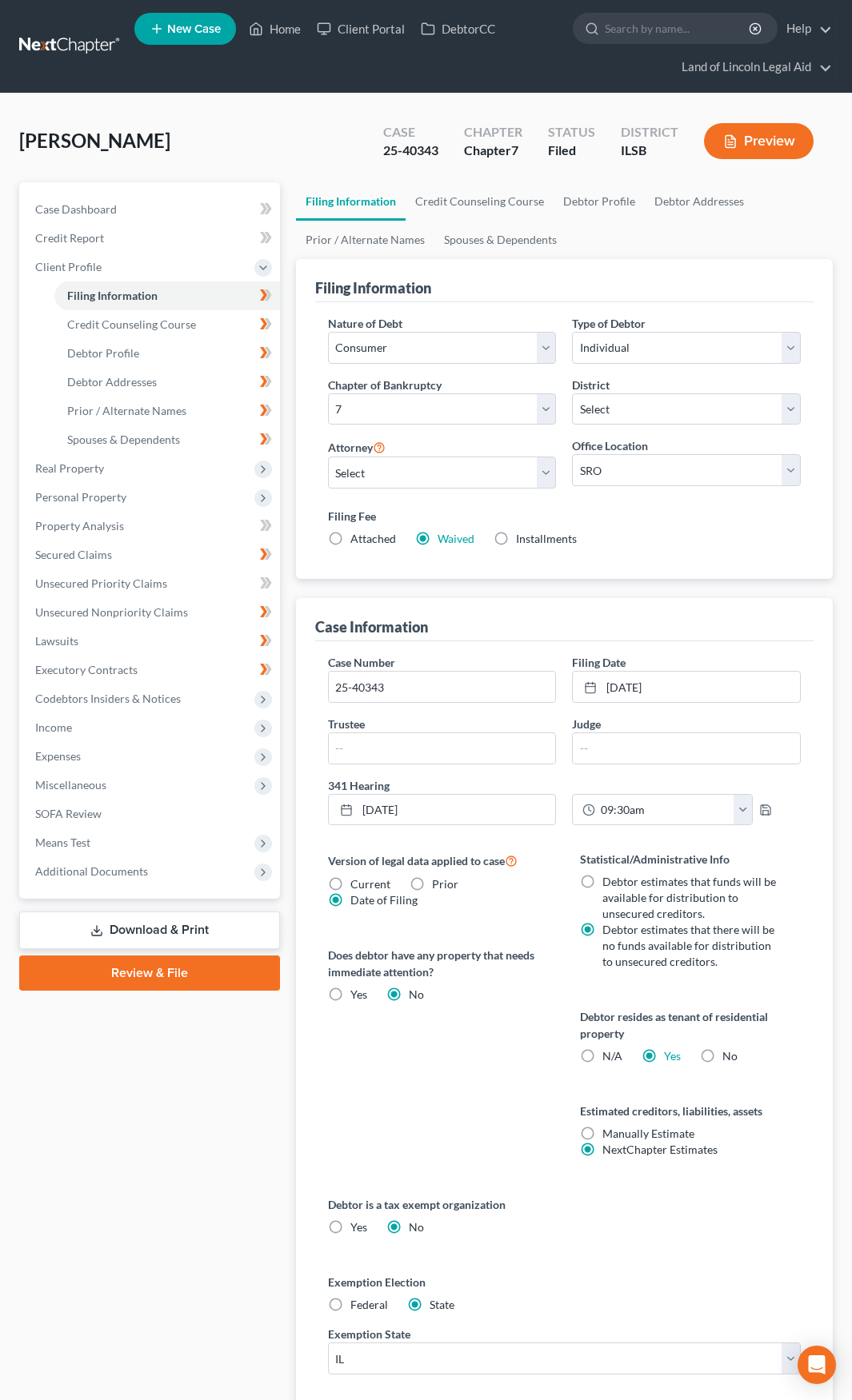
click at [54, 45] on link at bounding box center [70, 46] width 102 height 29
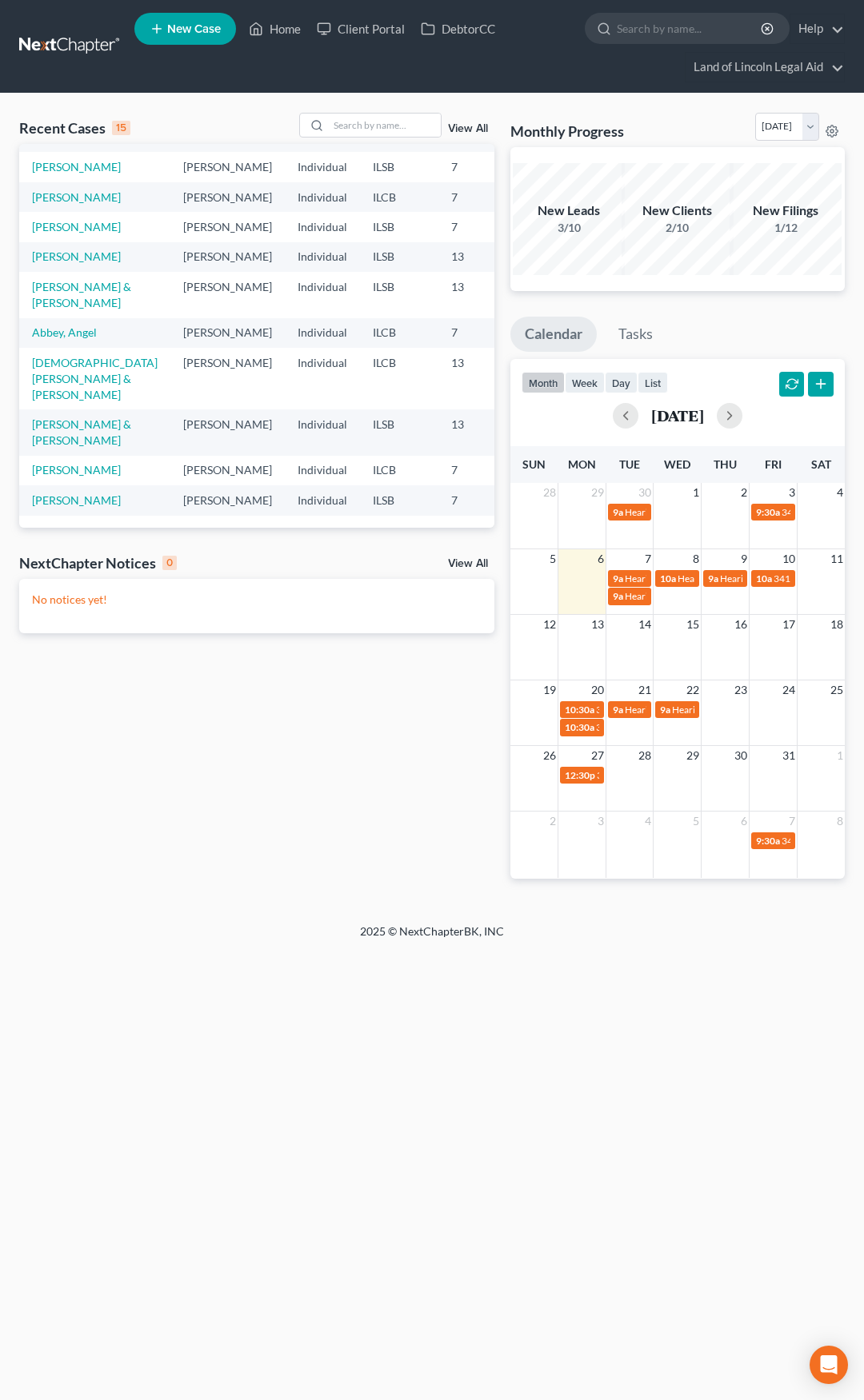
scroll to position [393, 0]
click at [342, 127] on input "search" at bounding box center [385, 126] width 112 height 24
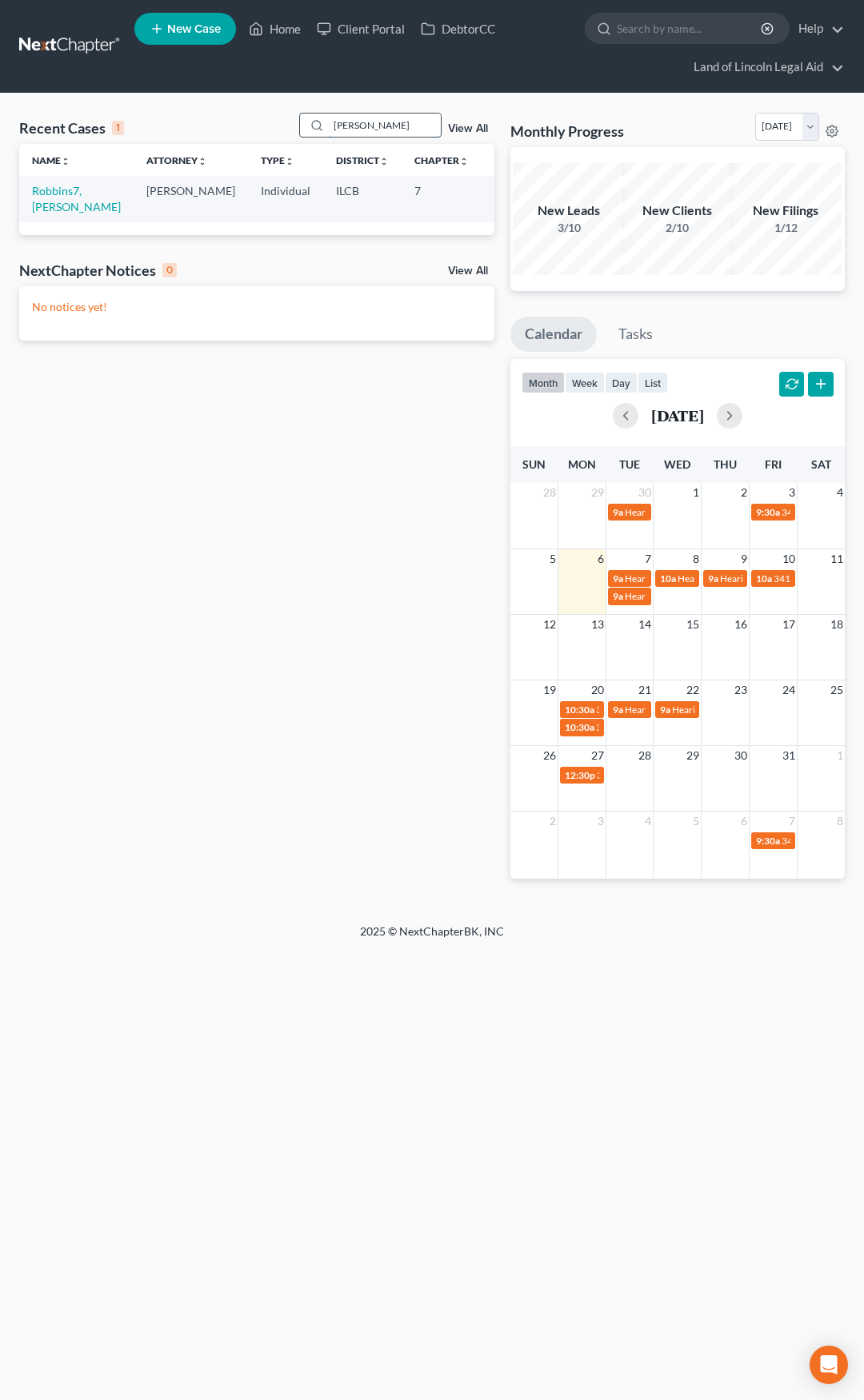
scroll to position [0, 0]
type input "melvin"
click at [39, 189] on link "Robbins7, [PERSON_NAME]" at bounding box center [76, 198] width 89 height 30
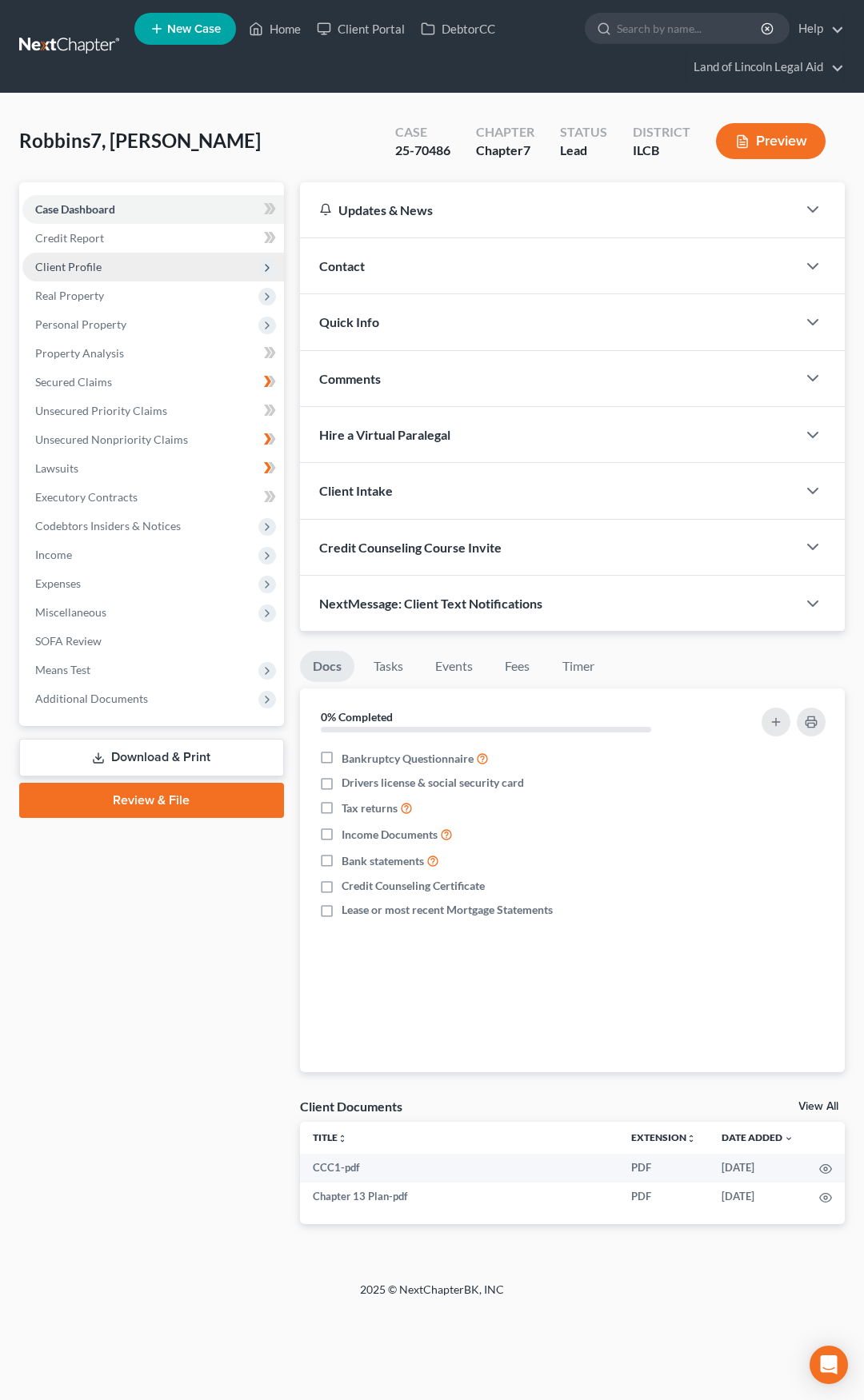
click at [134, 264] on span "Client Profile" at bounding box center [153, 267] width 261 height 29
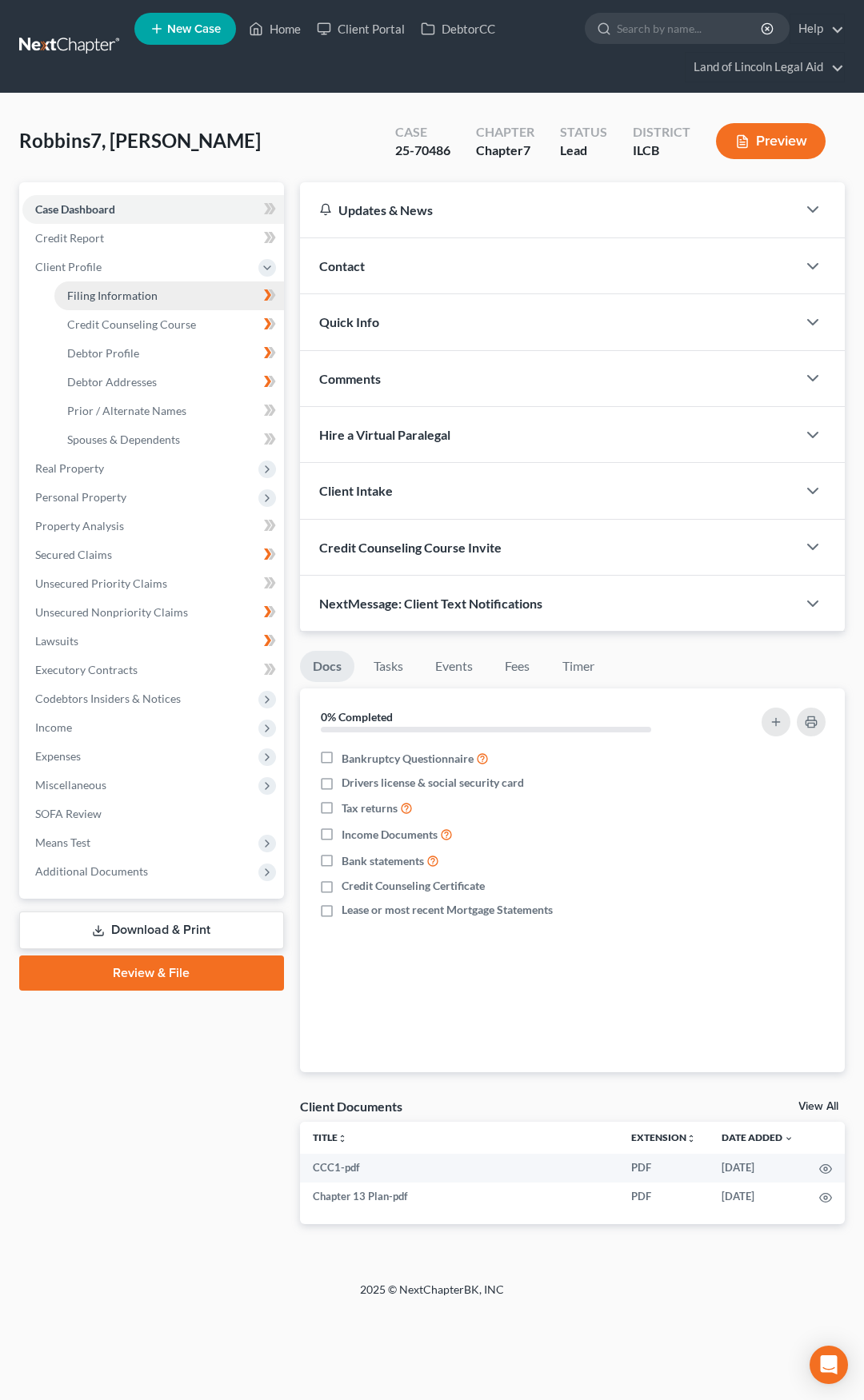
click at [144, 294] on span "Filing Information" at bounding box center [112, 295] width 90 height 14
select select "1"
select select "0"
select select "2"
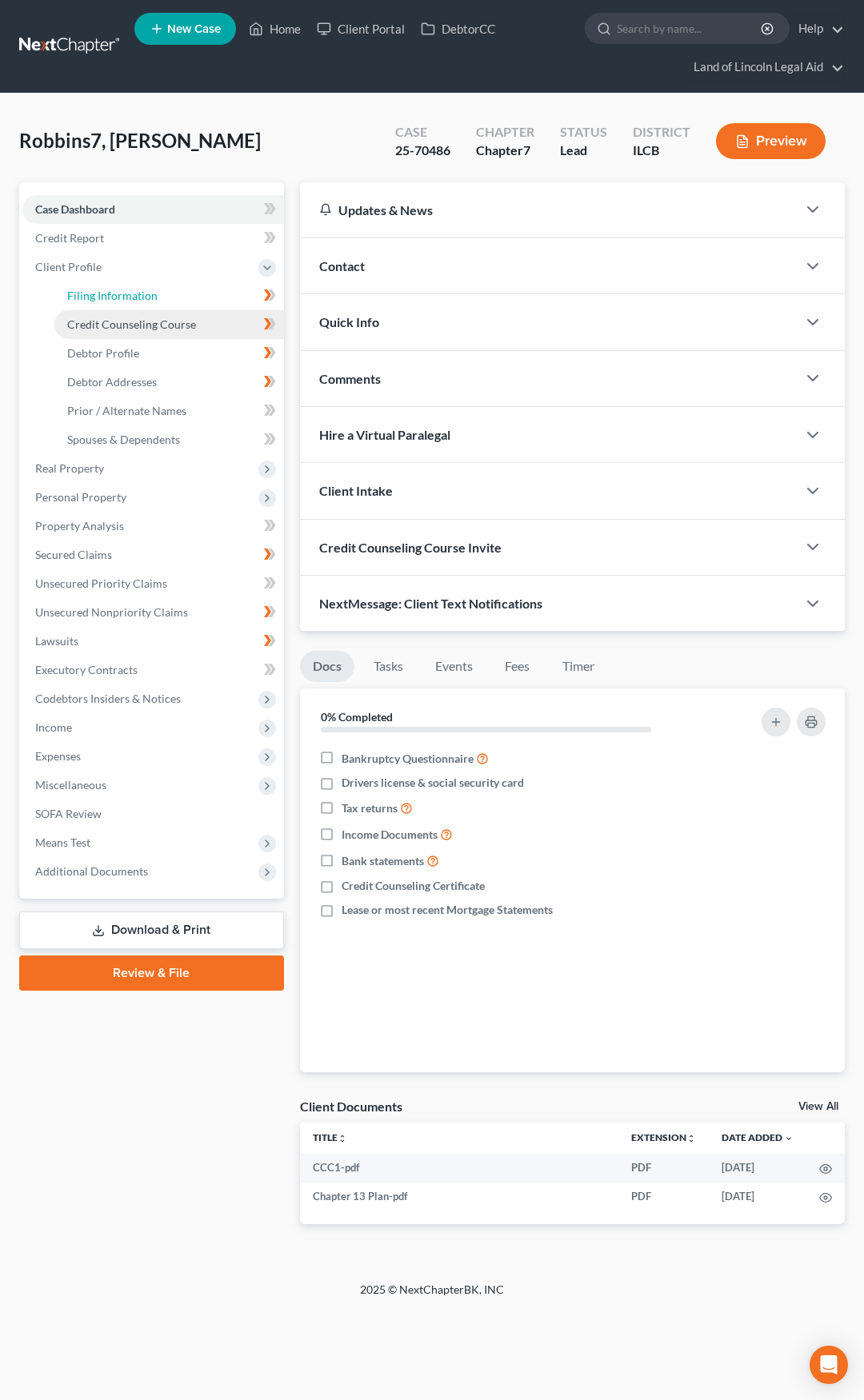
select select "14"
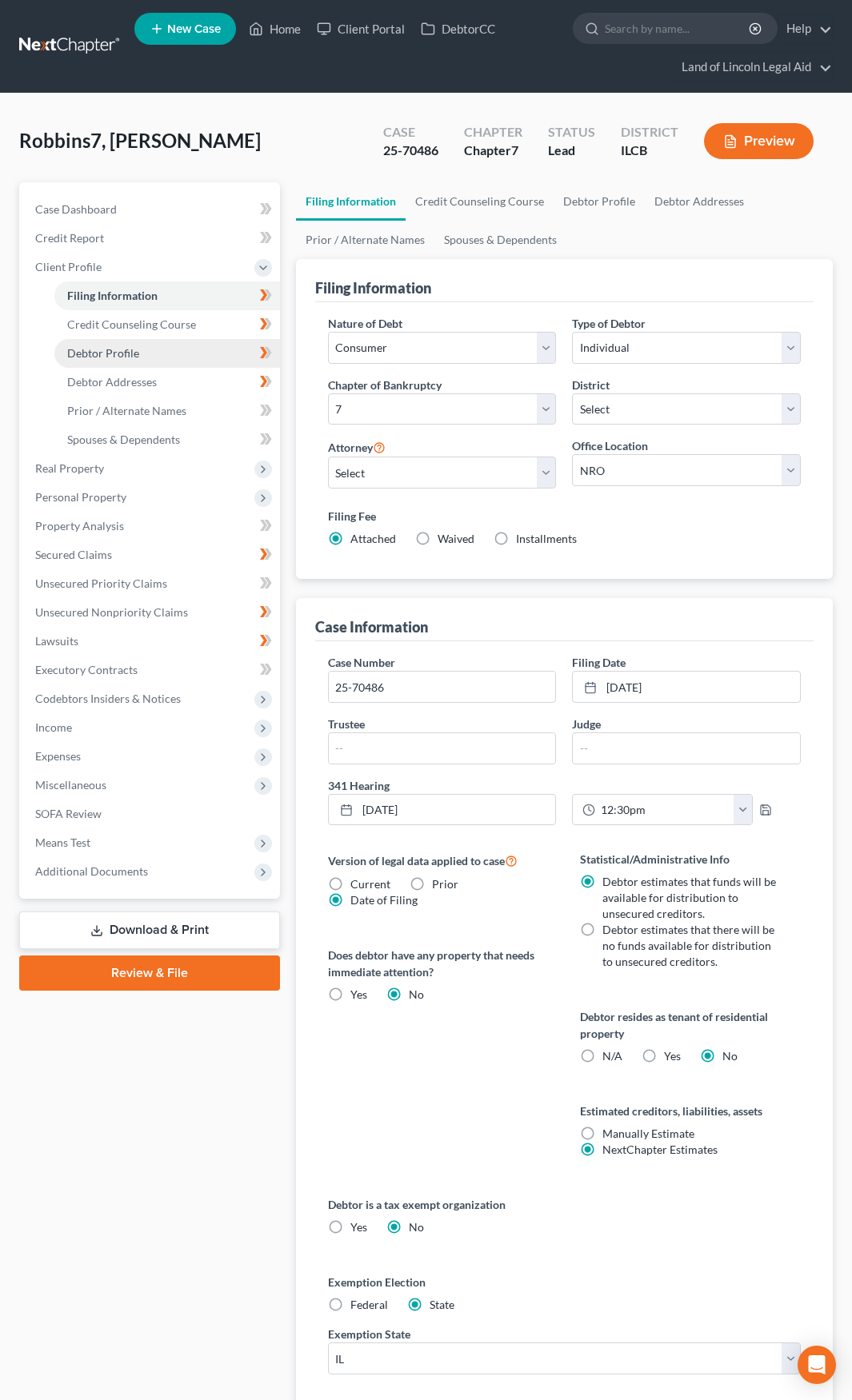
click at [140, 350] on link "Debtor Profile" at bounding box center [166, 354] width 225 height 29
select select "0"
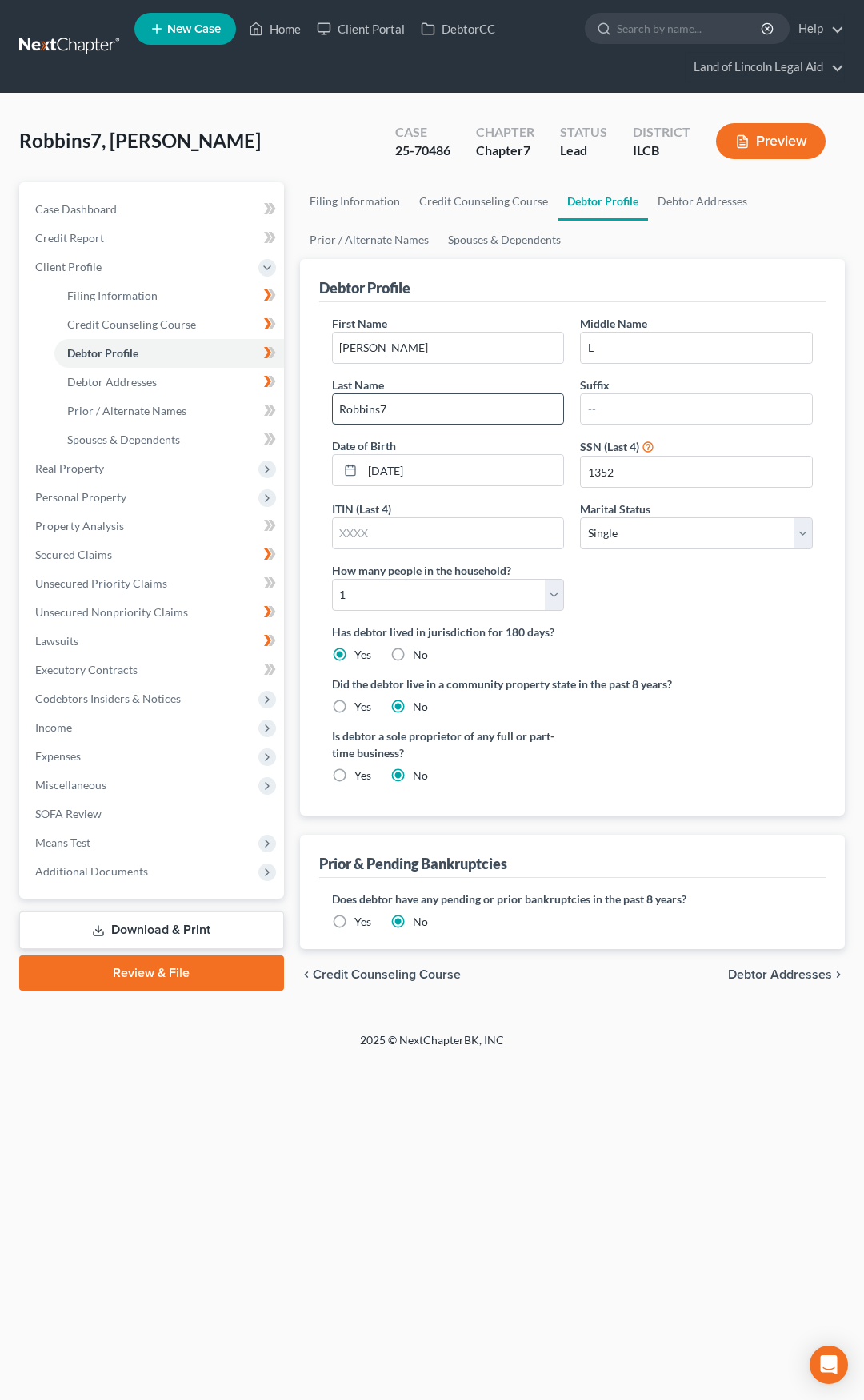
click at [403, 407] on input "Robbins7" at bounding box center [449, 410] width 232 height 31
type input "Robbins"
click at [321, 431] on div "First Name Melvin Middle Name L Last Name Robbins Suffix Date of Birth 08/30/19…" at bounding box center [573, 559] width 507 height 514
click at [743, 973] on span "Debtor Addresses" at bounding box center [780, 975] width 104 height 13
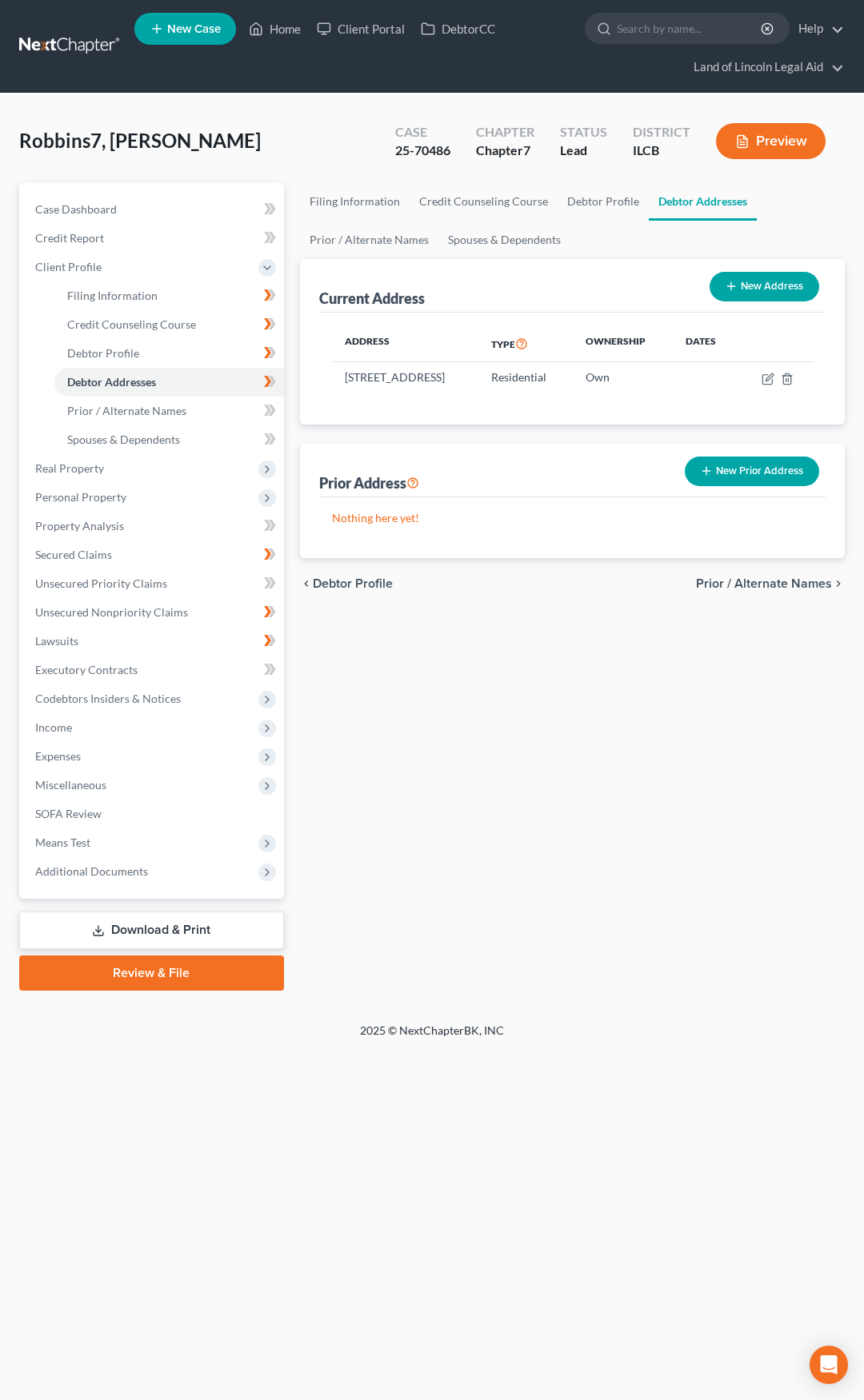
click at [161, 929] on link "Download & Print" at bounding box center [151, 931] width 265 height 38
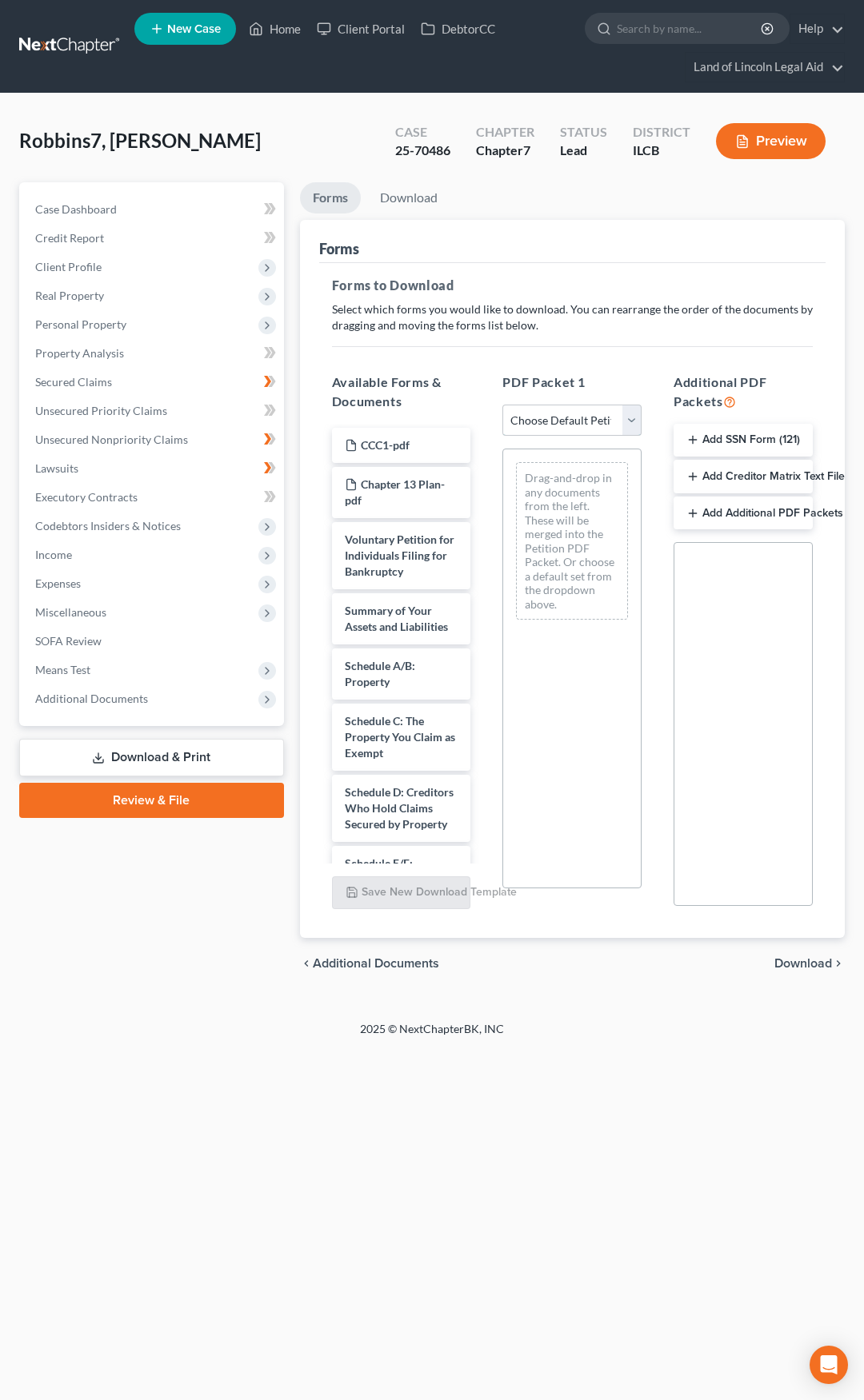
click at [541, 426] on select "Choose Default Petition PDF Packet Complete Bankruptcy Petition (all forms and …" at bounding box center [572, 420] width 139 height 32
select select "2"
click at [502, 404] on select "Choose Default Petition PDF Packet Complete Bankruptcy Petition (all forms and …" at bounding box center [572, 420] width 139 height 32
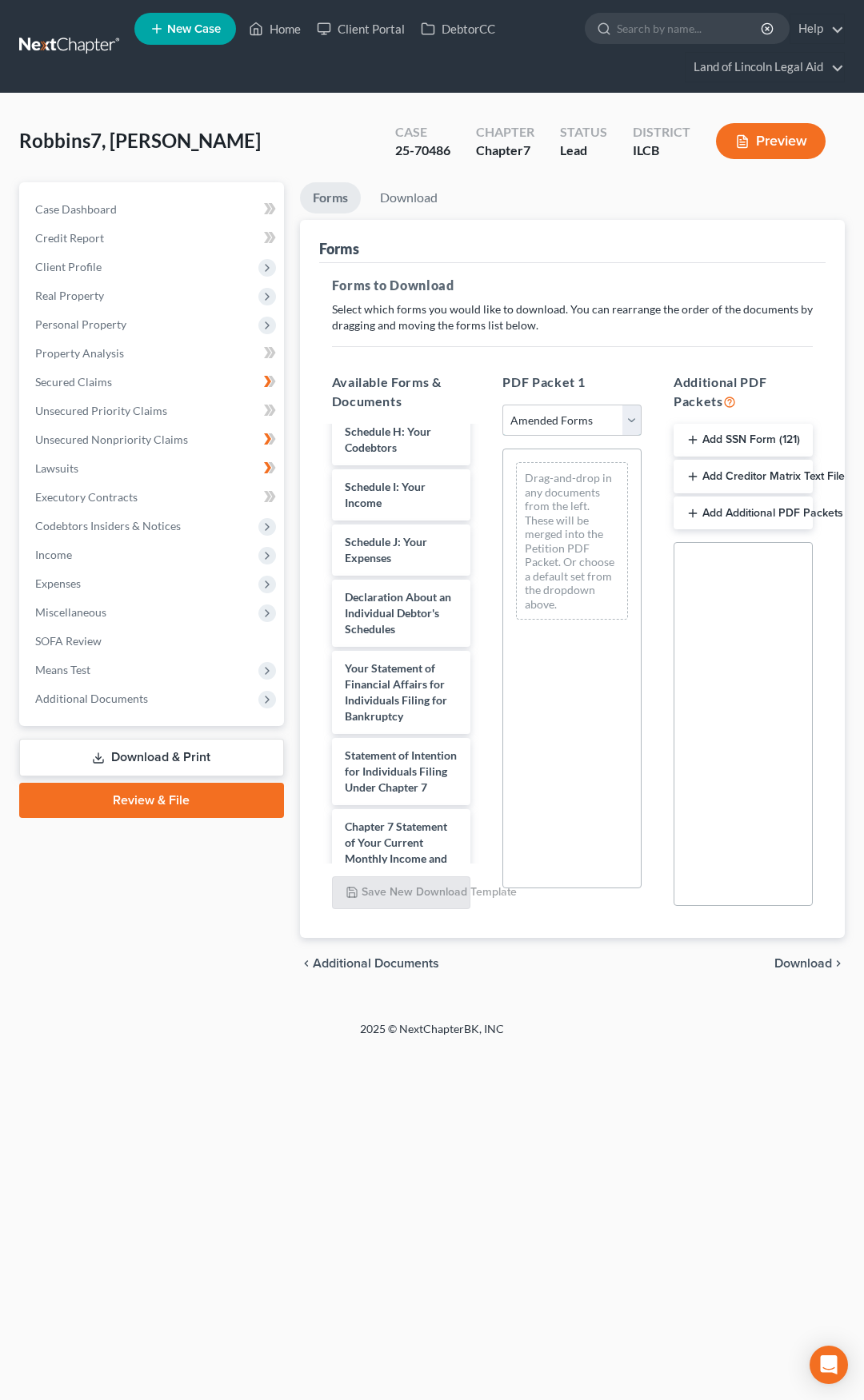
scroll to position [560, 0]
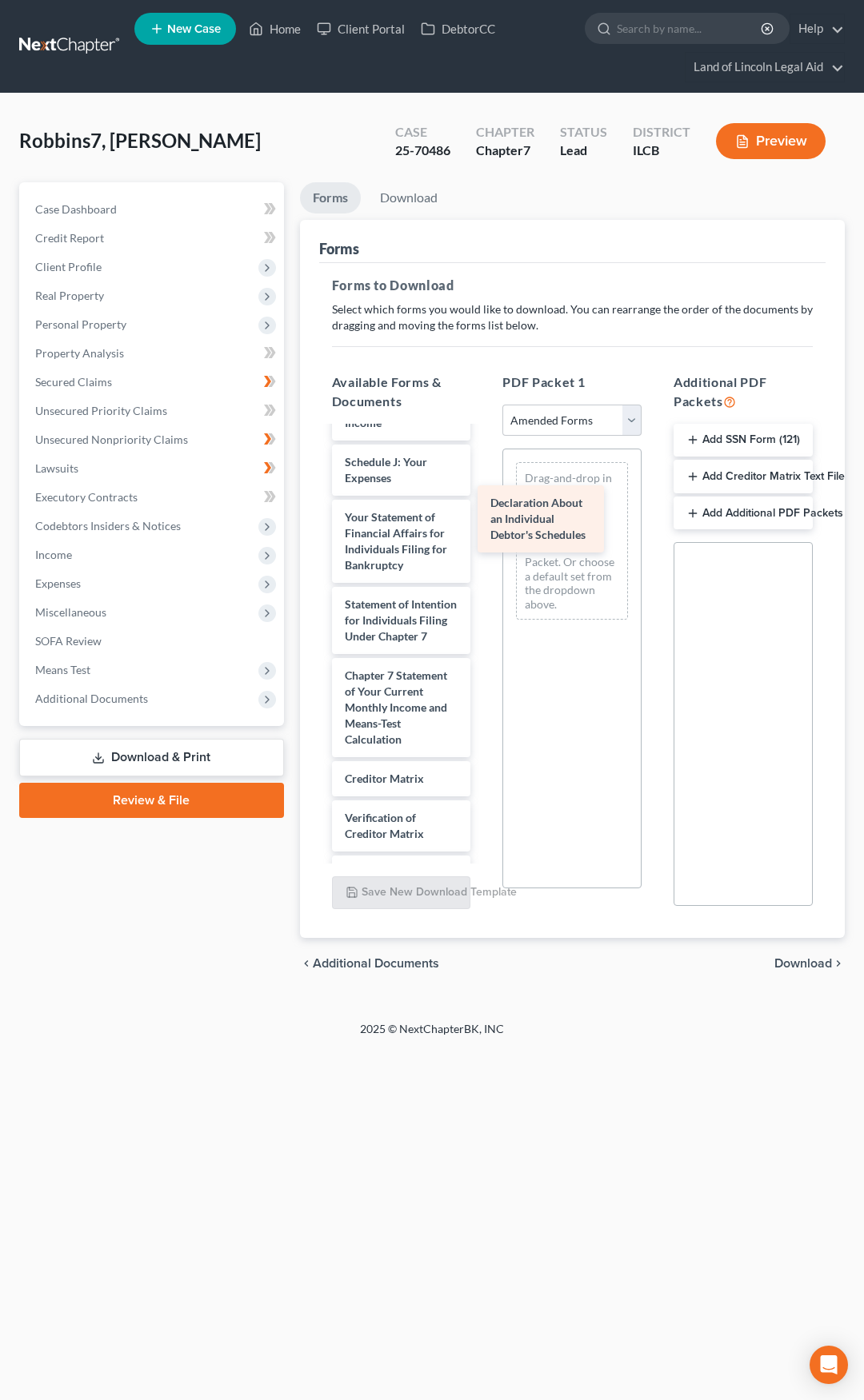
drag, startPoint x: 380, startPoint y: 620, endPoint x: 533, endPoint y: 515, distance: 185.6
click at [484, 515] on div "Declaration About an Individual Debtor's Schedules Voluntary Petition for Indiv…" at bounding box center [402, 430] width 165 height 1126
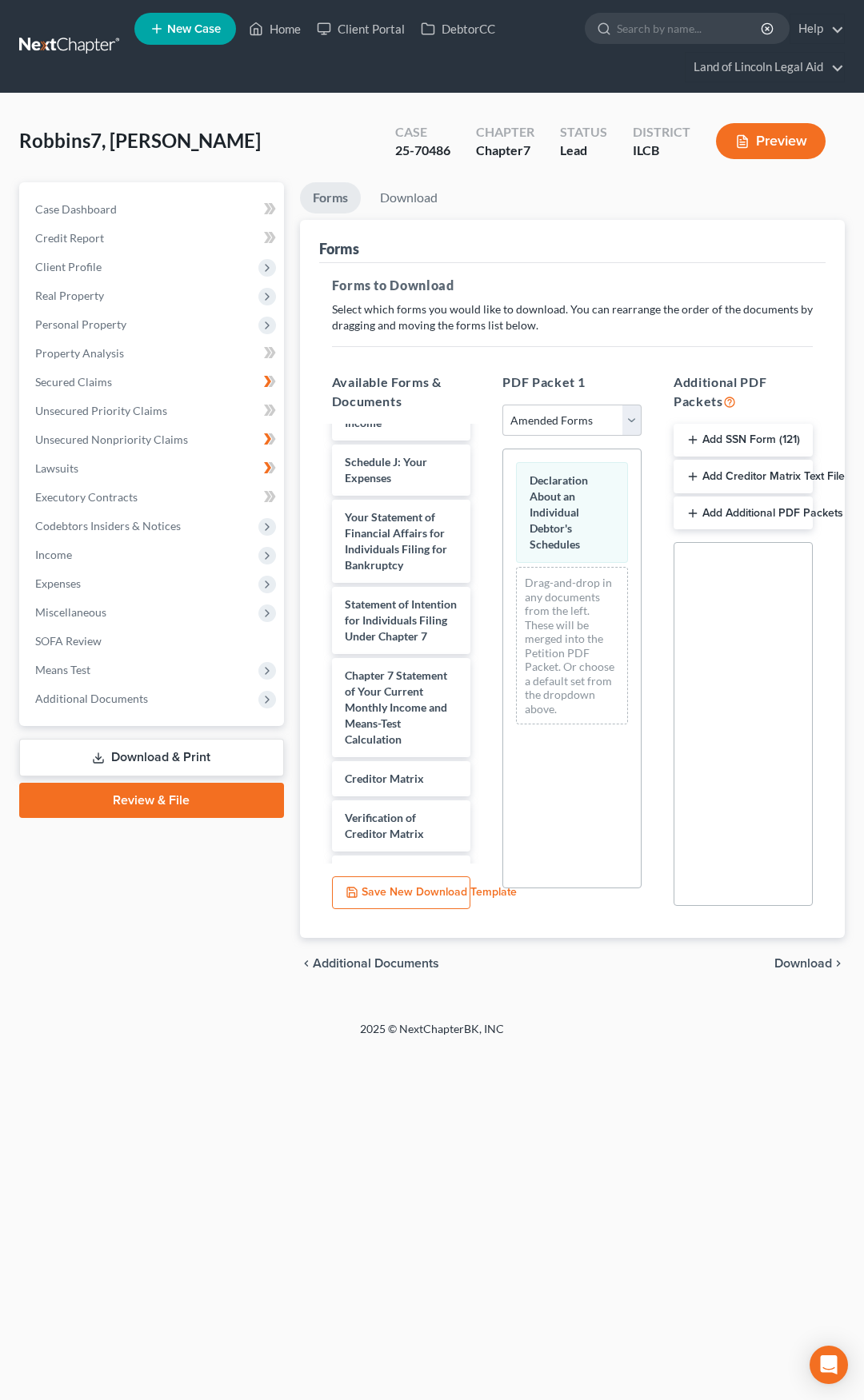
click at [798, 969] on span "Download" at bounding box center [803, 963] width 58 height 13
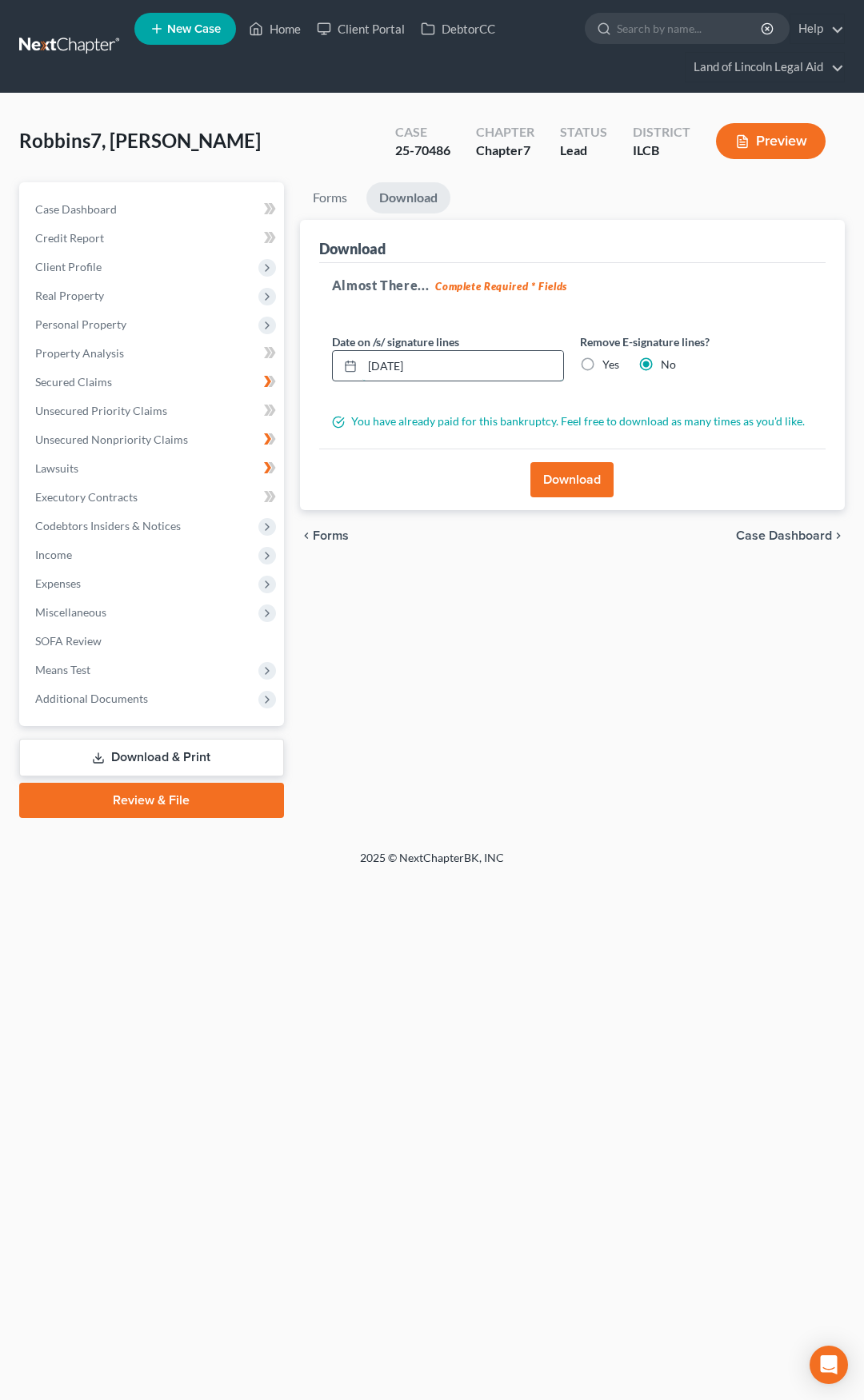
click at [394, 367] on input "10/06/2025" at bounding box center [463, 366] width 202 height 31
click at [489, 377] on input "10/01/2025" at bounding box center [463, 366] width 202 height 31
type input "10/01/2025"
click at [471, 396] on form "Date on /s/ signature lines 10/01/2025 Remove E-signature lines? Yes No You hav…" at bounding box center [572, 382] width 480 height 97
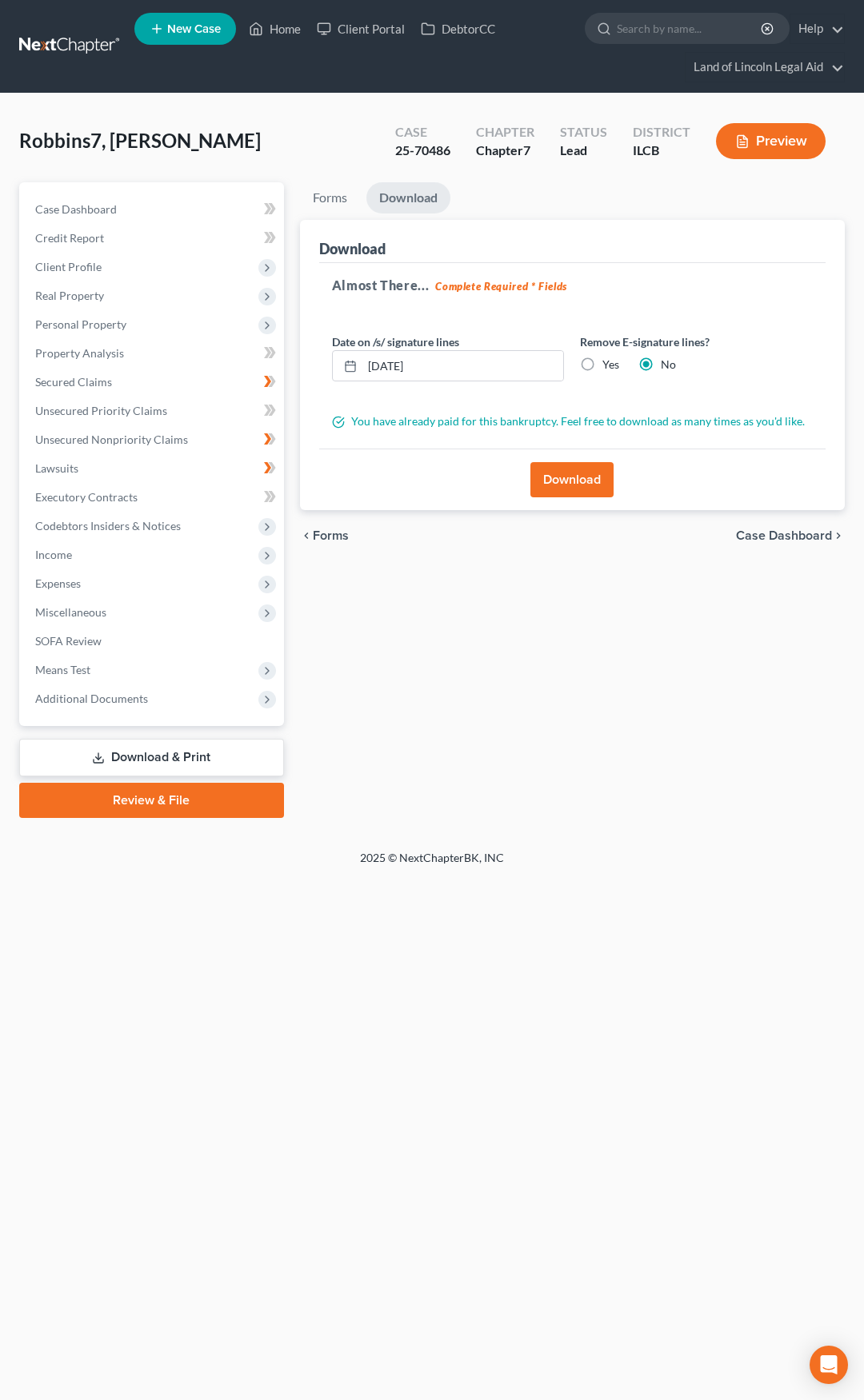
click at [572, 473] on button "Download" at bounding box center [572, 479] width 83 height 35
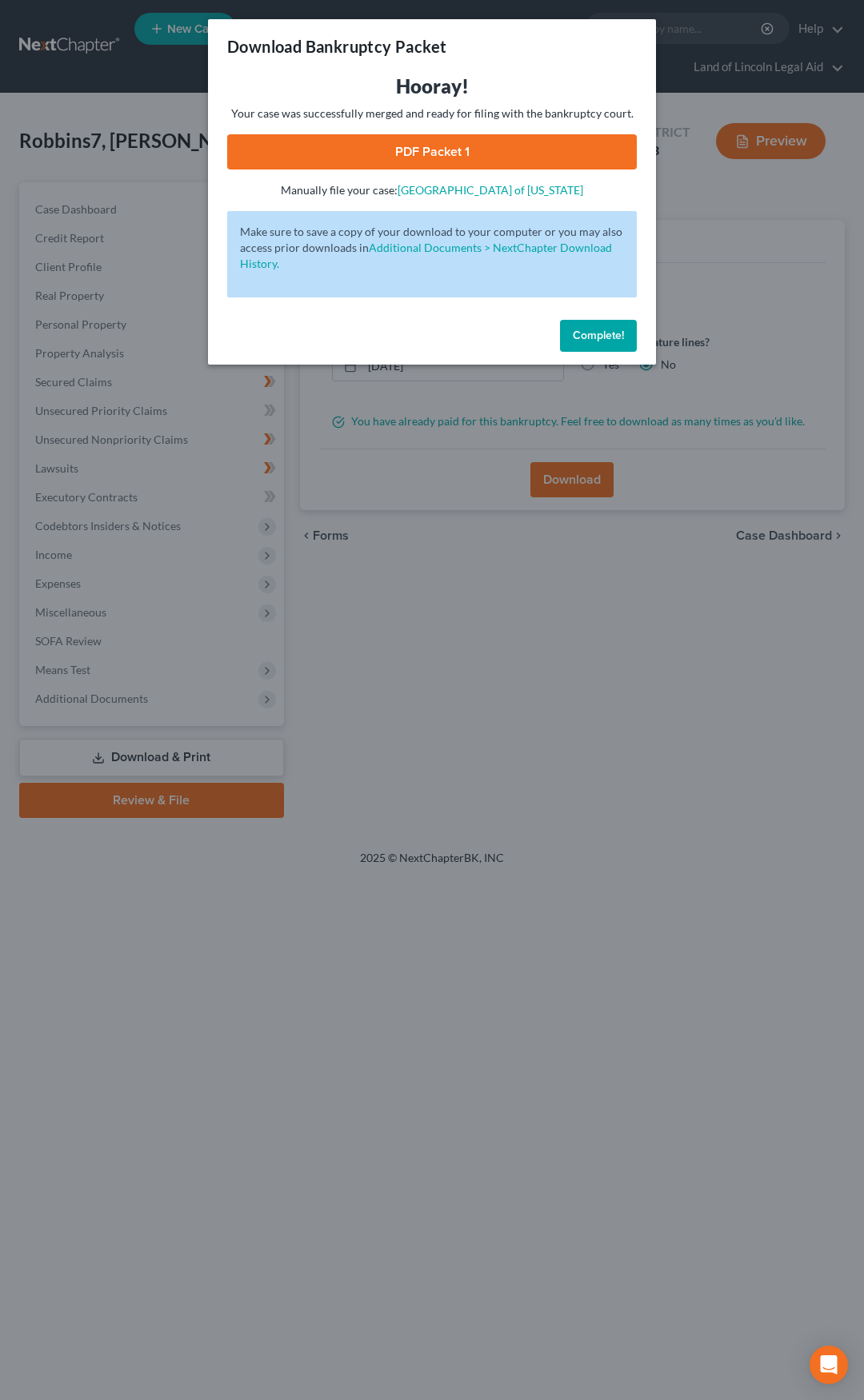
click at [300, 161] on link "PDF Packet 1" at bounding box center [432, 152] width 410 height 35
drag, startPoint x: 578, startPoint y: 335, endPoint x: 411, endPoint y: 306, distance: 169.5
click at [578, 335] on span "Complete!" at bounding box center [598, 335] width 52 height 14
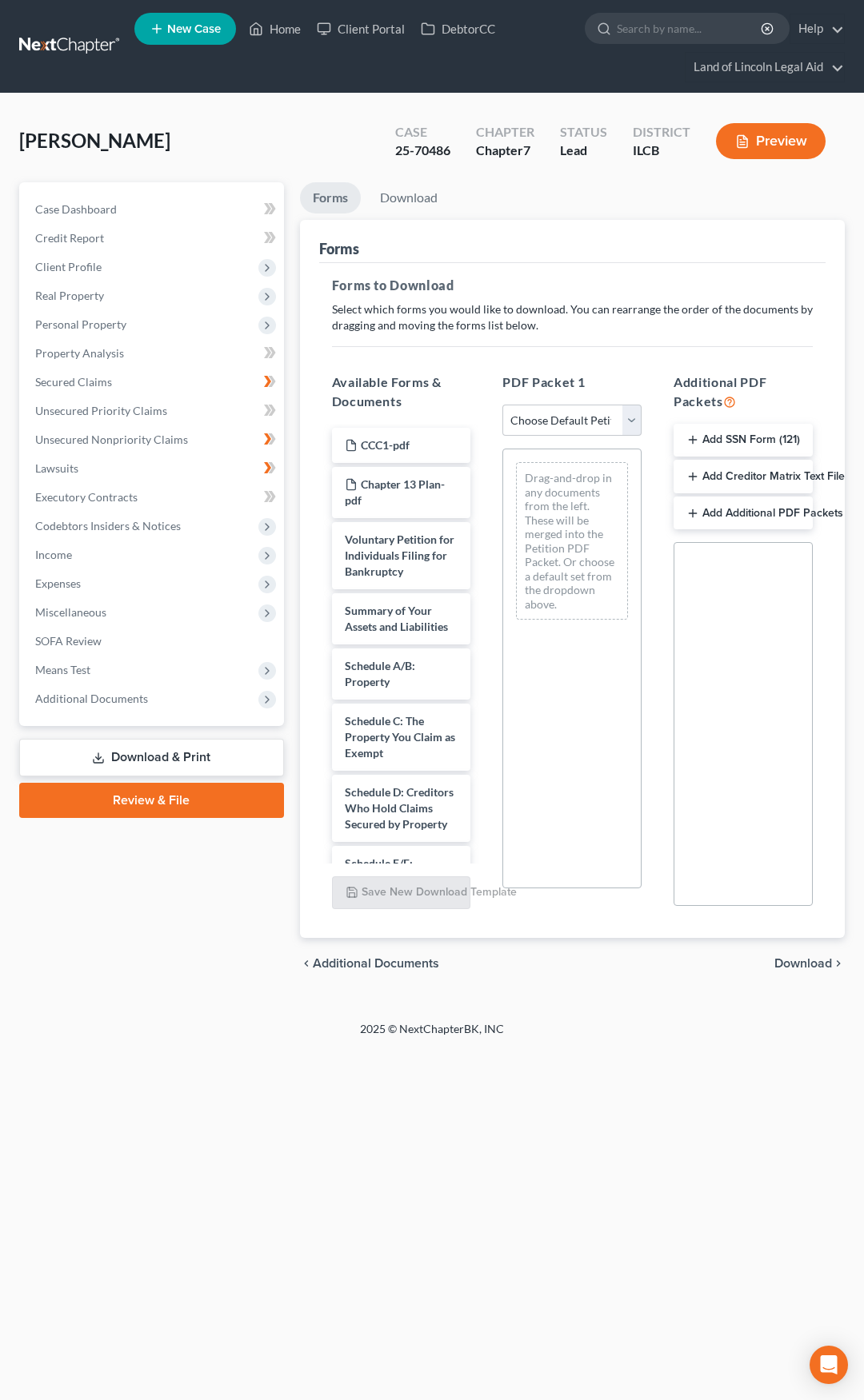
click at [60, 43] on link at bounding box center [70, 46] width 102 height 29
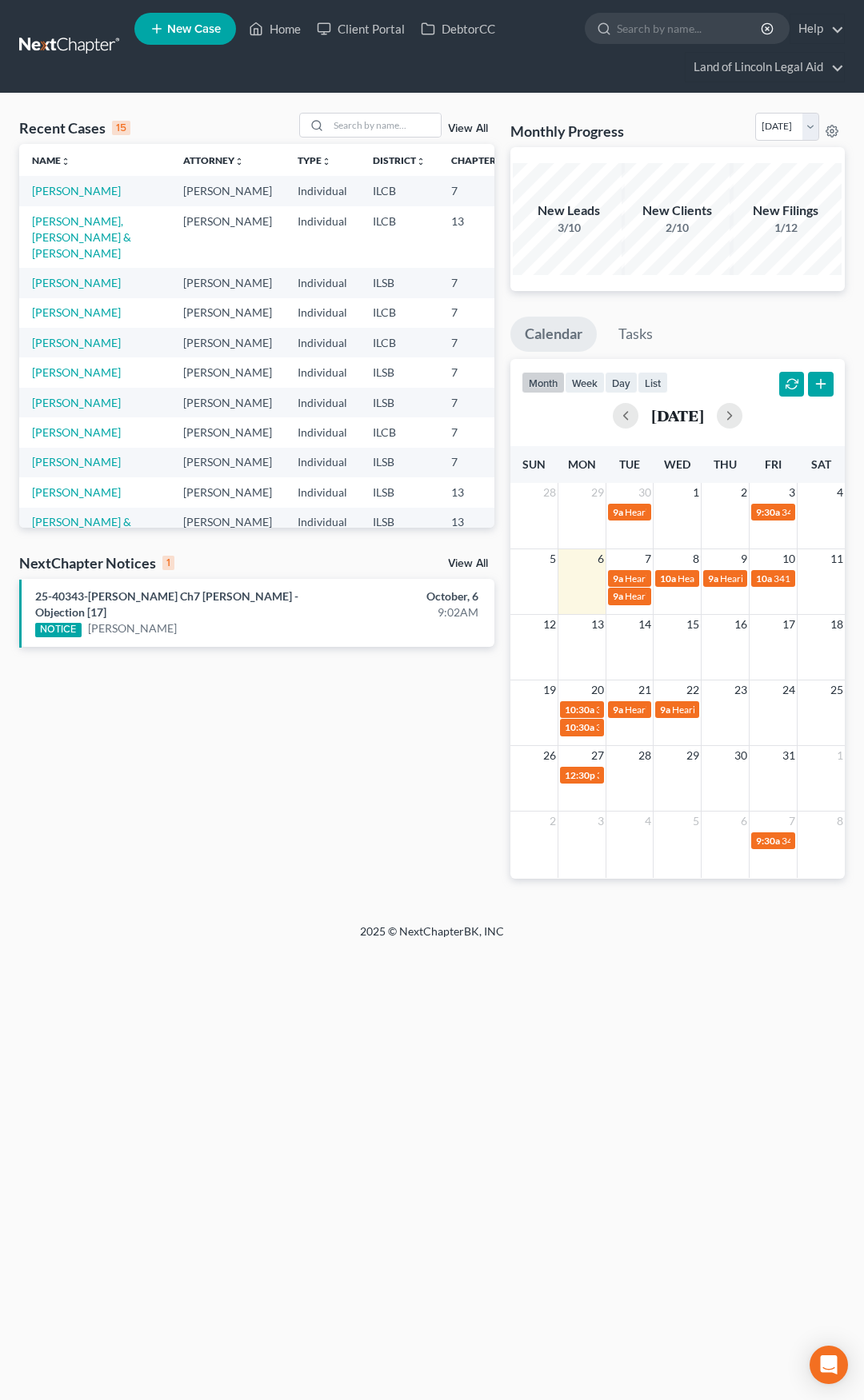
click at [52, 46] on link at bounding box center [70, 46] width 102 height 29
click at [54, 186] on link "[PERSON_NAME]" at bounding box center [76, 190] width 89 height 14
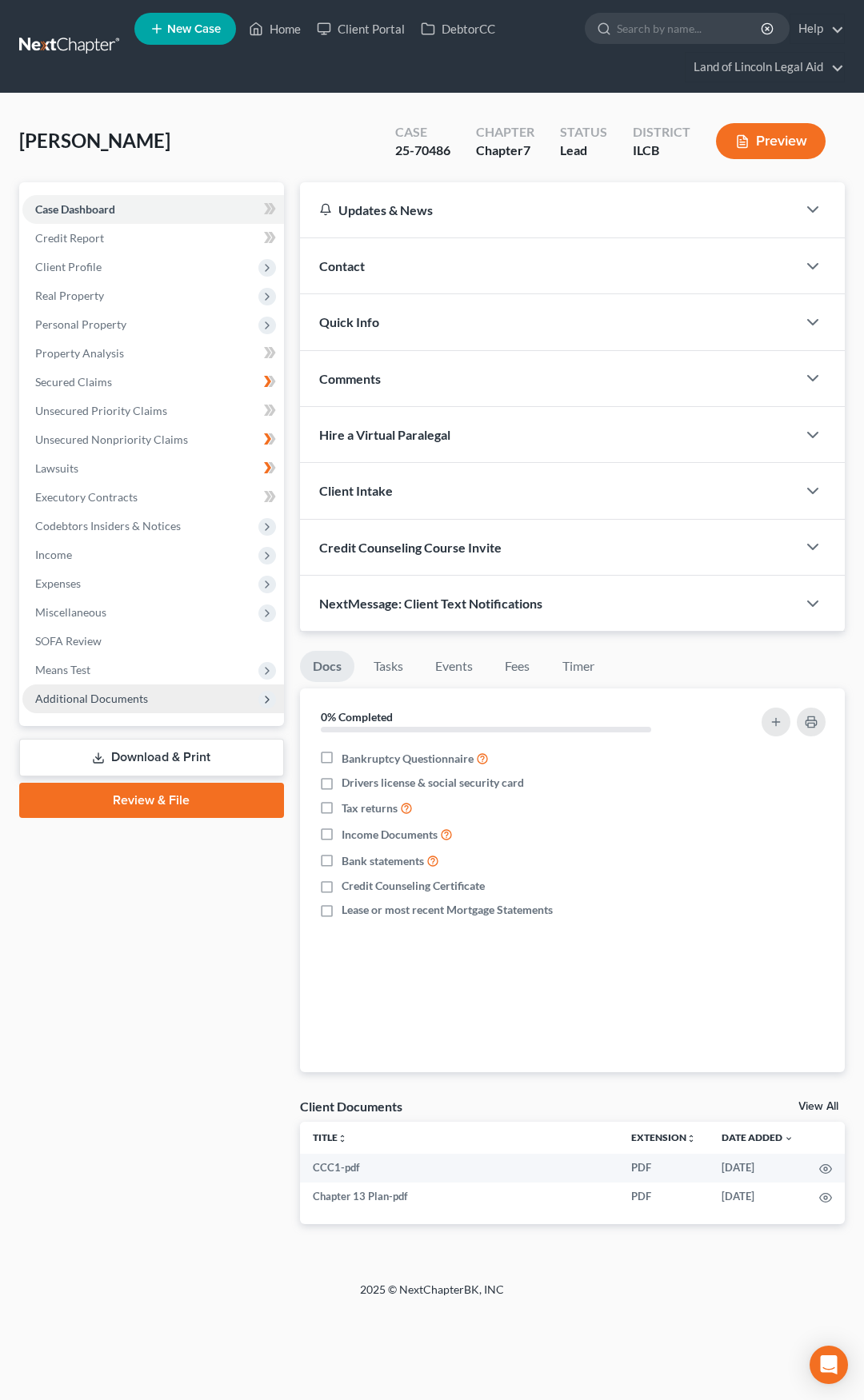
click at [181, 696] on span "Additional Documents" at bounding box center [153, 699] width 261 height 29
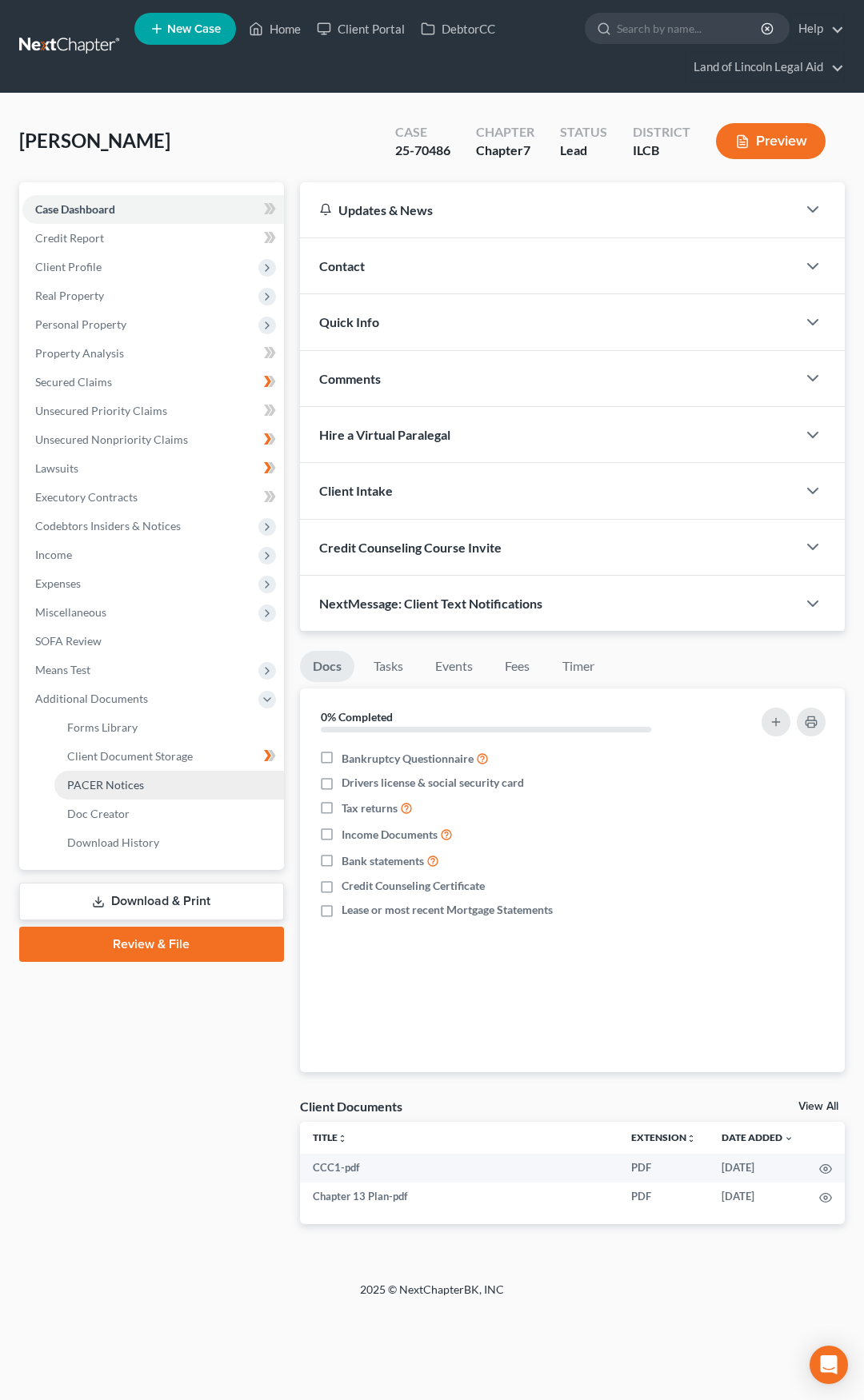
click at [162, 781] on link "PACER Notices" at bounding box center [169, 785] width 230 height 29
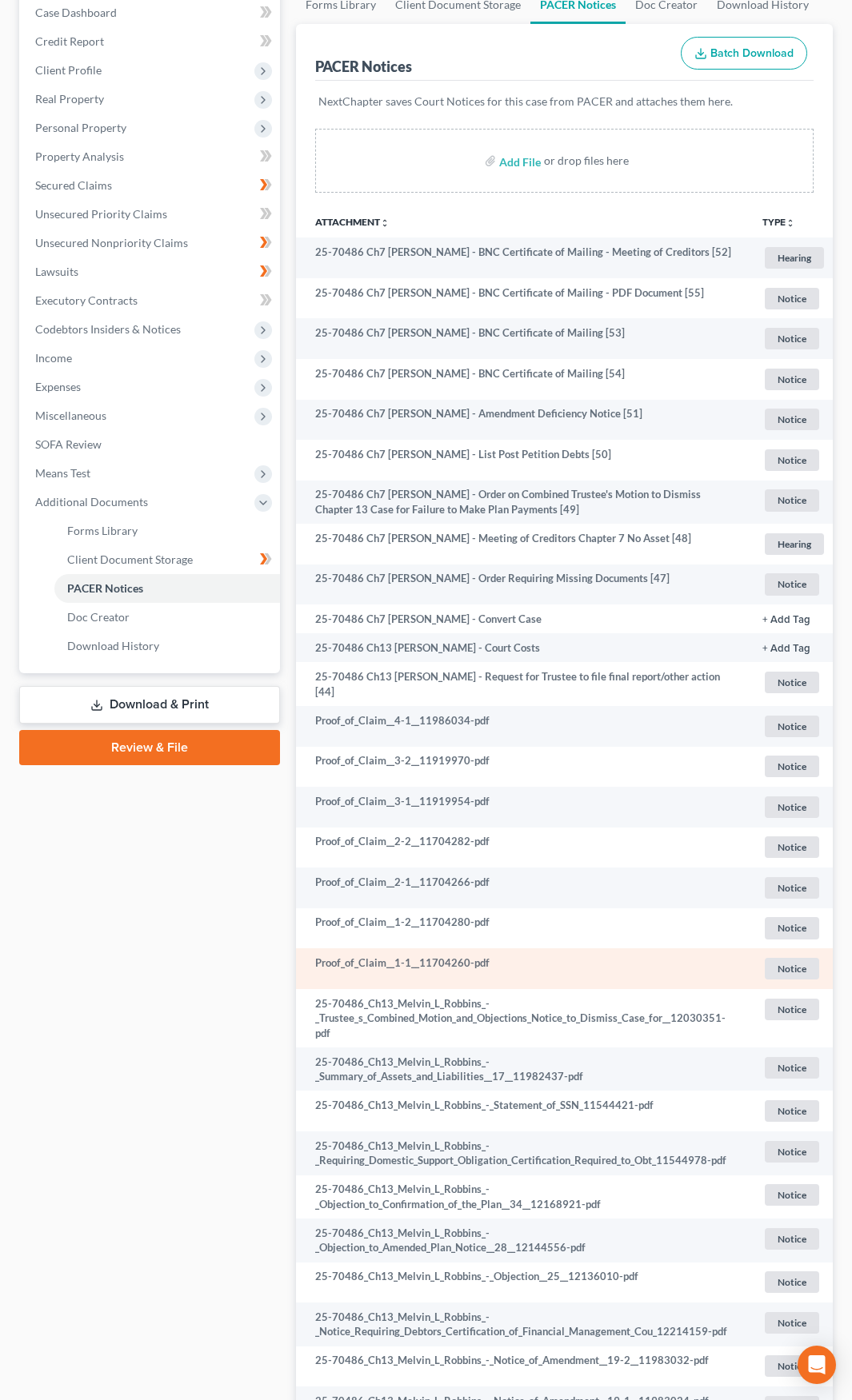
scroll to position [160, 0]
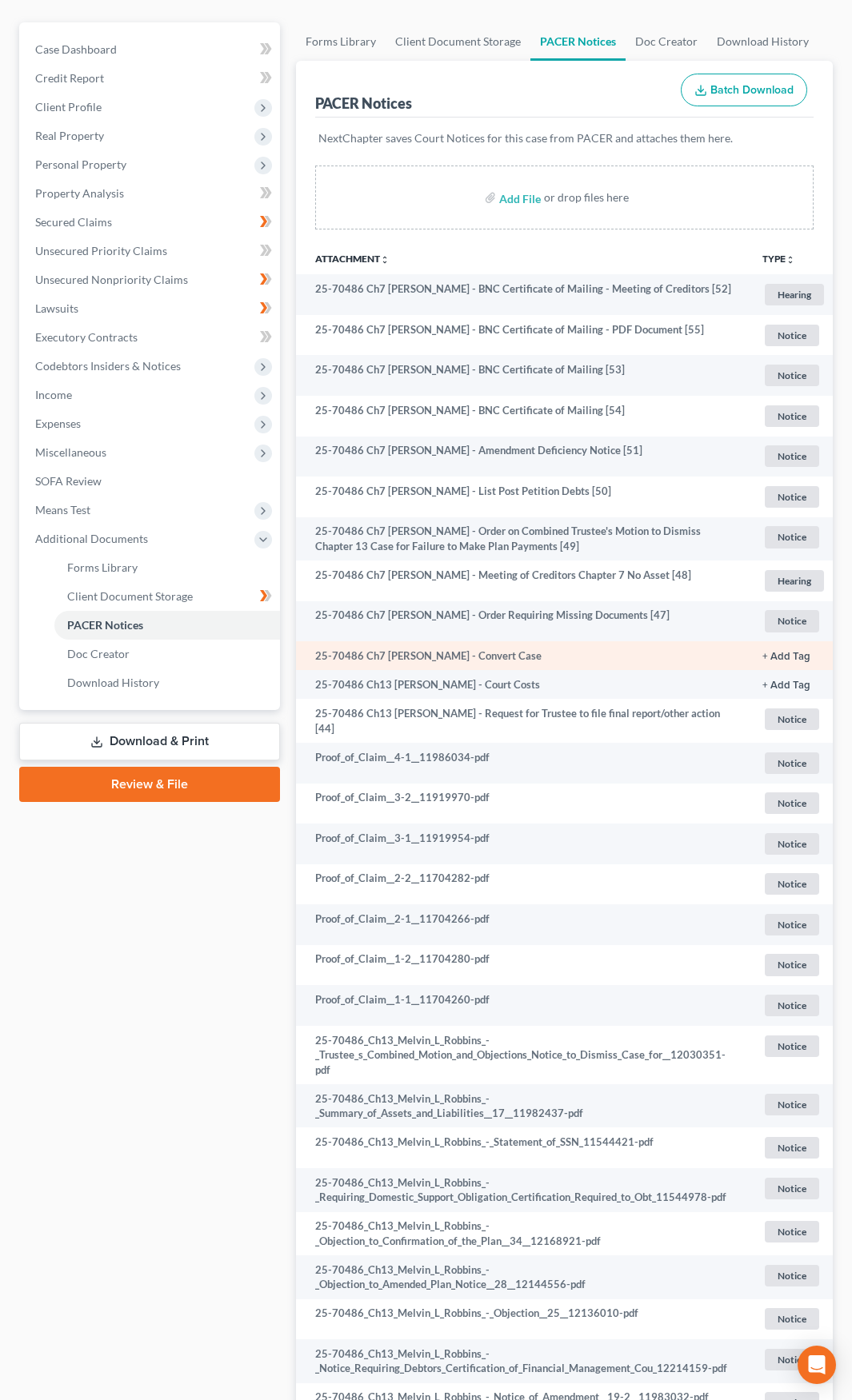
click at [478, 659] on td "25-70486 Ch7 Melvin L Robbins - Convert Case" at bounding box center [522, 656] width 453 height 29
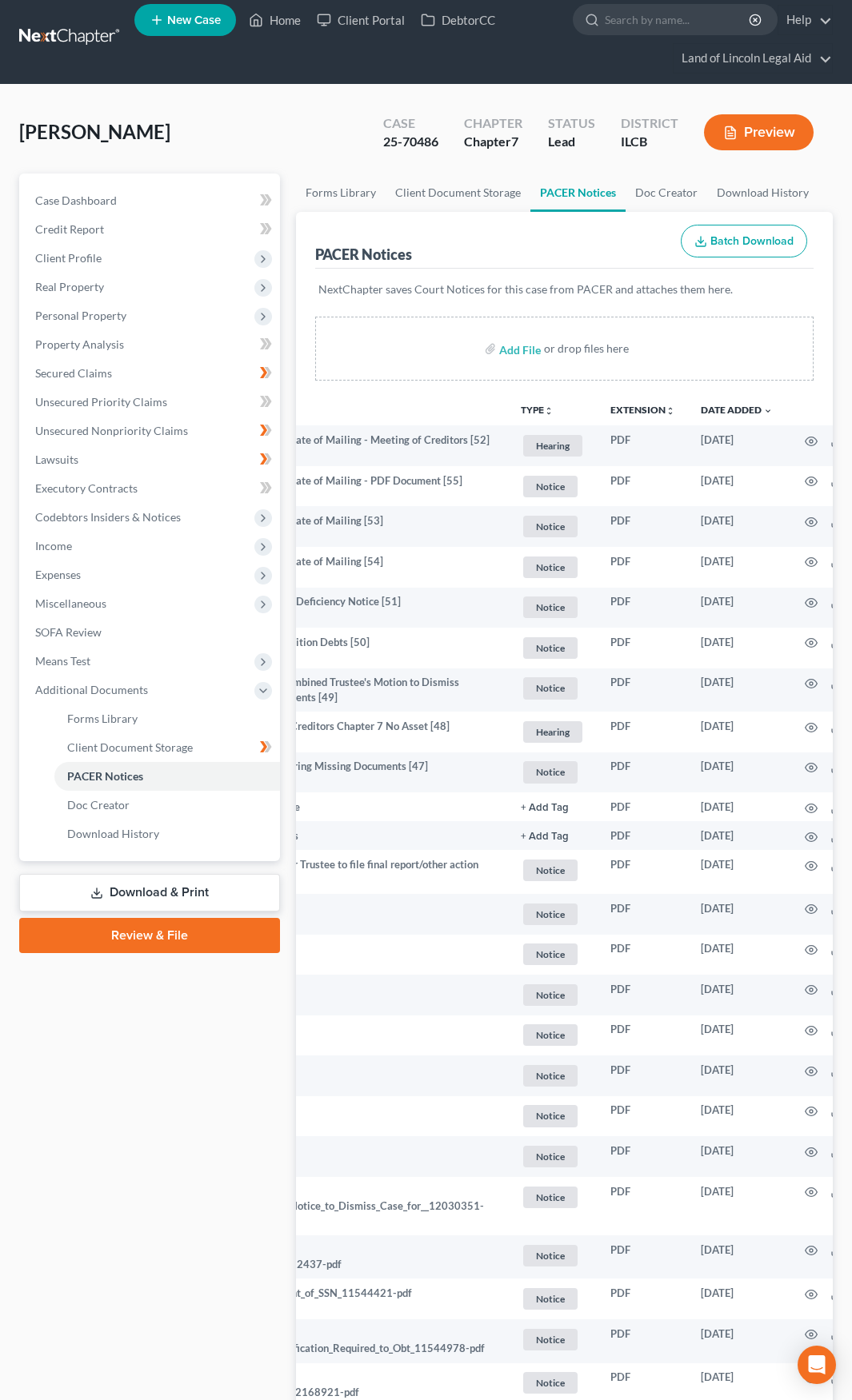
scroll to position [0, 0]
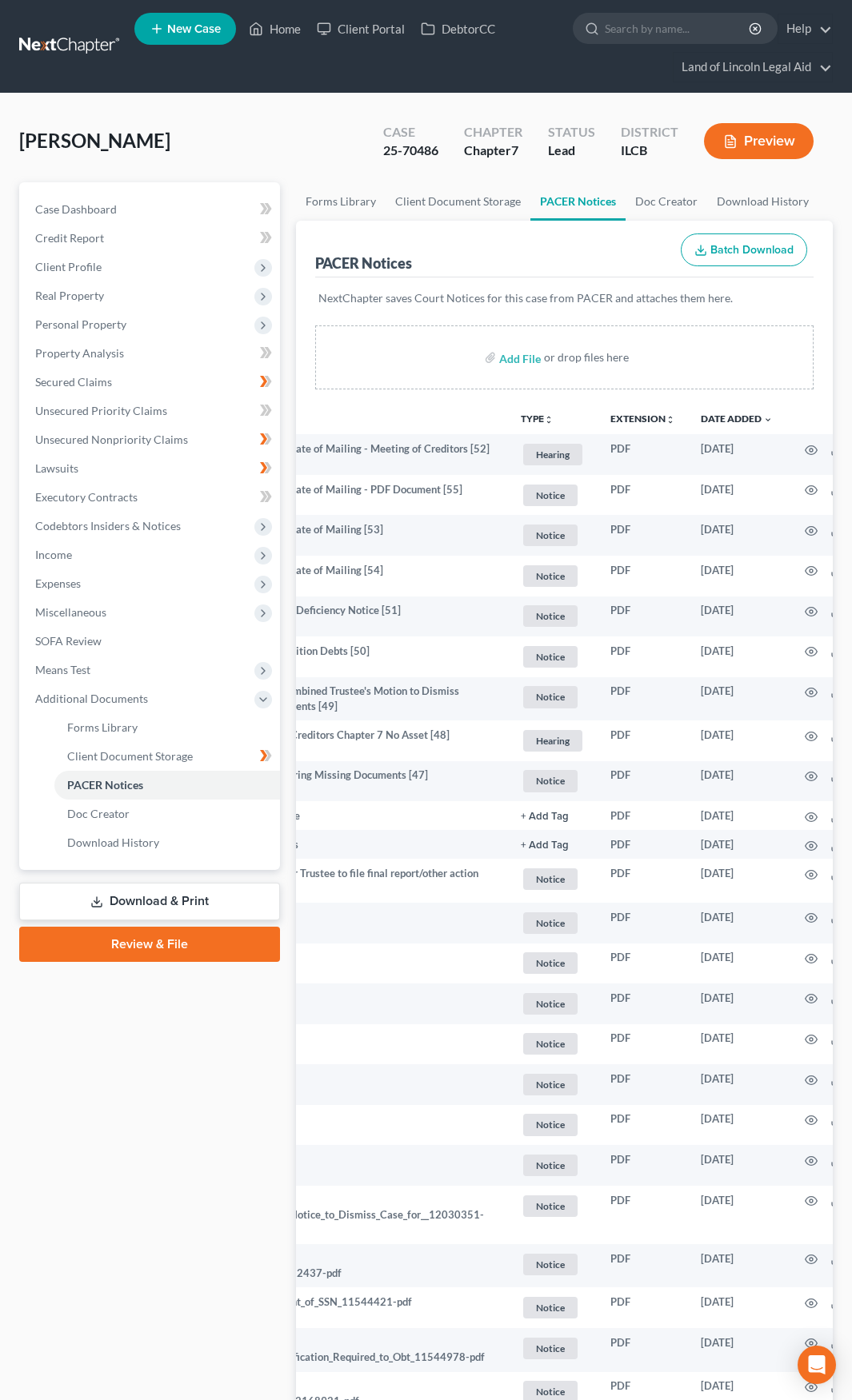
click at [66, 41] on link at bounding box center [70, 46] width 102 height 29
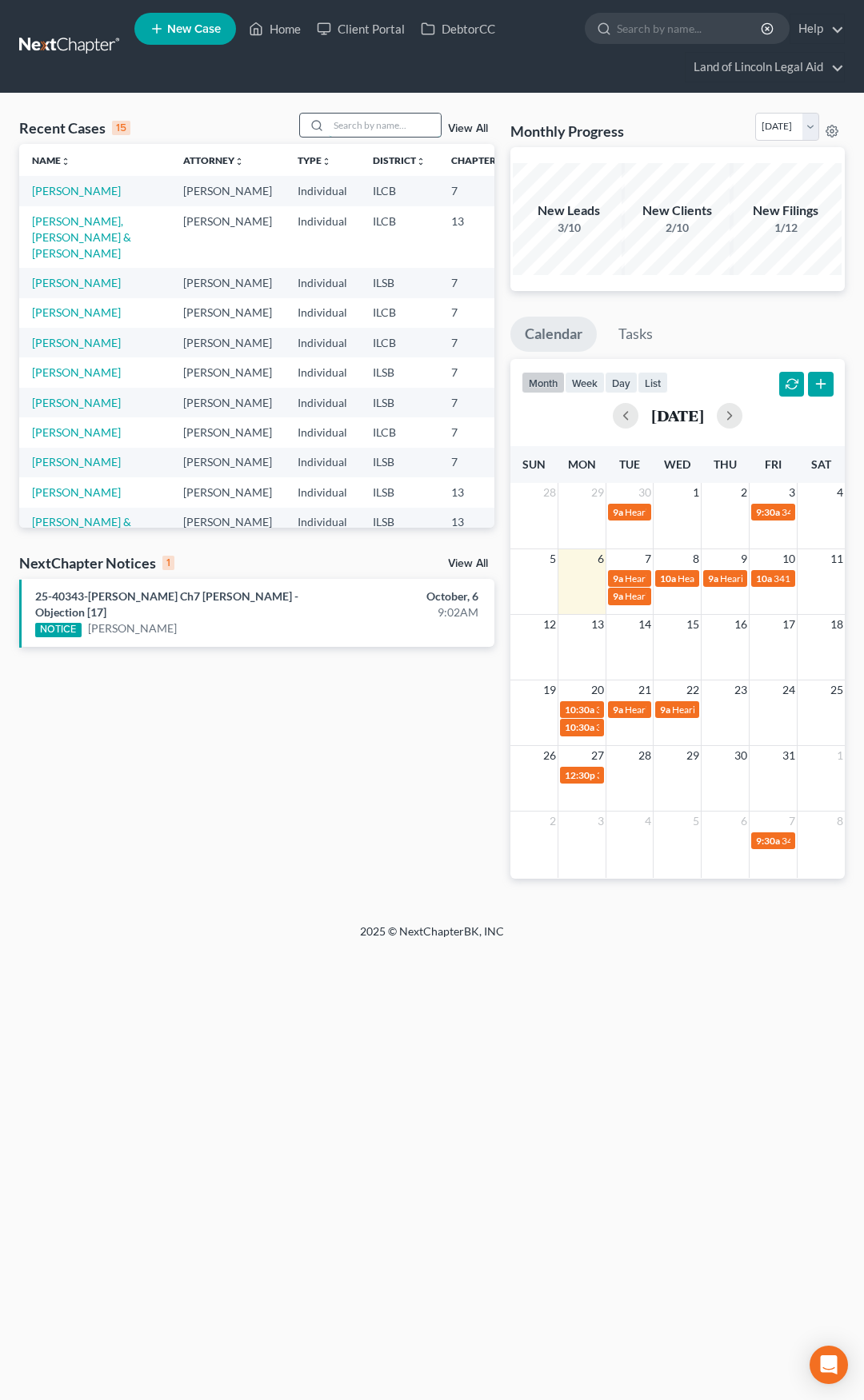
click at [347, 130] on input "search" at bounding box center [385, 126] width 112 height 24
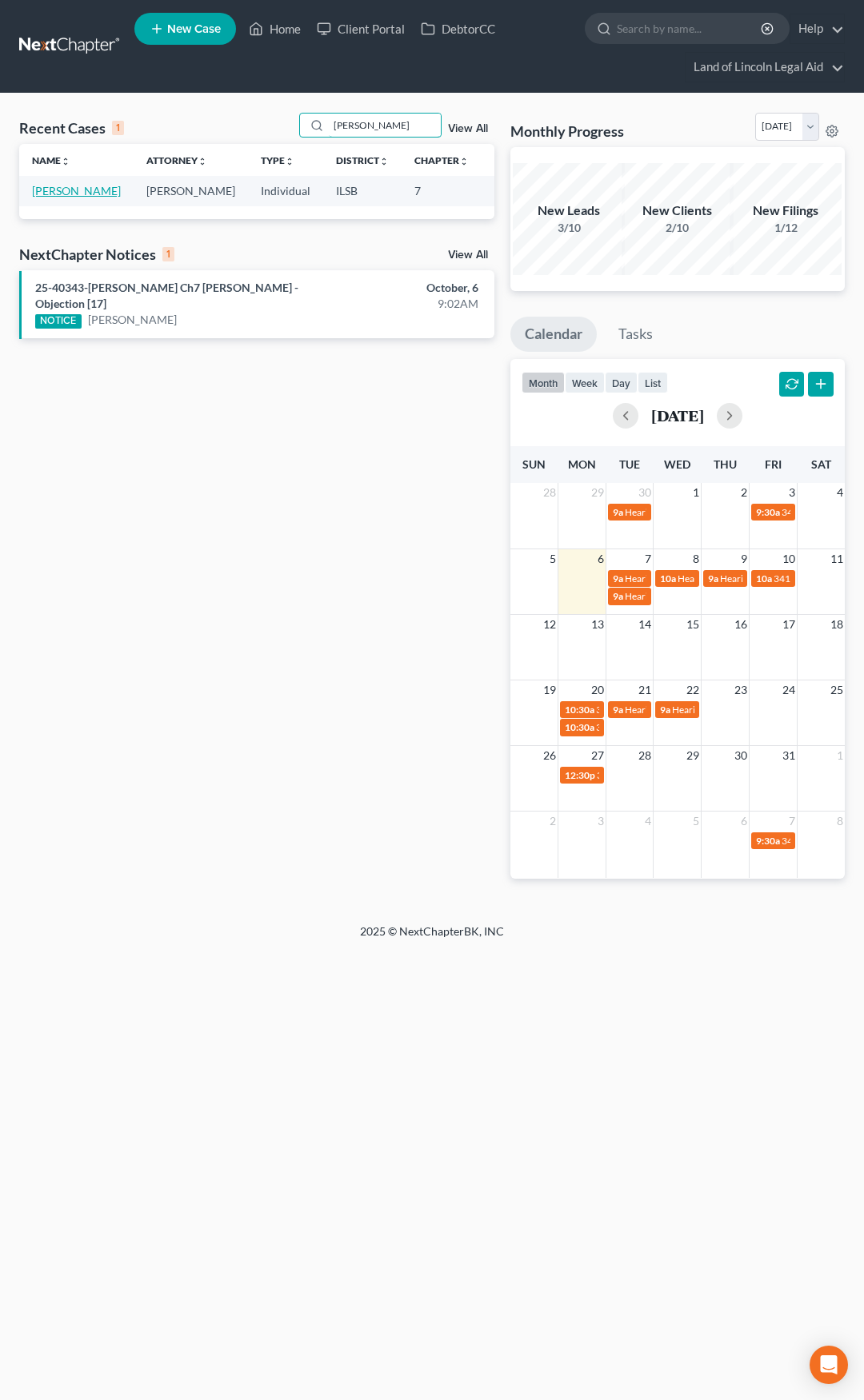
type input "[PERSON_NAME]"
click at [55, 191] on link "[PERSON_NAME]" at bounding box center [76, 190] width 89 height 14
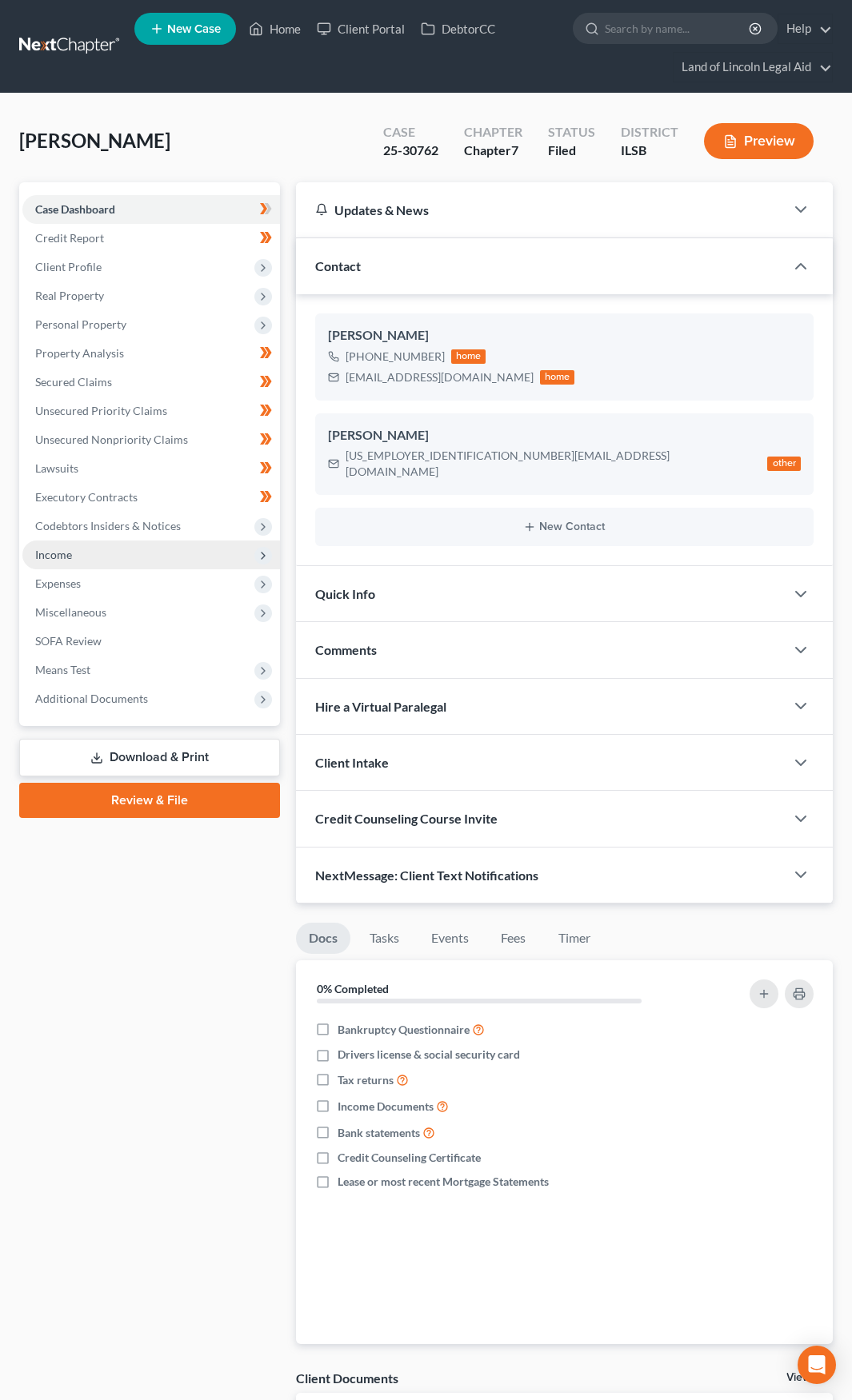
click at [170, 553] on span "Income" at bounding box center [151, 555] width 258 height 29
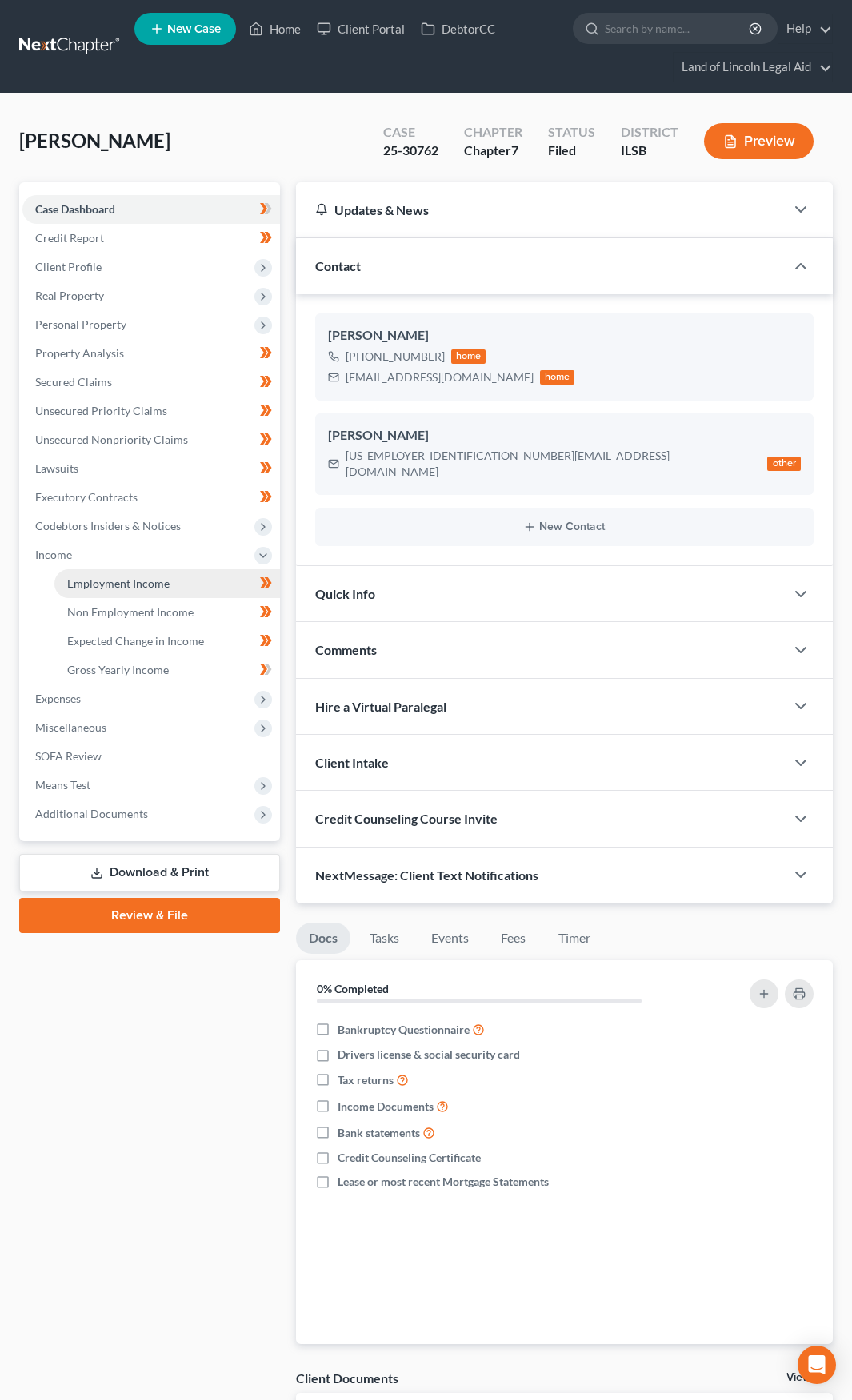
click at [164, 588] on span "Employment Income" at bounding box center [118, 583] width 102 height 14
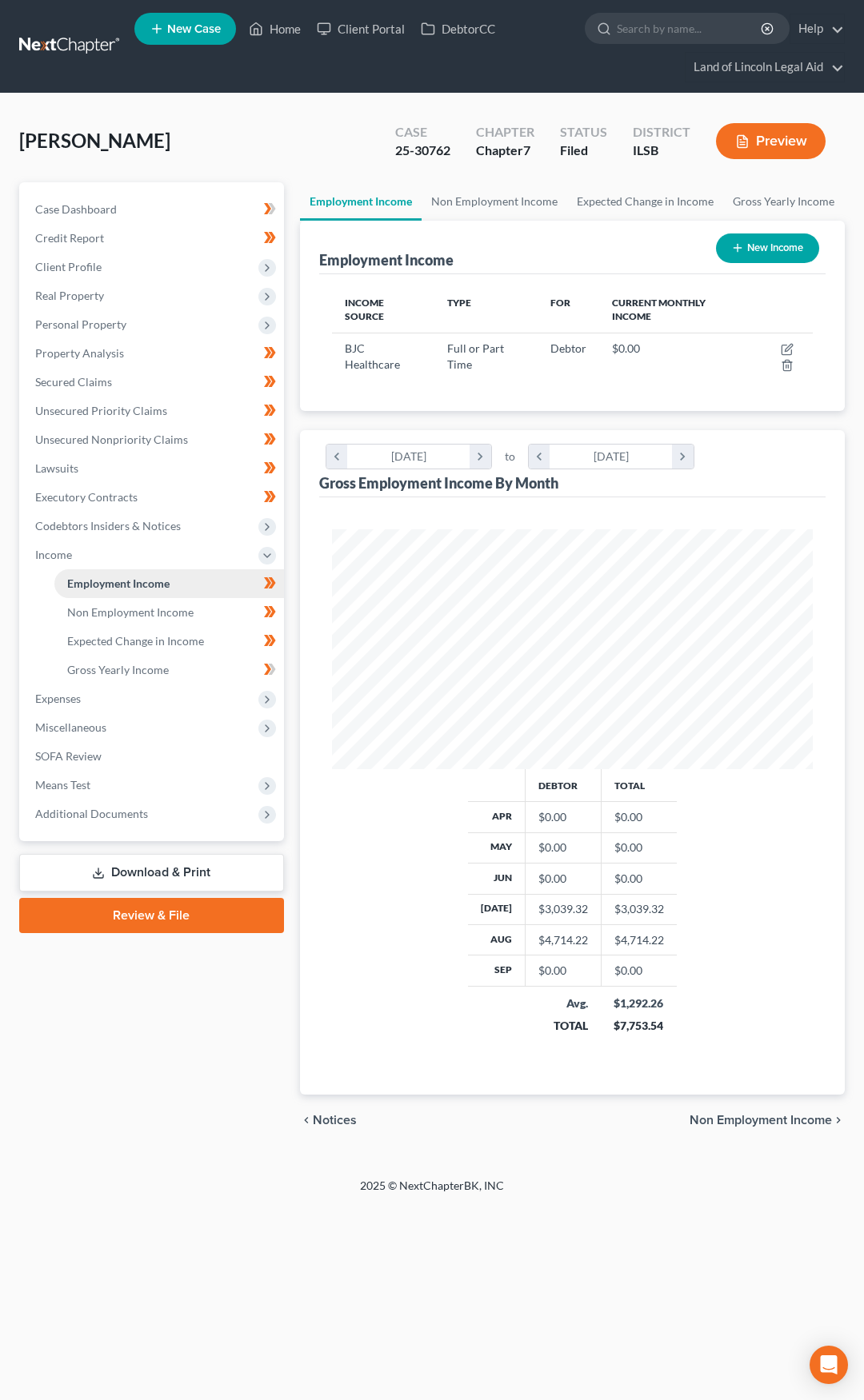
scroll to position [240, 514]
click at [784, 344] on icon "button" at bounding box center [787, 349] width 13 height 13
select select "0"
select select "26"
select select "2"
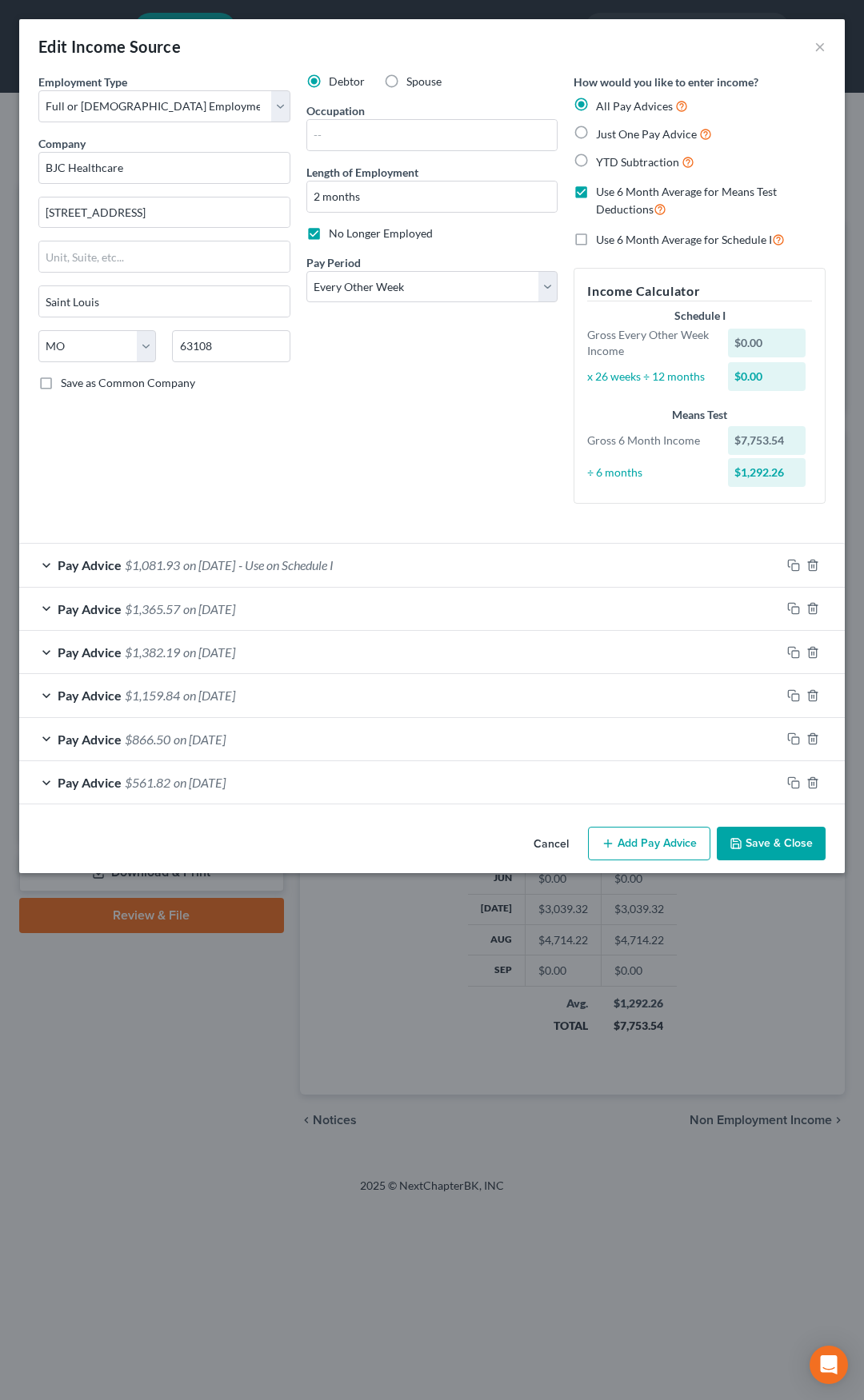
click at [543, 791] on div "Edit Income Source × Employment Type * Select Full or [DEMOGRAPHIC_DATA] Employ…" at bounding box center [432, 446] width 826 height 854
click at [538, 839] on button "Cancel" at bounding box center [551, 844] width 61 height 32
